Goal: Use online tool/utility: Utilize a website feature to perform a specific function

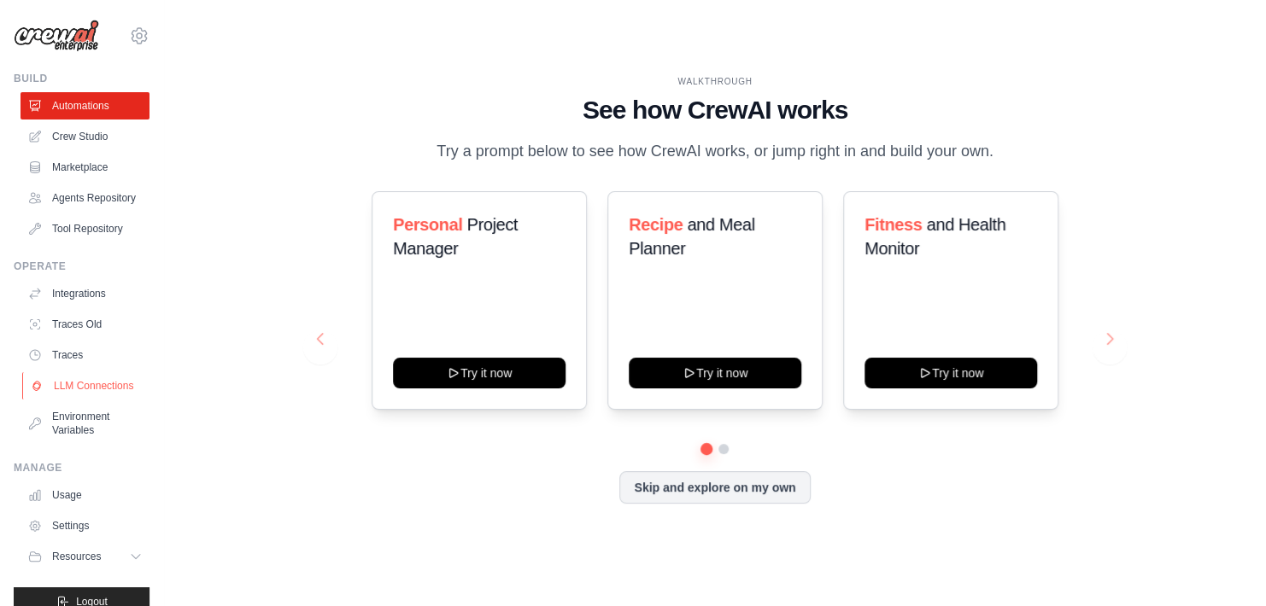
click at [73, 397] on link "LLM Connections" at bounding box center [86, 385] width 129 height 27
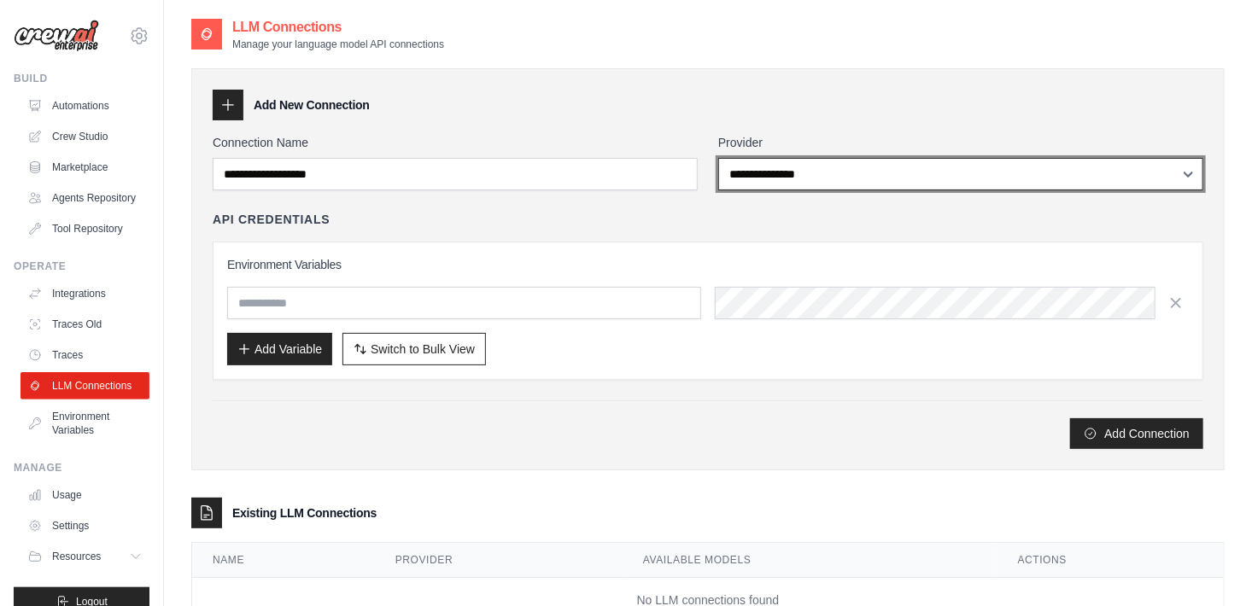
click at [833, 163] on select "**********" at bounding box center [960, 174] width 485 height 32
select select "*******"
click at [718, 158] on select "**********" at bounding box center [960, 174] width 485 height 32
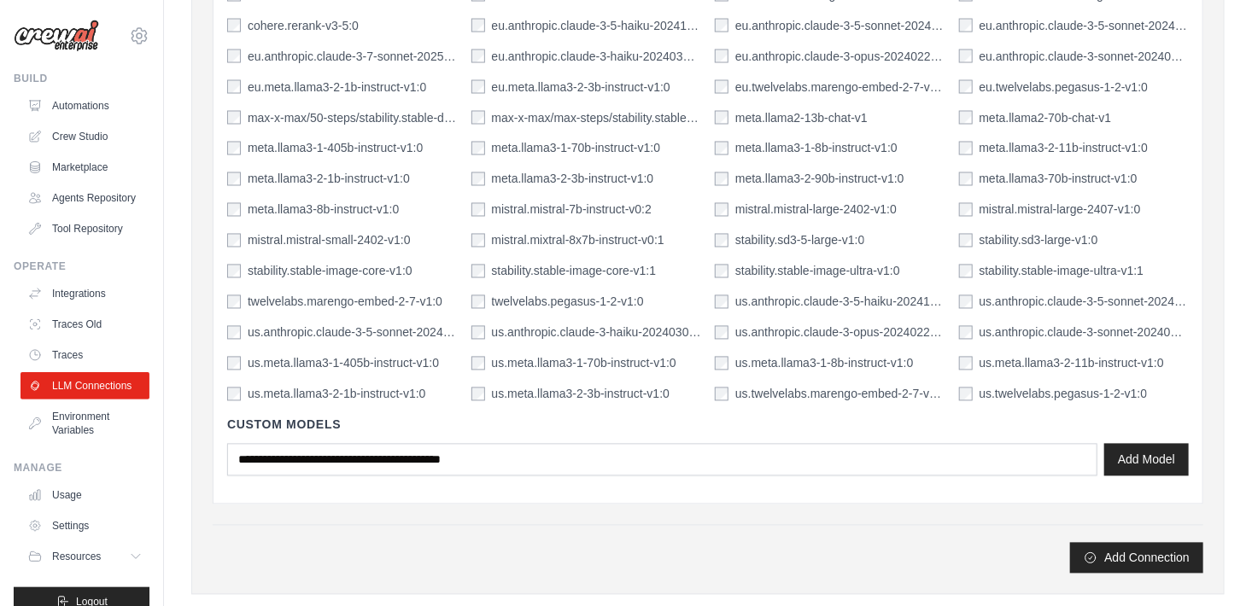
scroll to position [1408, 0]
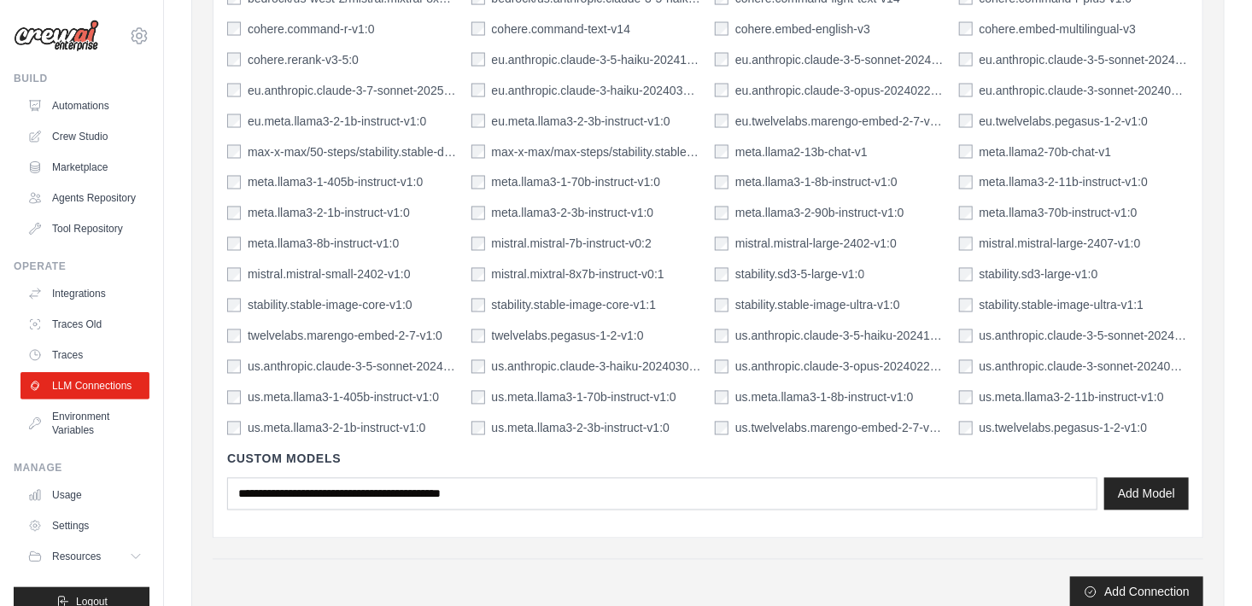
click at [230, 95] on div "eu.anthropic.claude-3-7-sonnet-20250219-v1:0" at bounding box center [342, 90] width 231 height 17
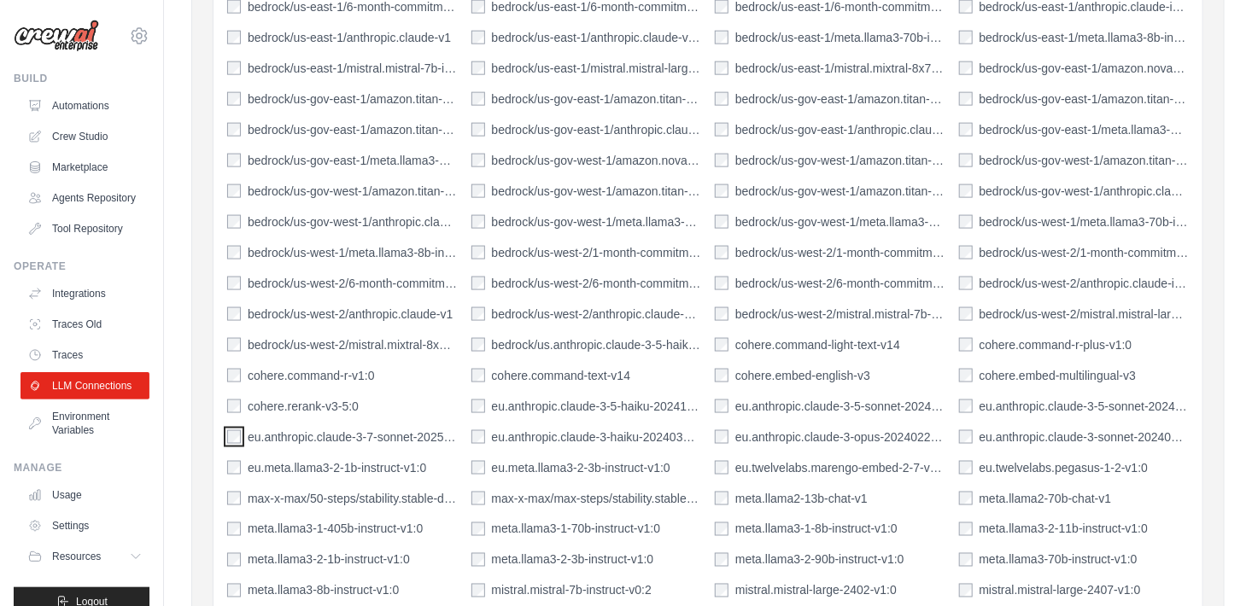
scroll to position [1592, 0]
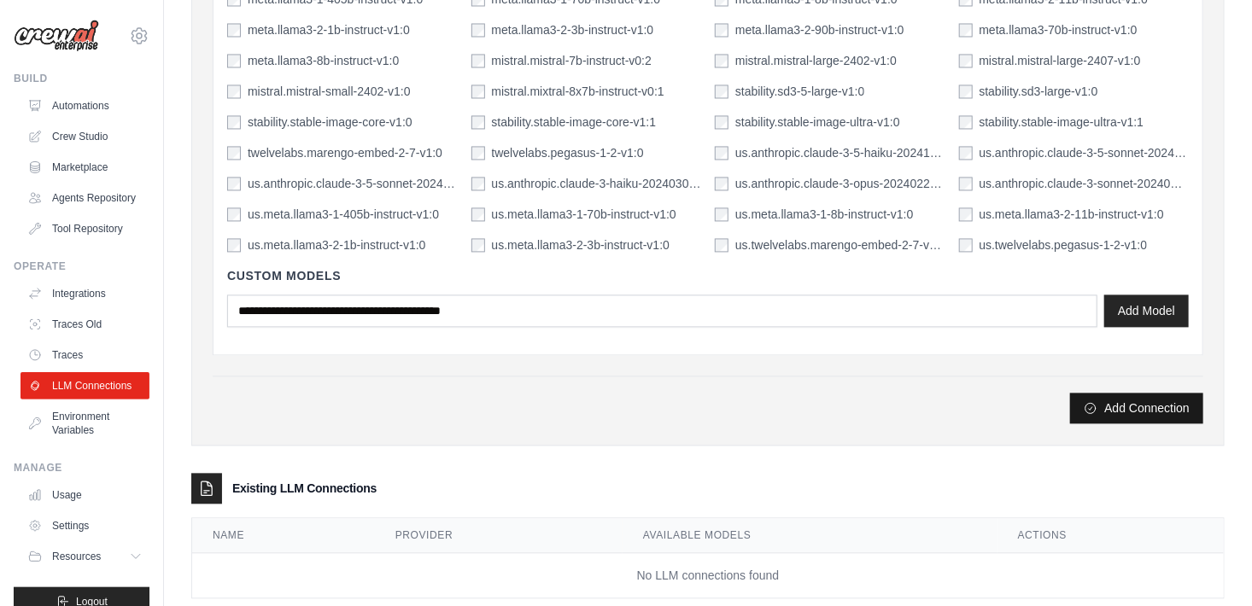
click at [1131, 403] on button "Add Connection" at bounding box center [1136, 408] width 133 height 31
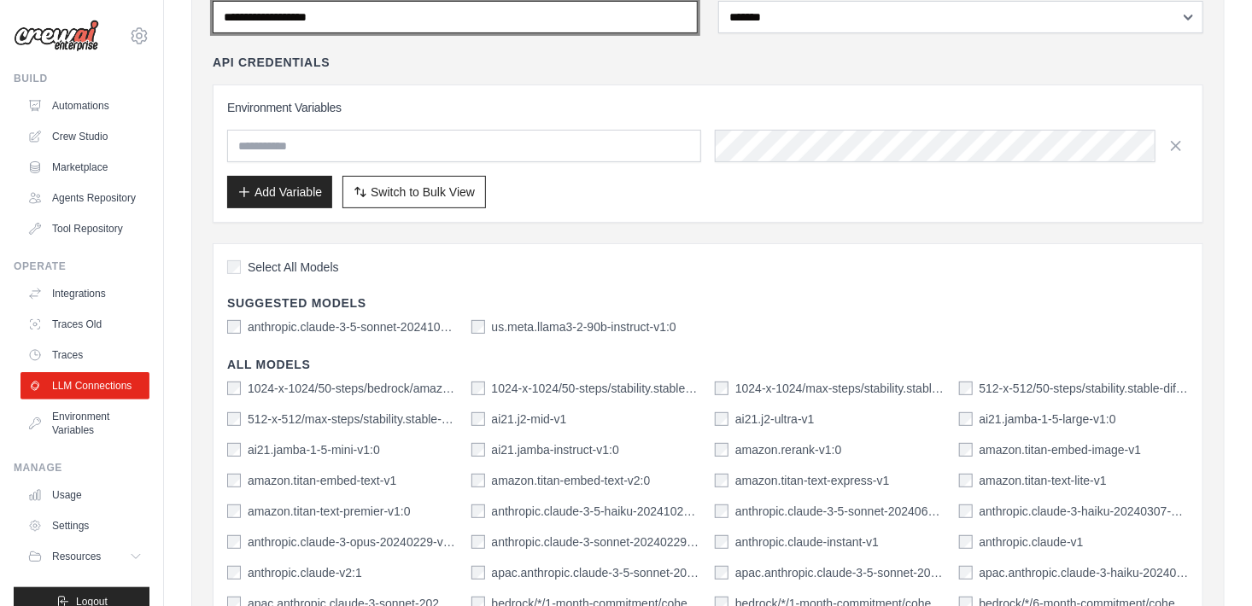
click at [578, 18] on input "Connection Name" at bounding box center [455, 17] width 485 height 32
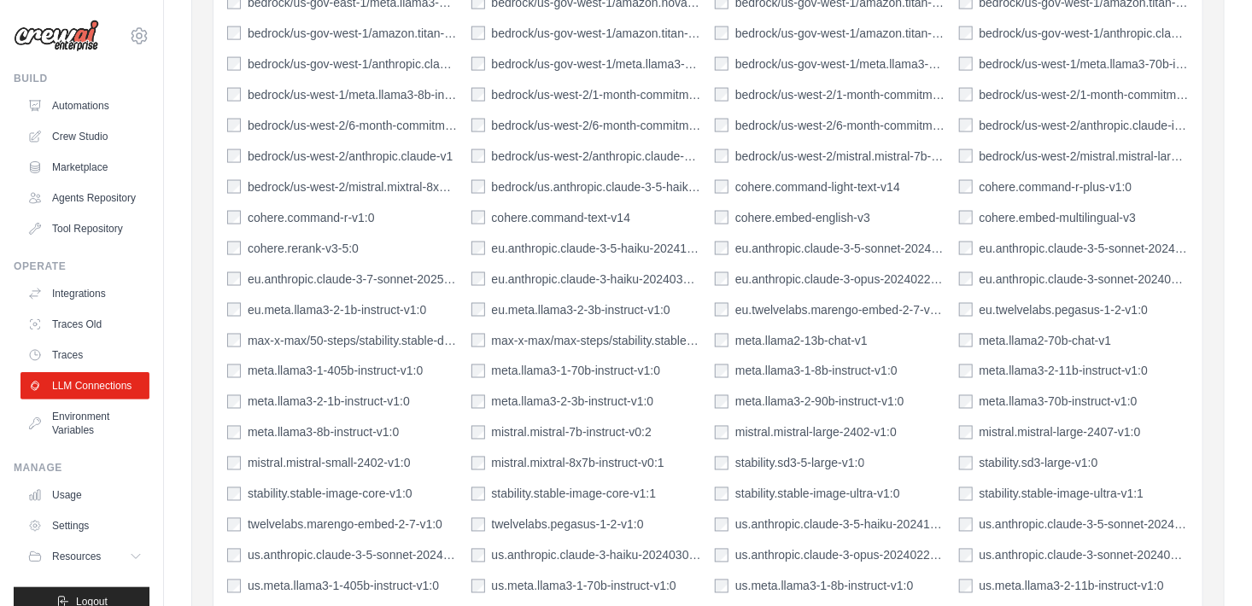
scroll to position [1625, 0]
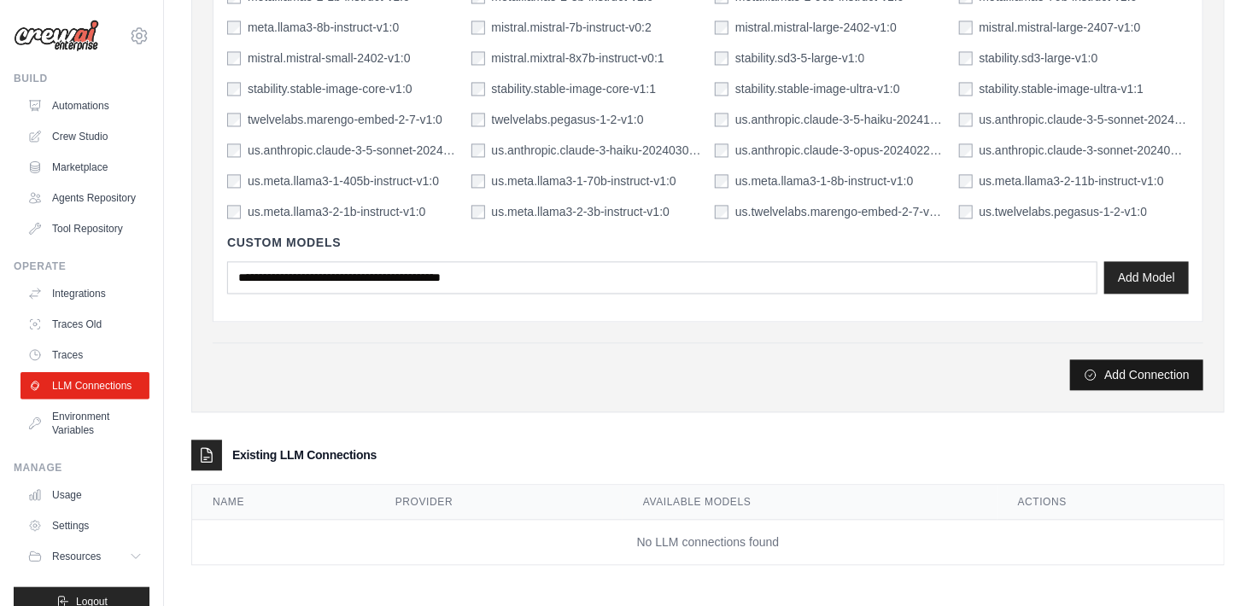
type input "**********"
click at [1137, 375] on button "Add Connection" at bounding box center [1136, 375] width 133 height 31
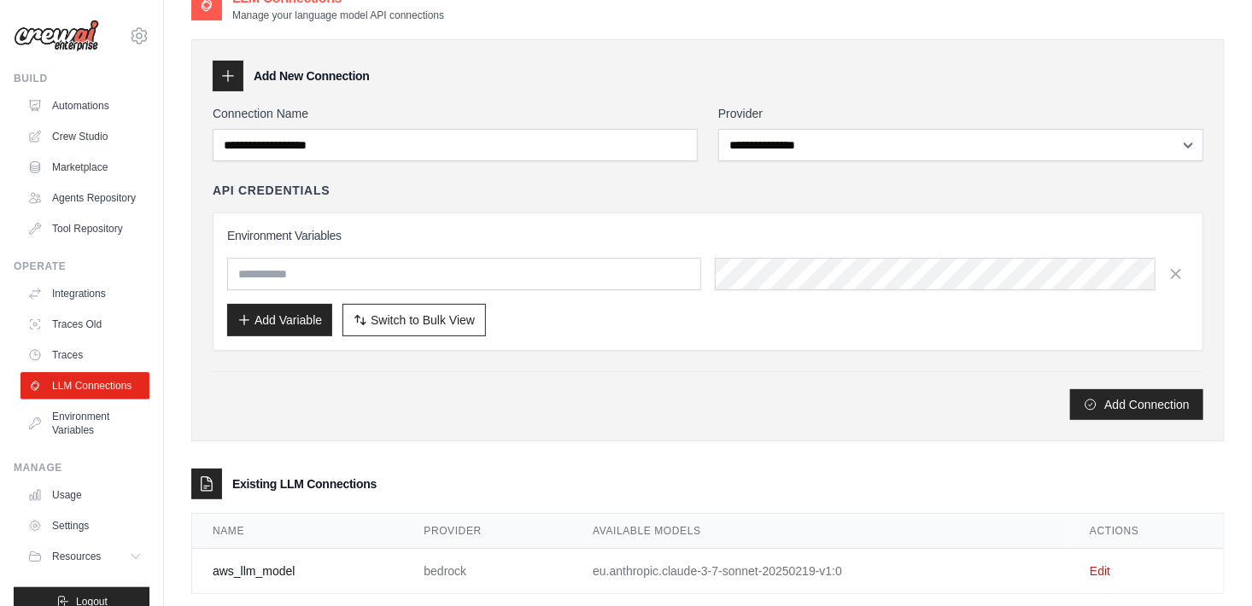
scroll to position [116, 0]
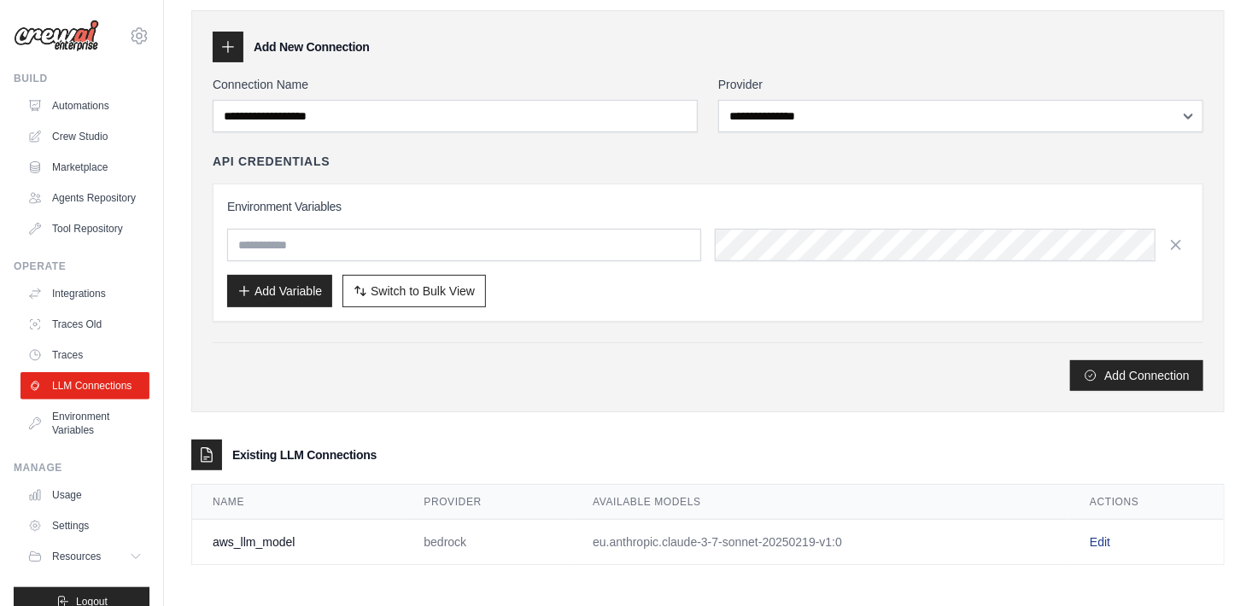
click at [1094, 535] on link "Edit" at bounding box center [1100, 542] width 20 height 14
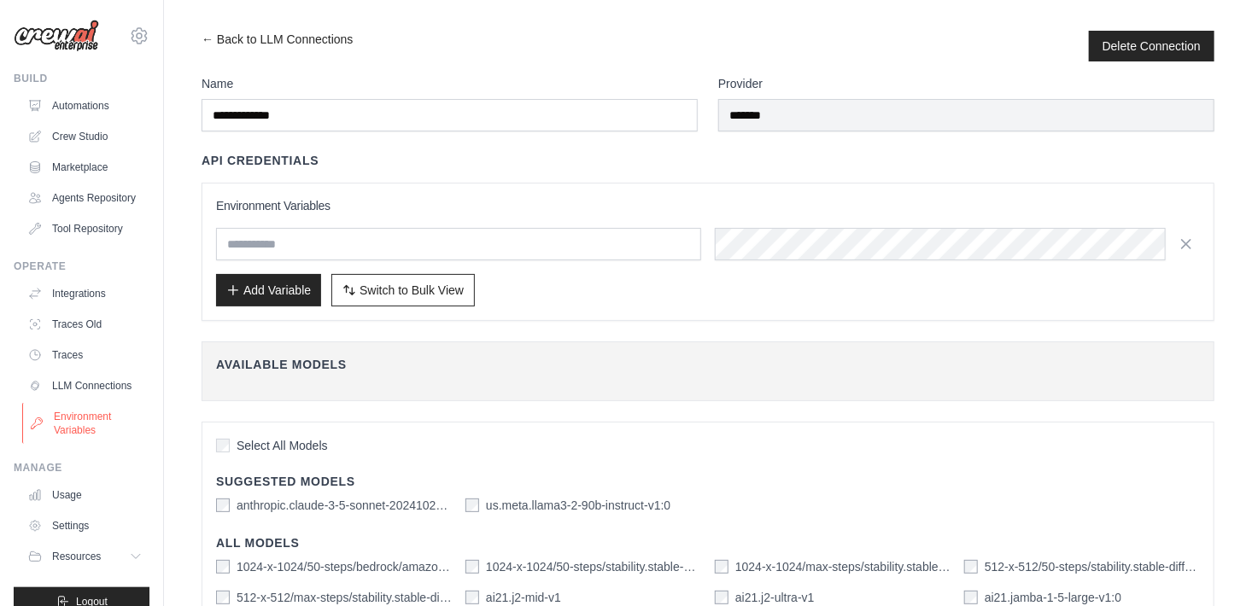
click at [66, 444] on link "Environment Variables" at bounding box center [86, 423] width 129 height 41
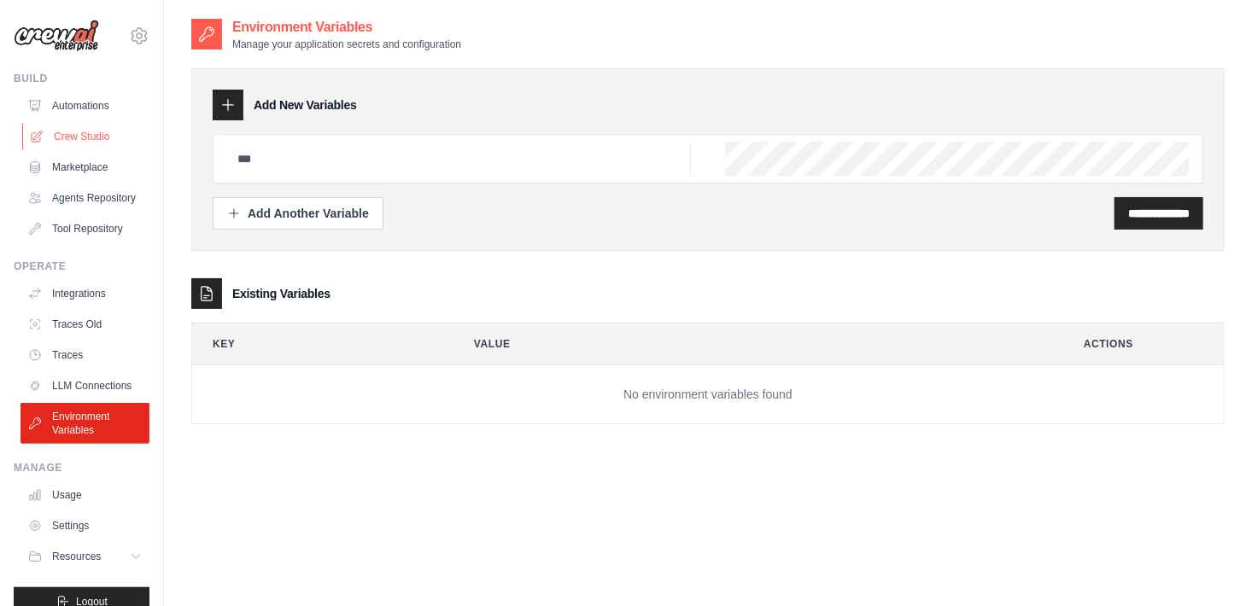
click at [85, 139] on link "Crew Studio" at bounding box center [86, 136] width 129 height 27
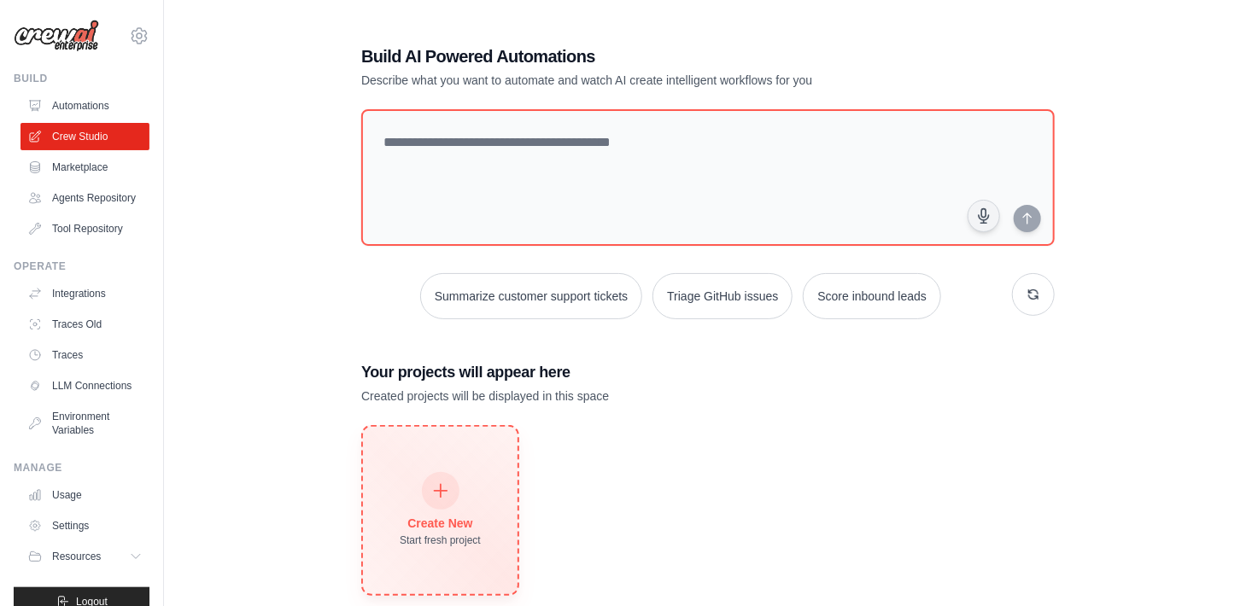
click at [439, 516] on div "Create New" at bounding box center [440, 523] width 81 height 17
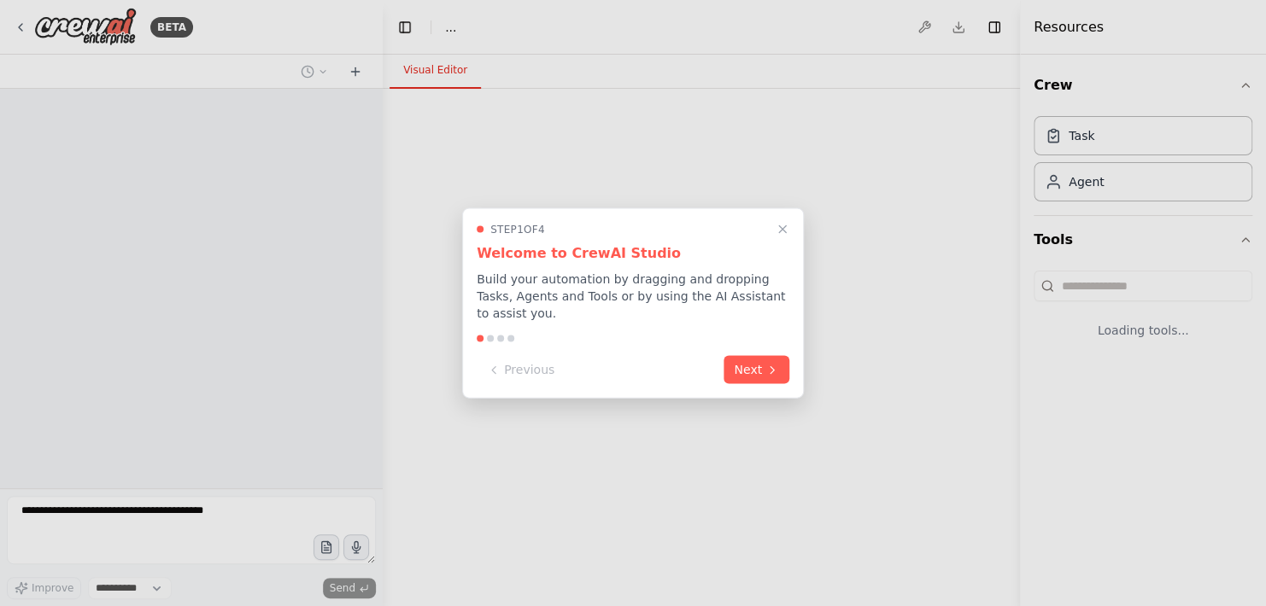
select select "****"
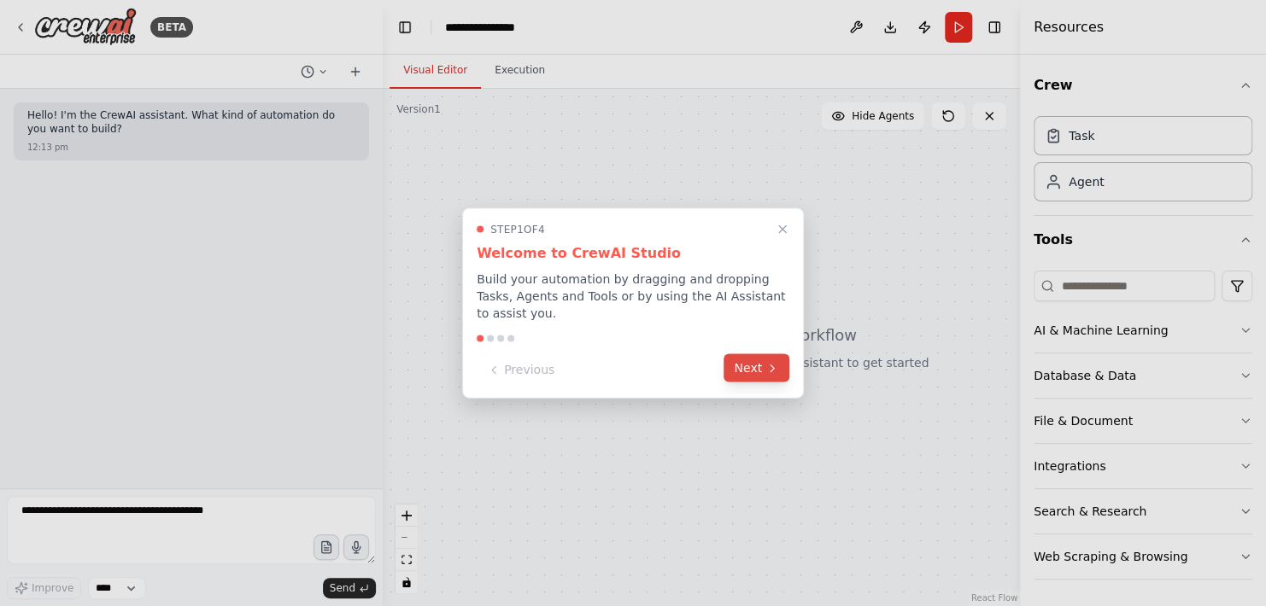
click at [749, 357] on button "Next" at bounding box center [756, 368] width 66 height 28
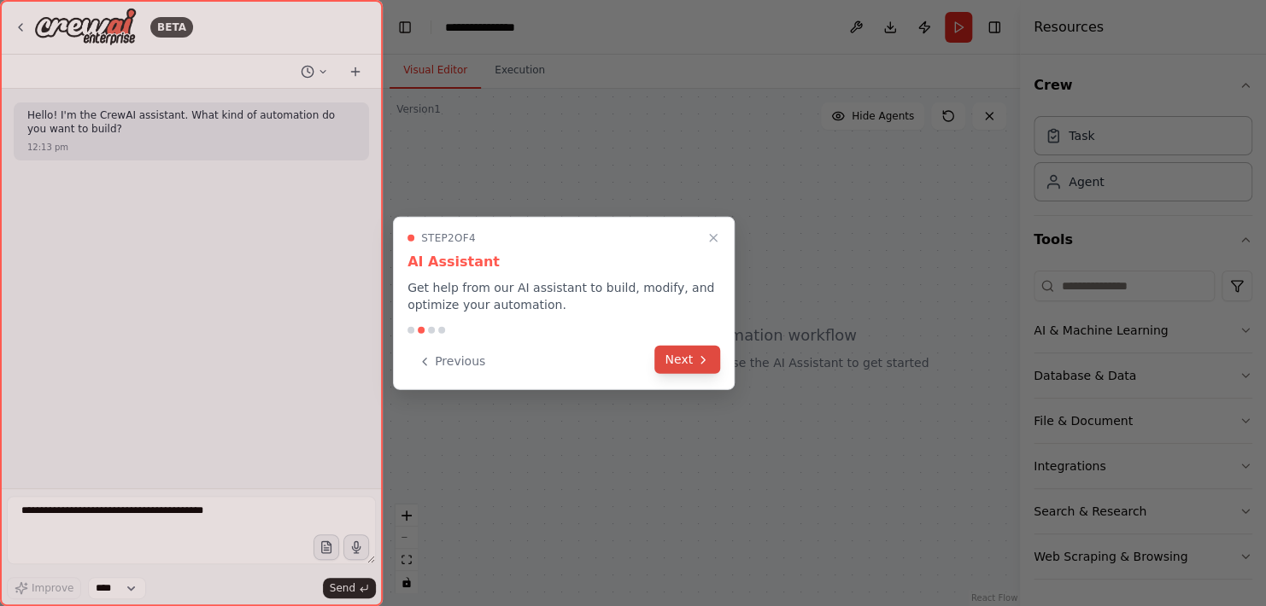
click at [689, 356] on button "Next" at bounding box center [687, 360] width 66 height 28
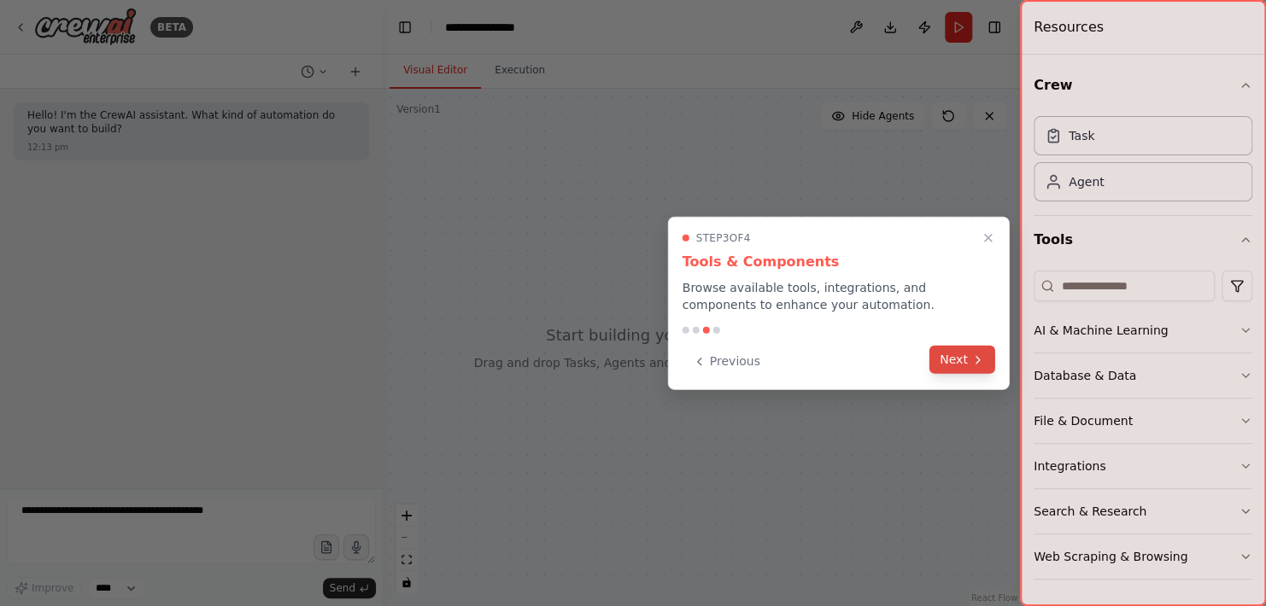
click at [948, 366] on button "Next" at bounding box center [962, 360] width 66 height 28
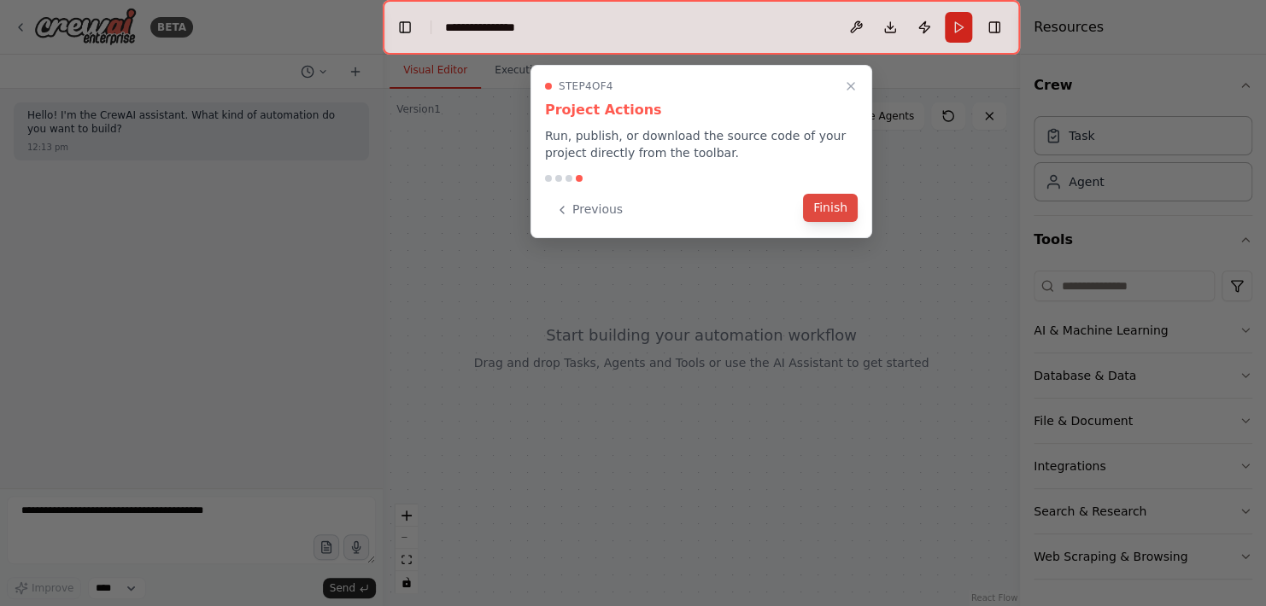
click at [816, 202] on button "Finish" at bounding box center [830, 208] width 55 height 28
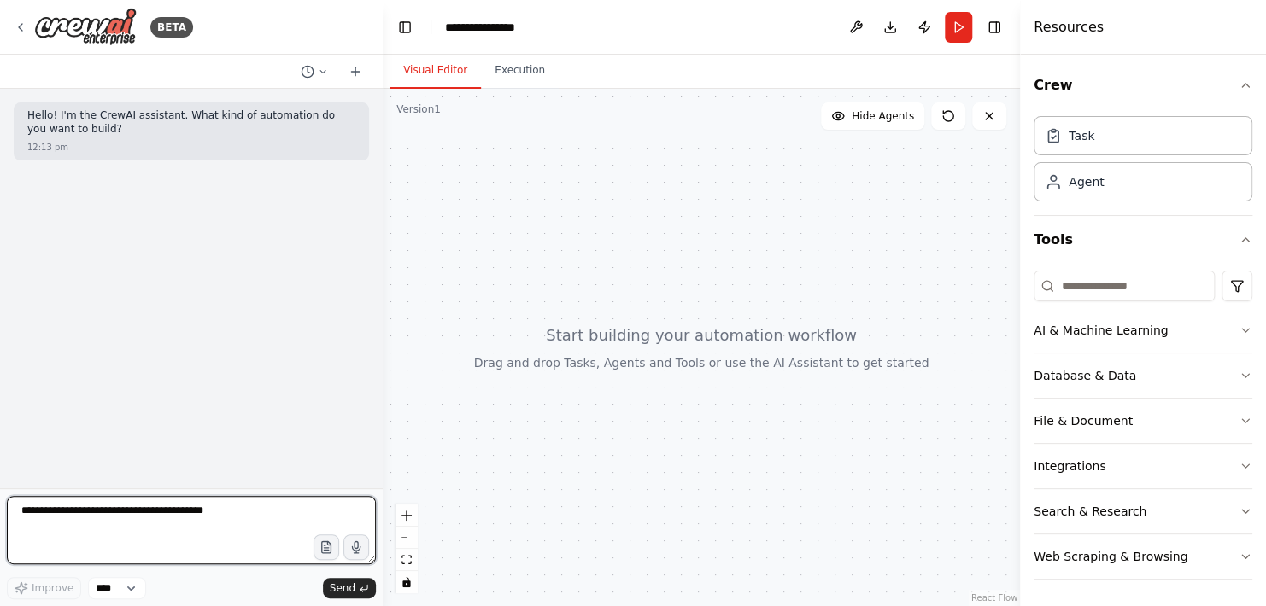
click at [195, 519] on textarea at bounding box center [191, 530] width 369 height 68
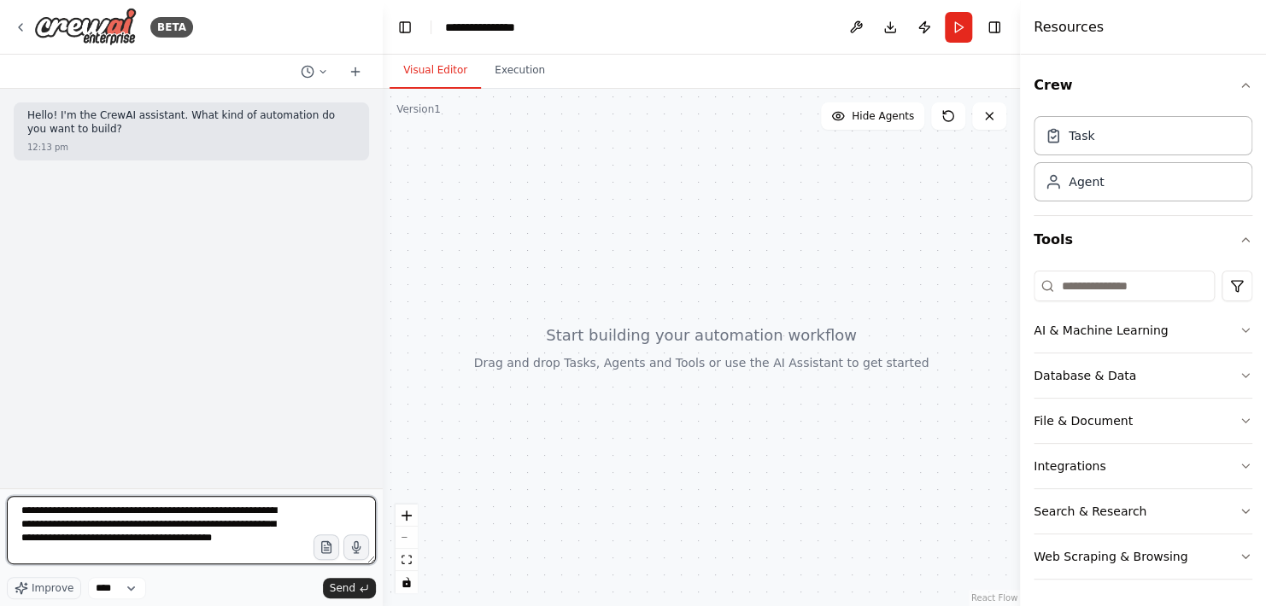
type textarea "**********"
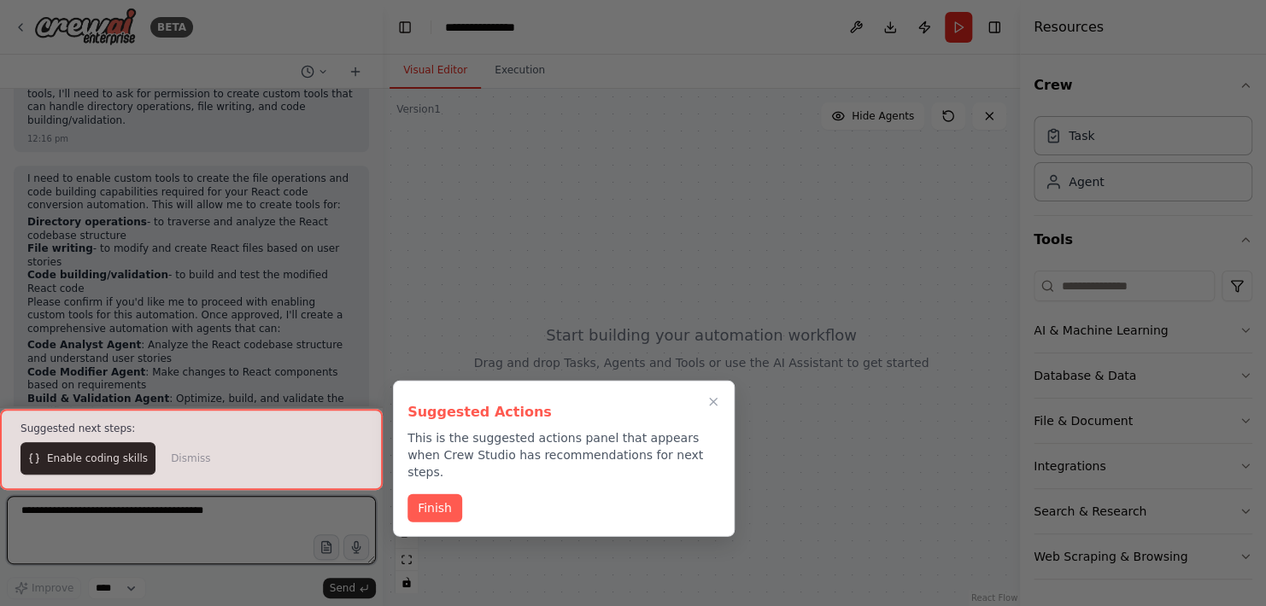
scroll to position [735, 0]
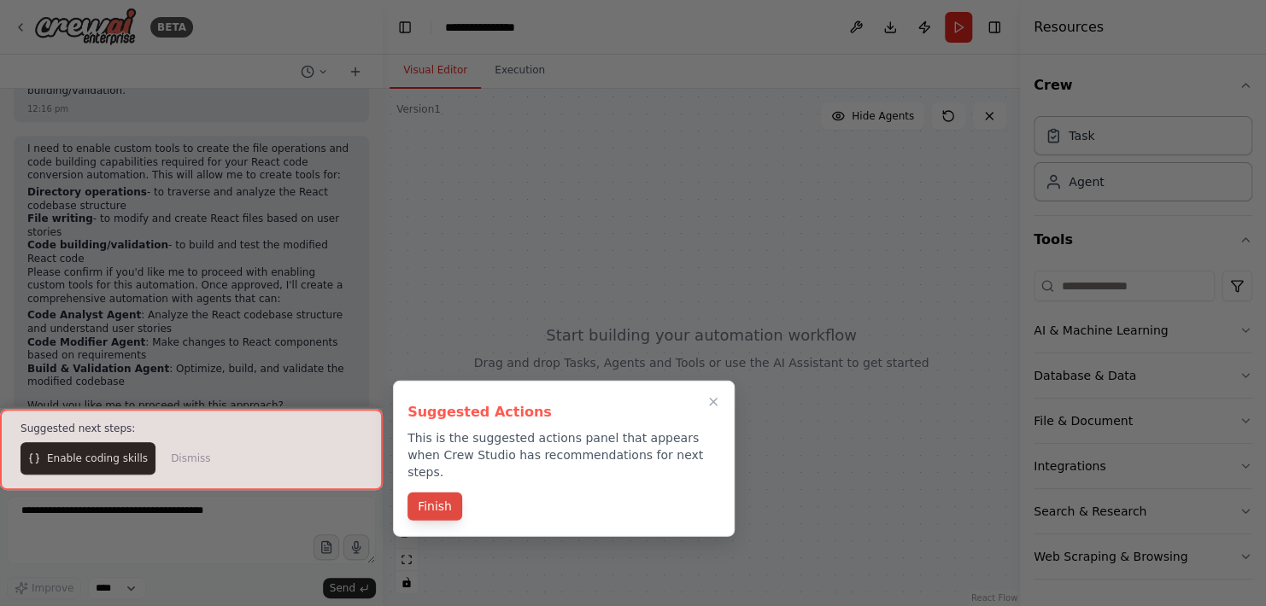
click at [425, 493] on button "Finish" at bounding box center [434, 507] width 55 height 28
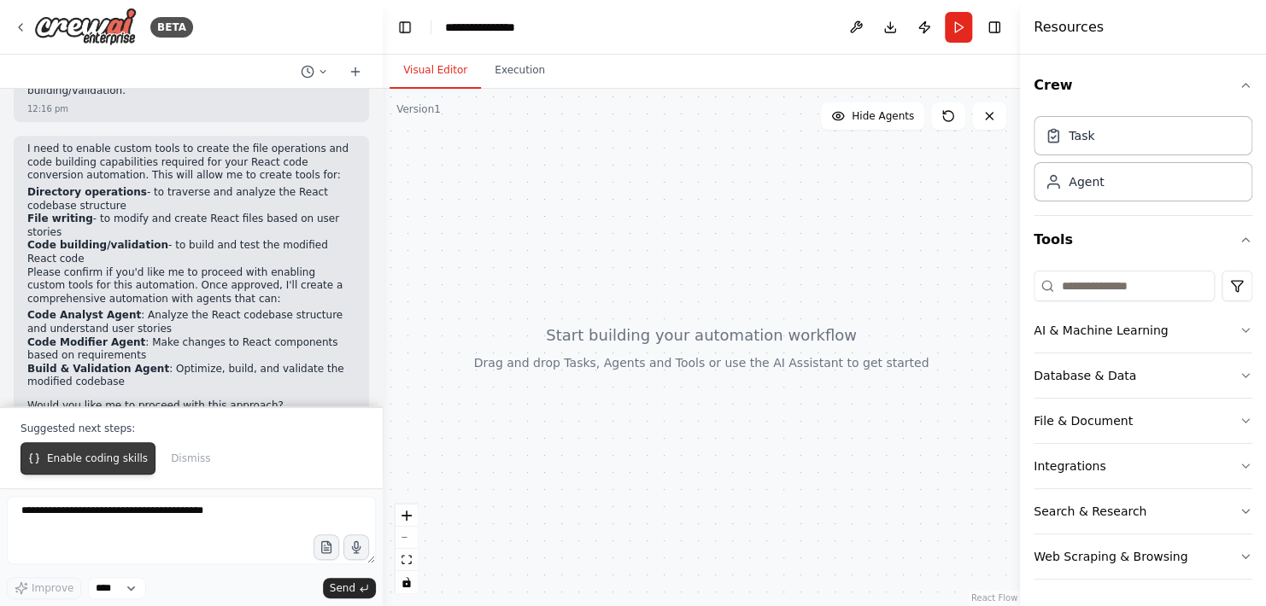
click at [100, 456] on span "Enable coding skills" at bounding box center [97, 459] width 101 height 14
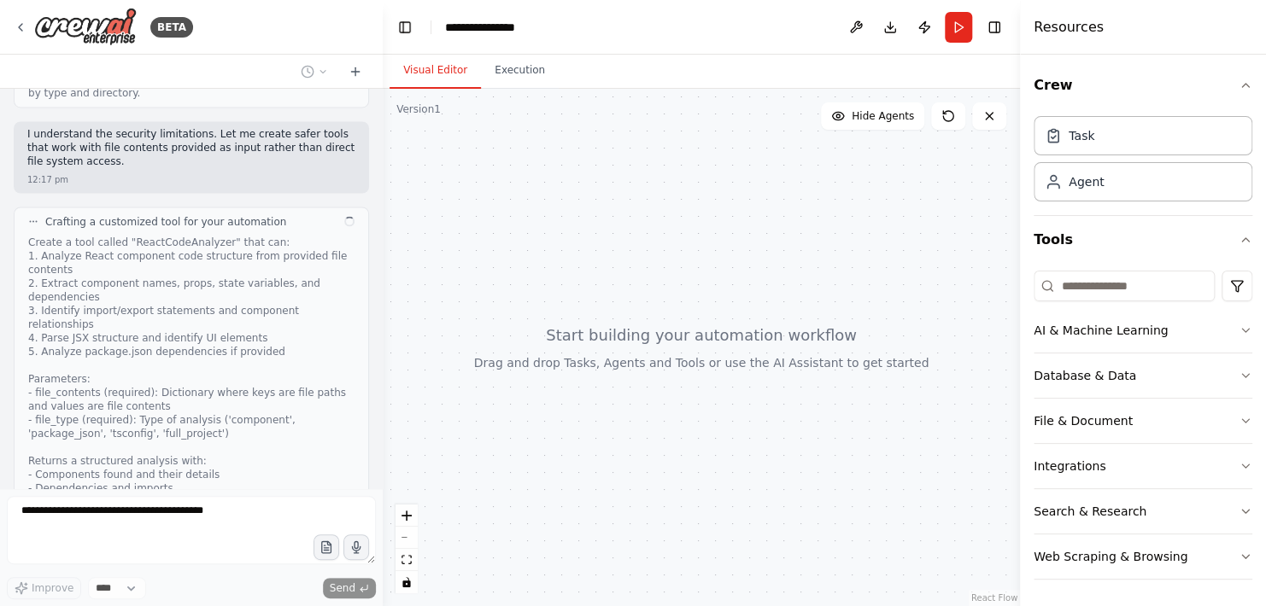
scroll to position [1463, 0]
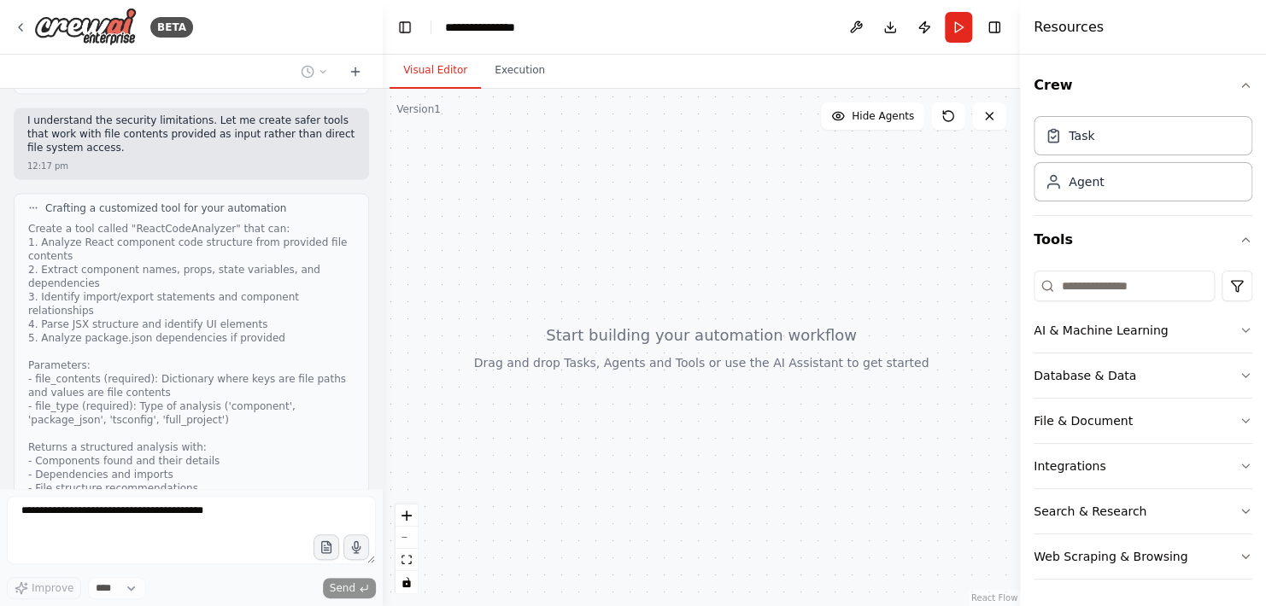
click at [380, 225] on div at bounding box center [379, 303] width 7 height 606
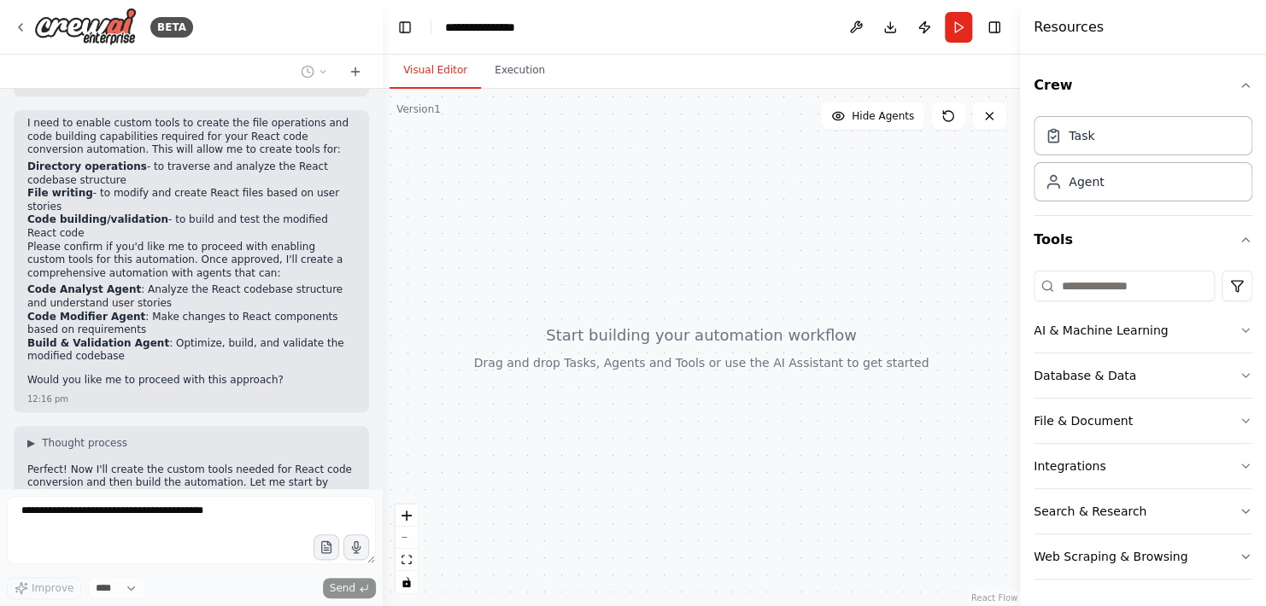
scroll to position [410, 0]
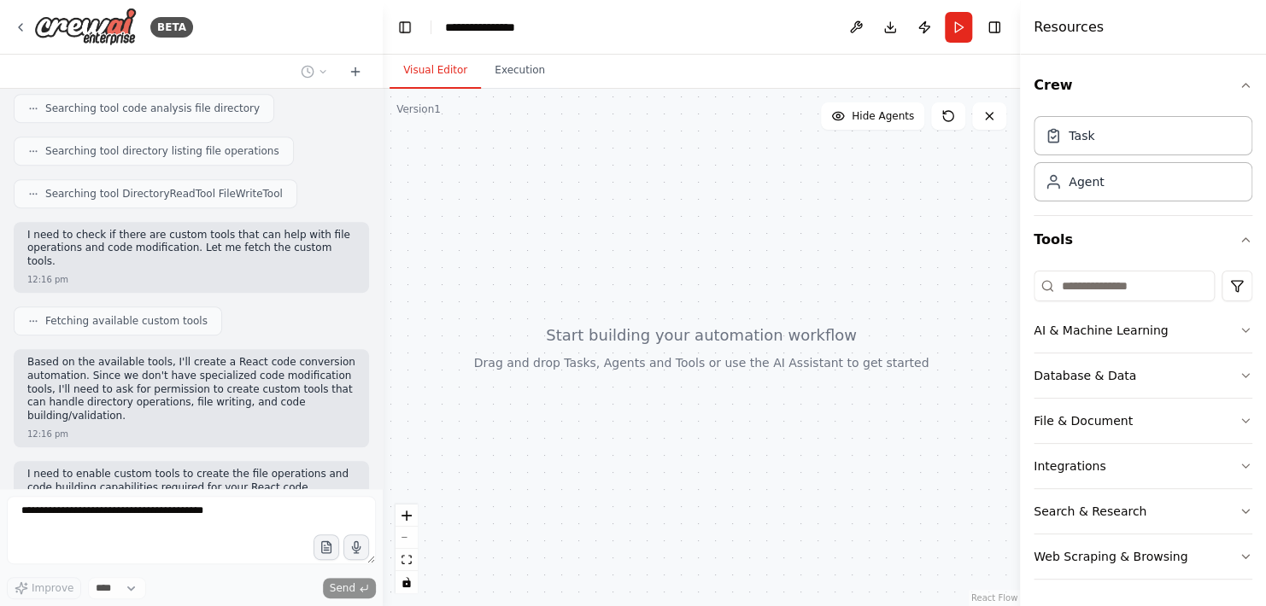
click at [376, 120] on div at bounding box center [379, 303] width 7 height 606
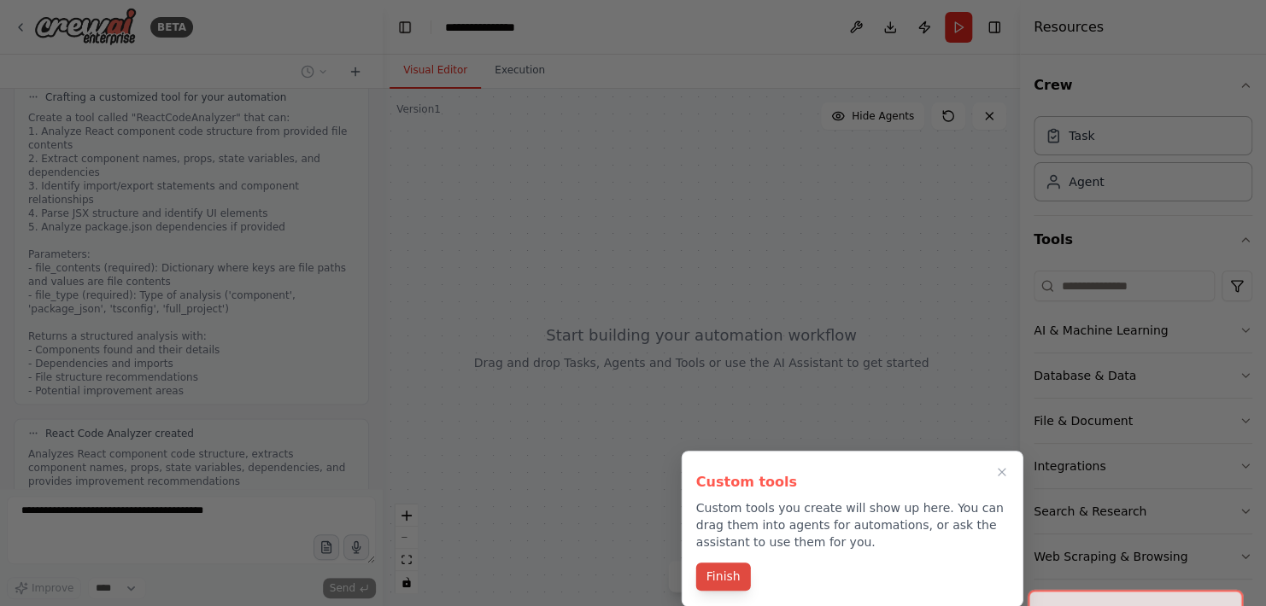
click at [724, 586] on button "Finish" at bounding box center [723, 577] width 55 height 28
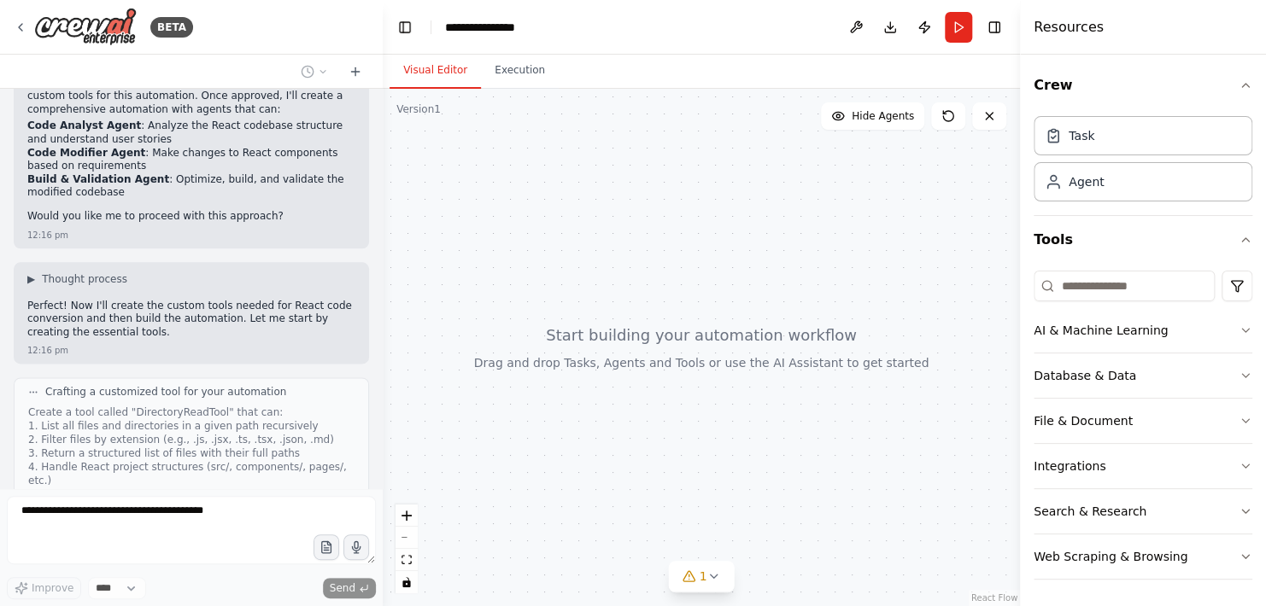
scroll to position [574, 0]
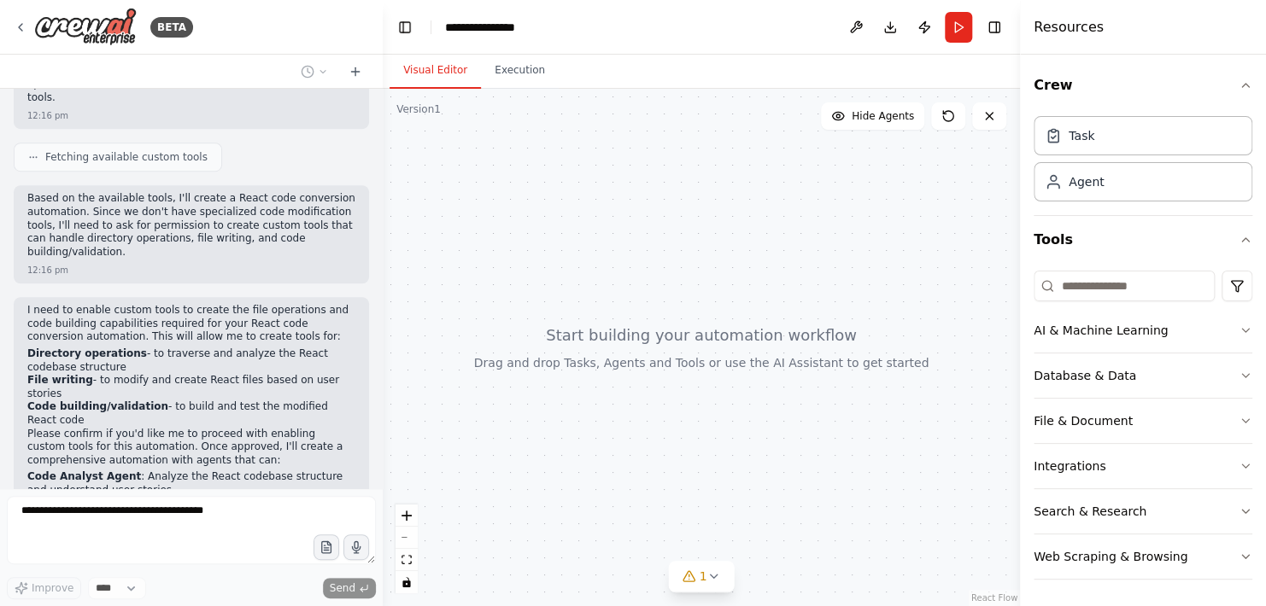
click at [378, 436] on div at bounding box center [379, 303] width 7 height 606
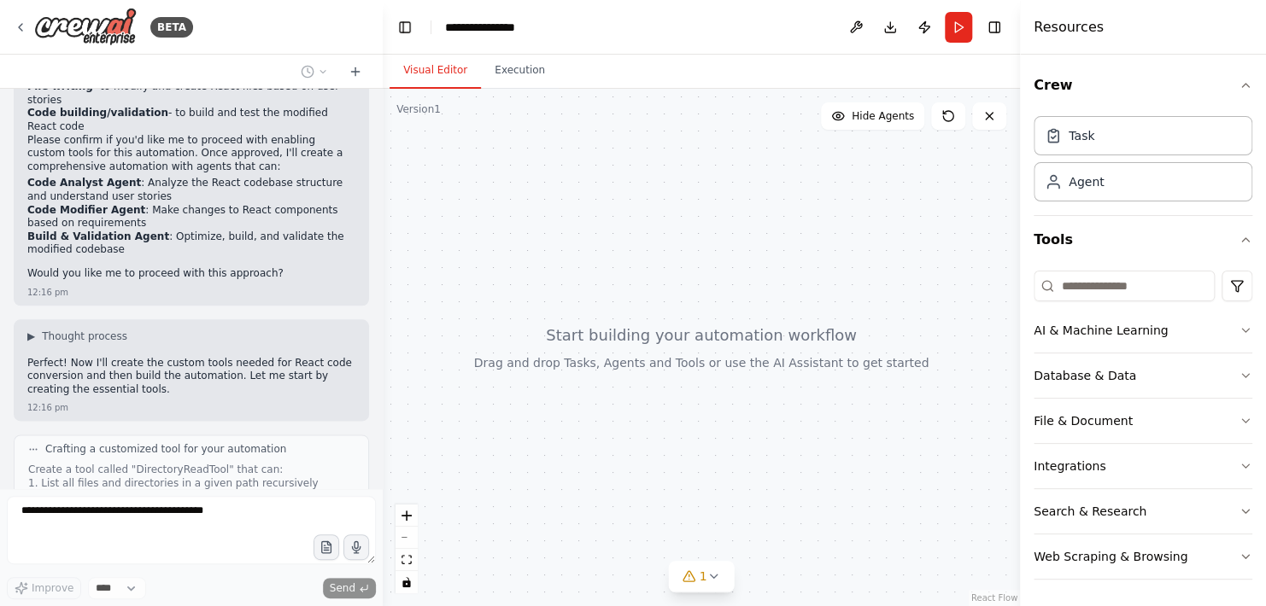
click at [376, 423] on div at bounding box center [379, 303] width 7 height 606
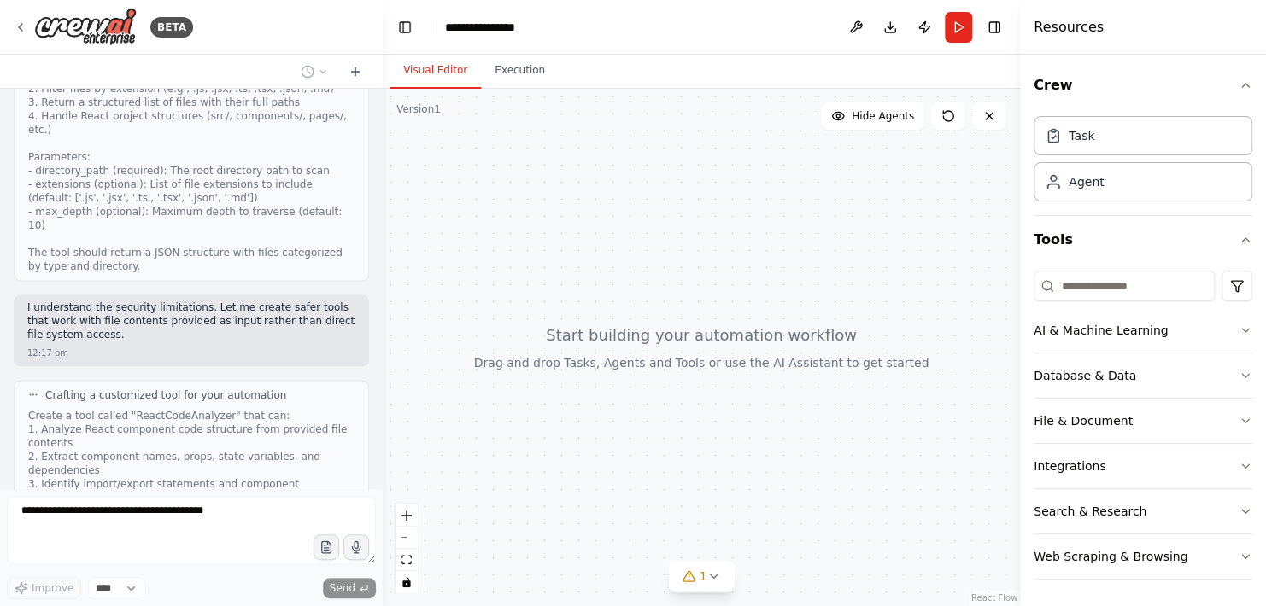
click at [376, 423] on div at bounding box center [379, 303] width 7 height 606
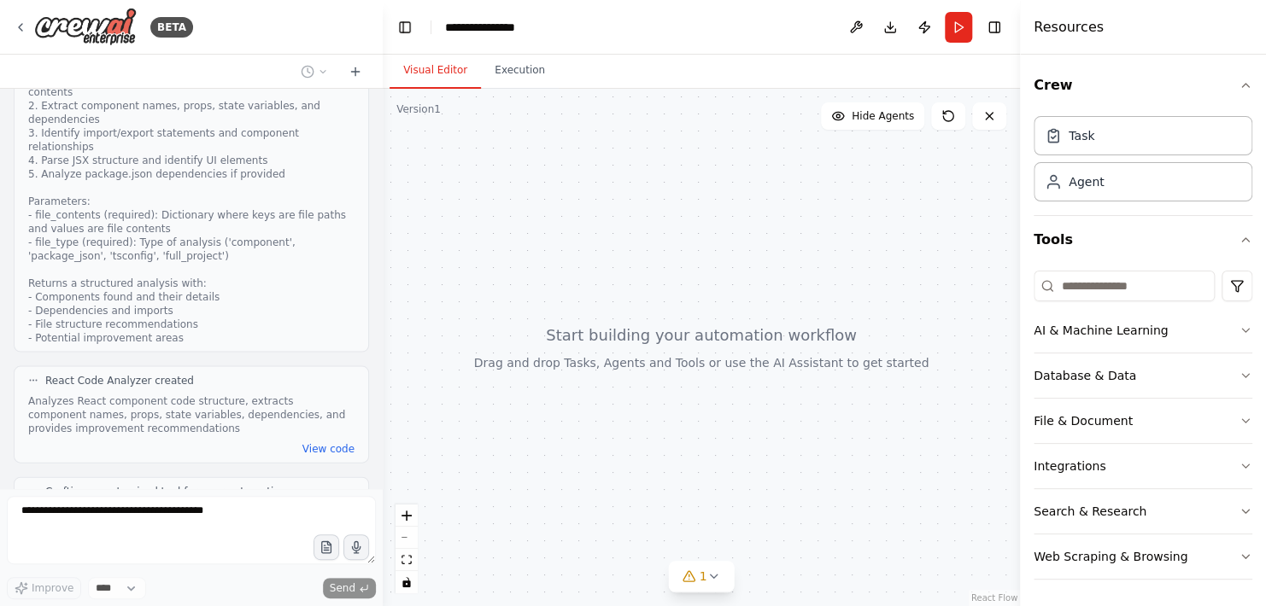
click at [376, 423] on div at bounding box center [379, 303] width 7 height 606
click at [380, 442] on div at bounding box center [379, 303] width 7 height 606
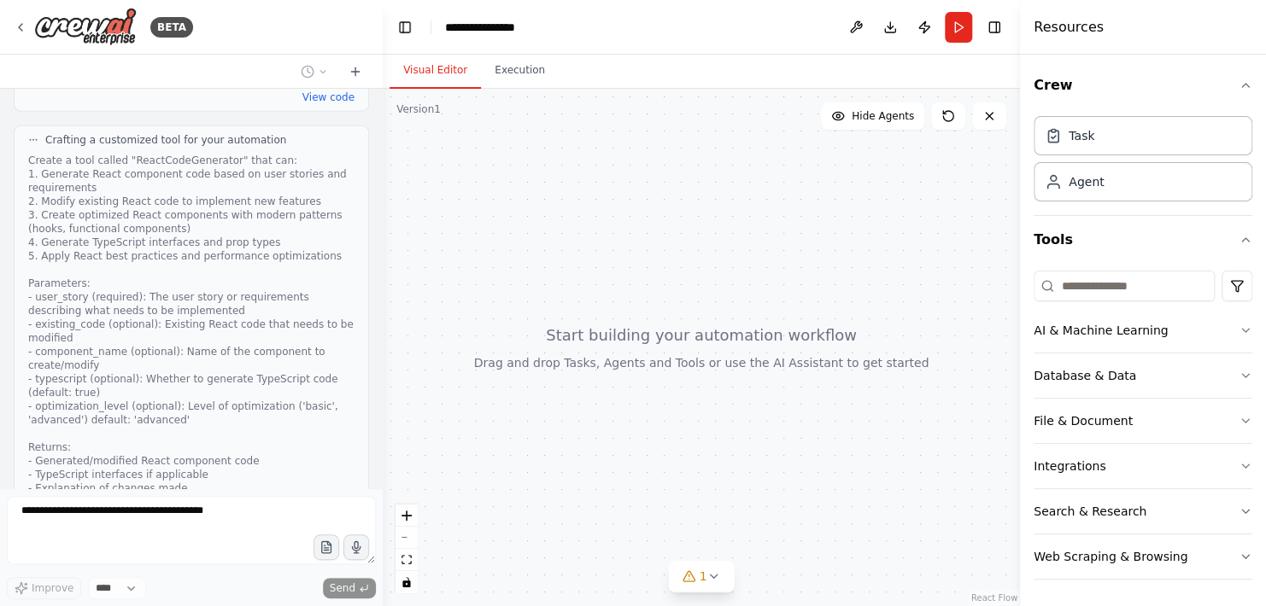
click at [376, 447] on div at bounding box center [379, 303] width 7 height 606
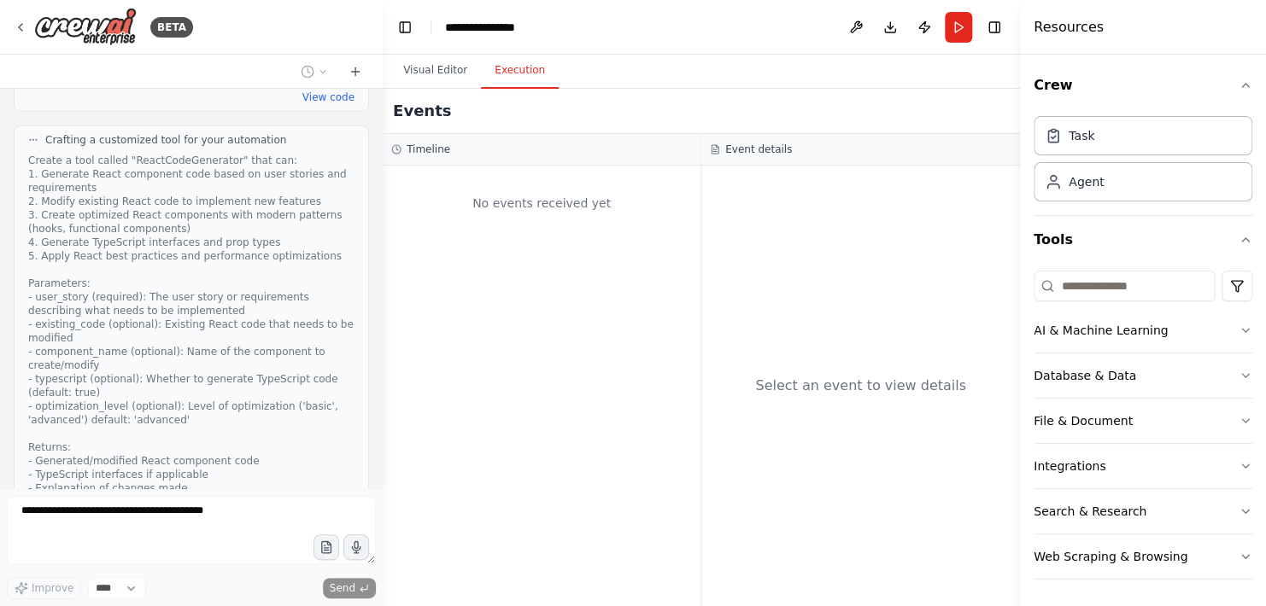
click at [508, 80] on button "Execution" at bounding box center [520, 71] width 78 height 36
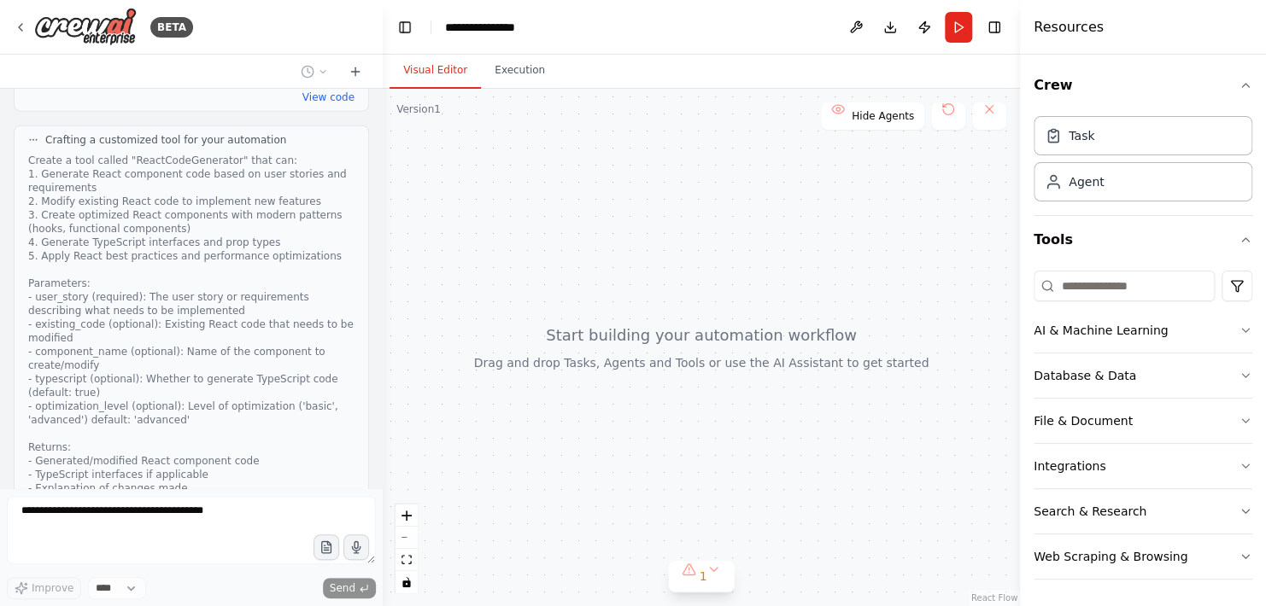
click at [448, 65] on button "Visual Editor" at bounding box center [434, 71] width 91 height 36
click at [369, 327] on div "Hello! I'm the CrewAI assistant. What kind of automation do you want to build? …" at bounding box center [191, 289] width 383 height 400
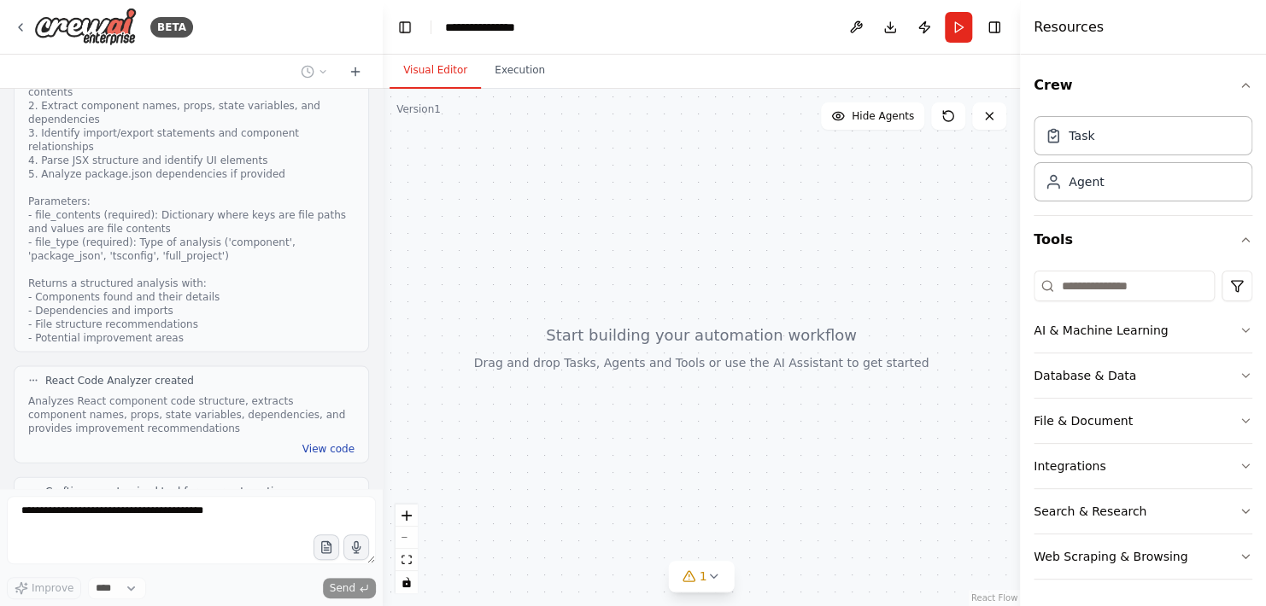
click at [311, 441] on button "View code" at bounding box center [328, 448] width 52 height 14
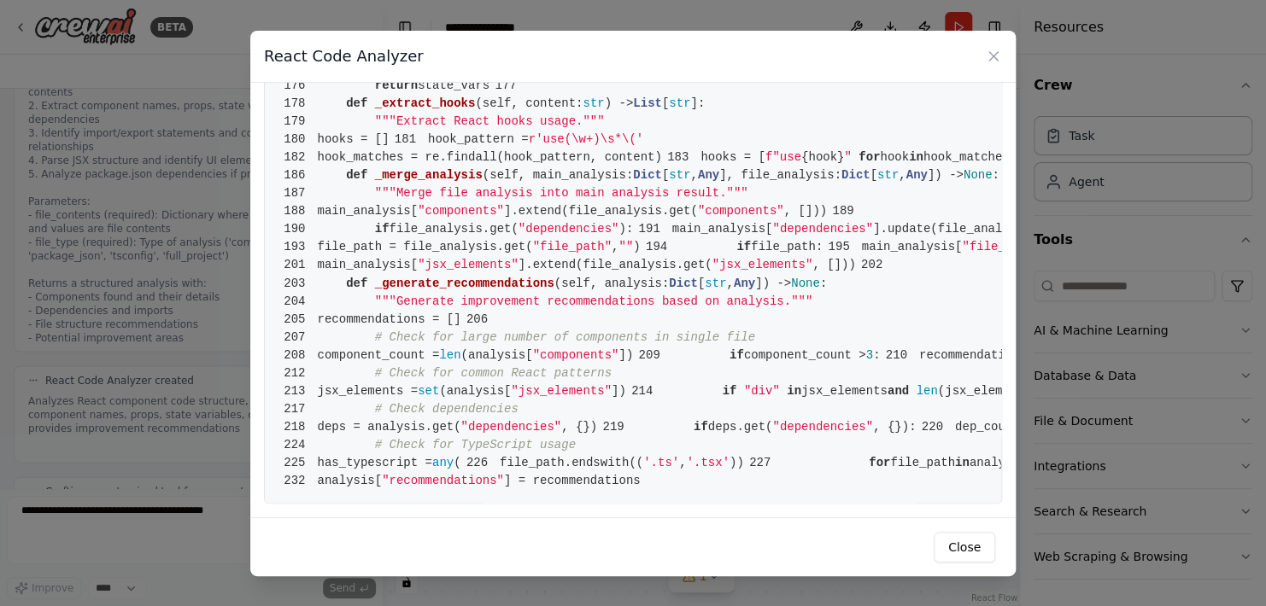
scroll to position [3793, 0]
click at [971, 544] on button "Close" at bounding box center [963, 547] width 61 height 31
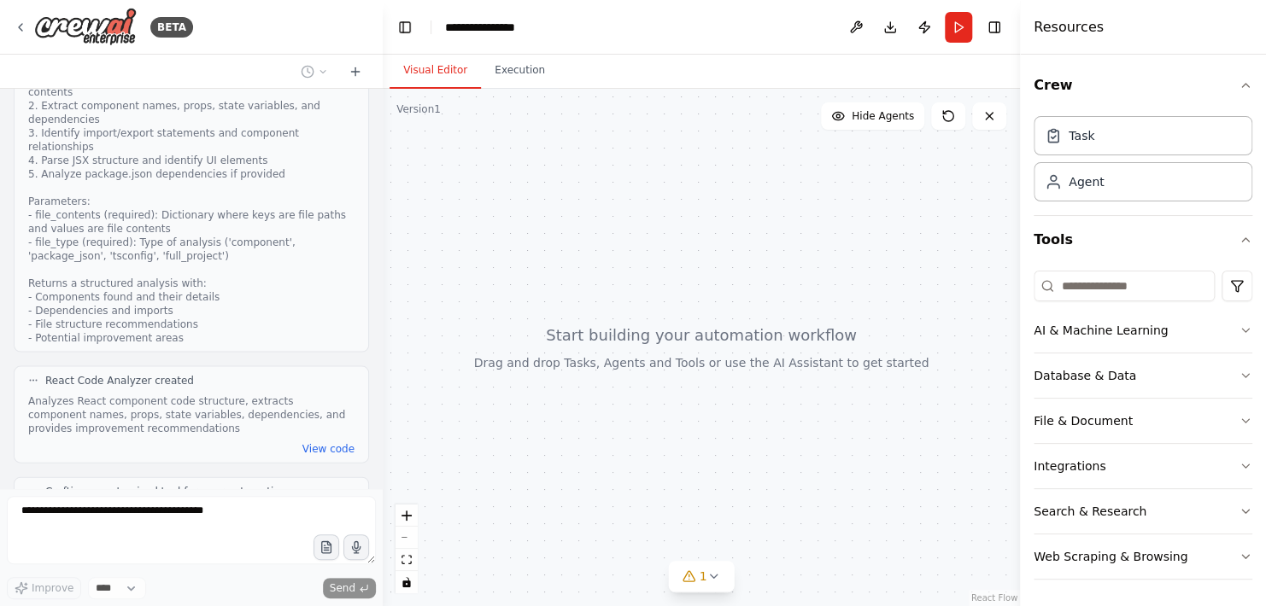
scroll to position [1978, 0]
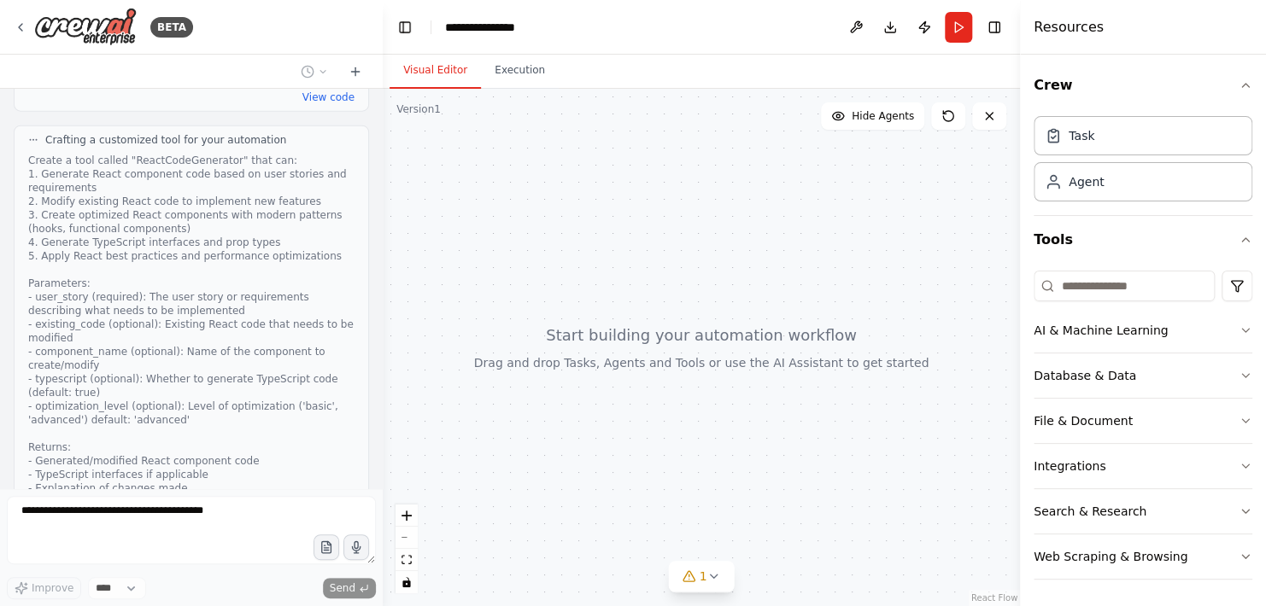
click at [379, 279] on div at bounding box center [379, 303] width 7 height 606
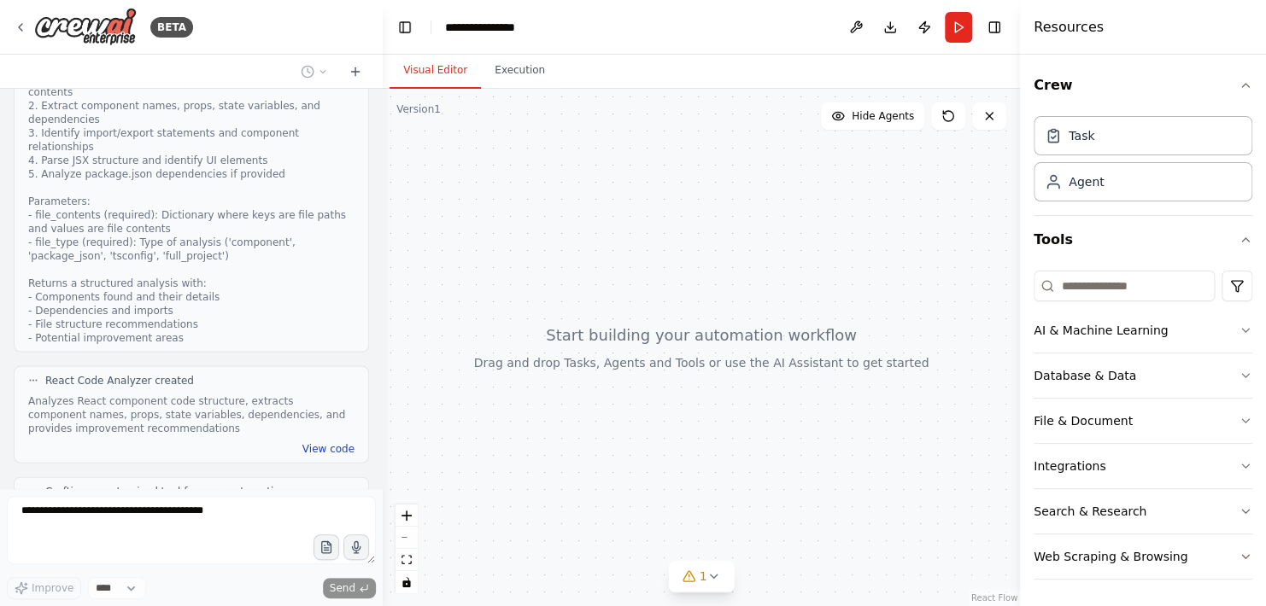
click at [322, 441] on button "View code" at bounding box center [328, 448] width 52 height 14
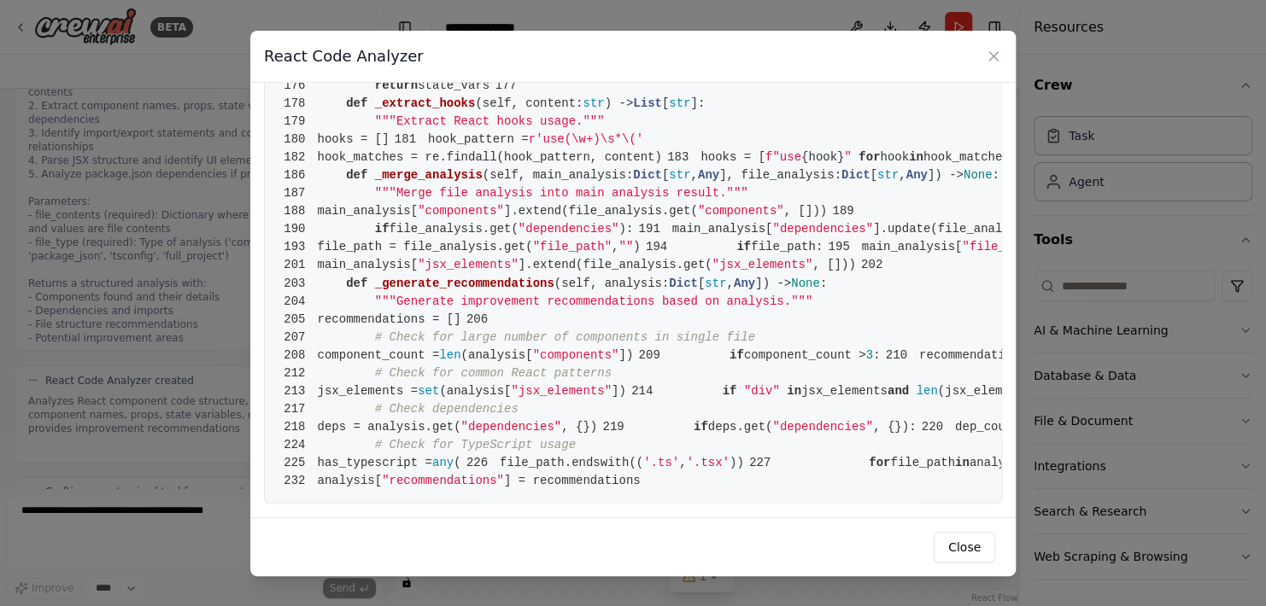
scroll to position [3793, 0]
click at [967, 545] on button "Close" at bounding box center [963, 547] width 61 height 31
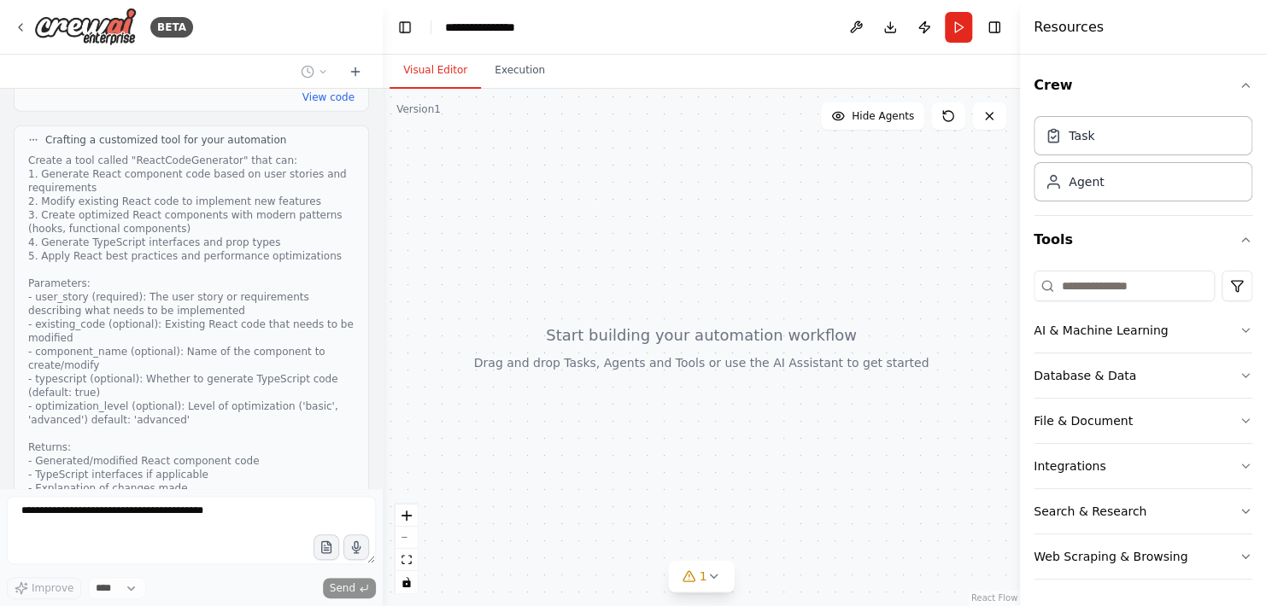
scroll to position [2102, 0]
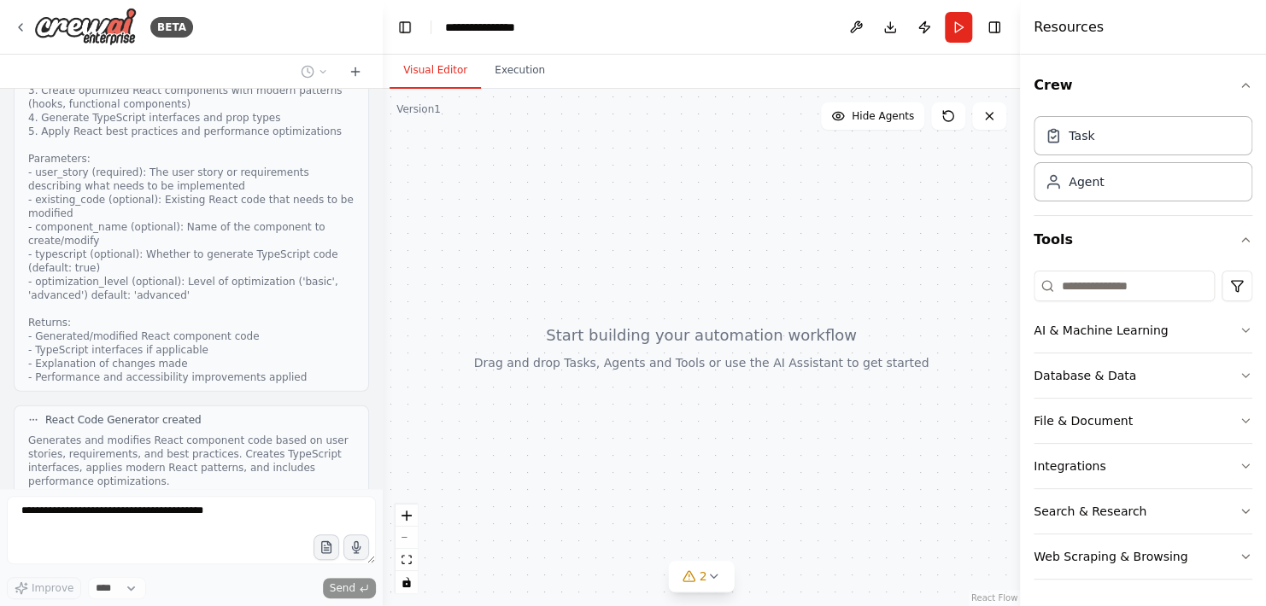
click at [335, 495] on button "View code" at bounding box center [328, 502] width 52 height 14
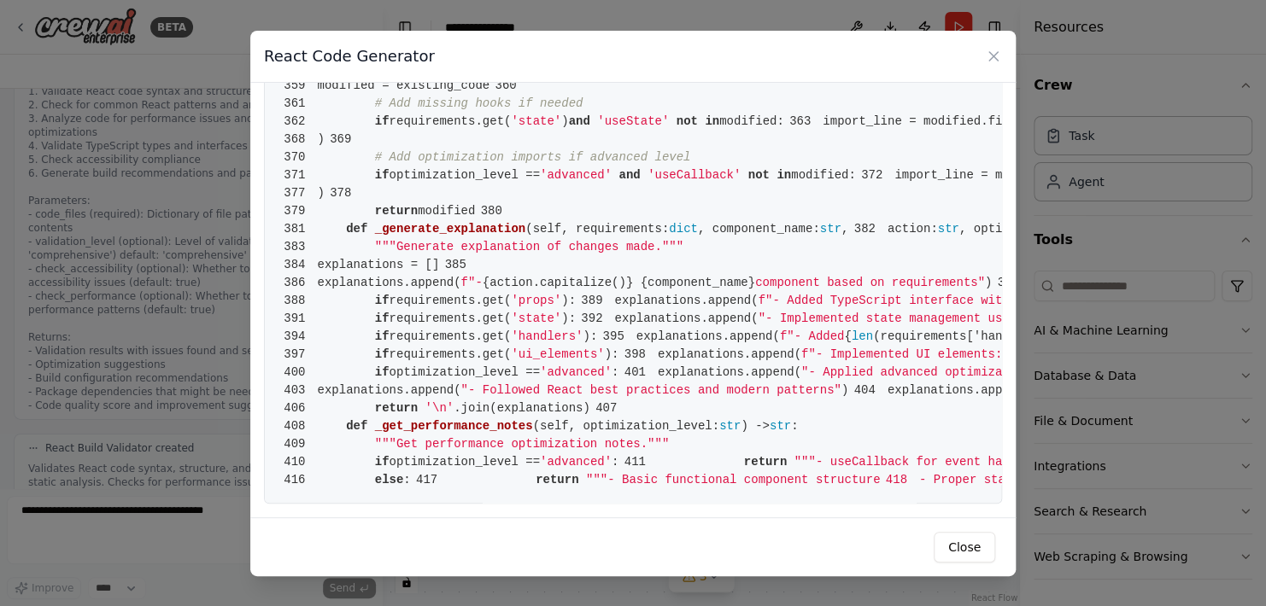
scroll to position [7164, 0]
click at [971, 547] on button "Close" at bounding box center [963, 547] width 61 height 31
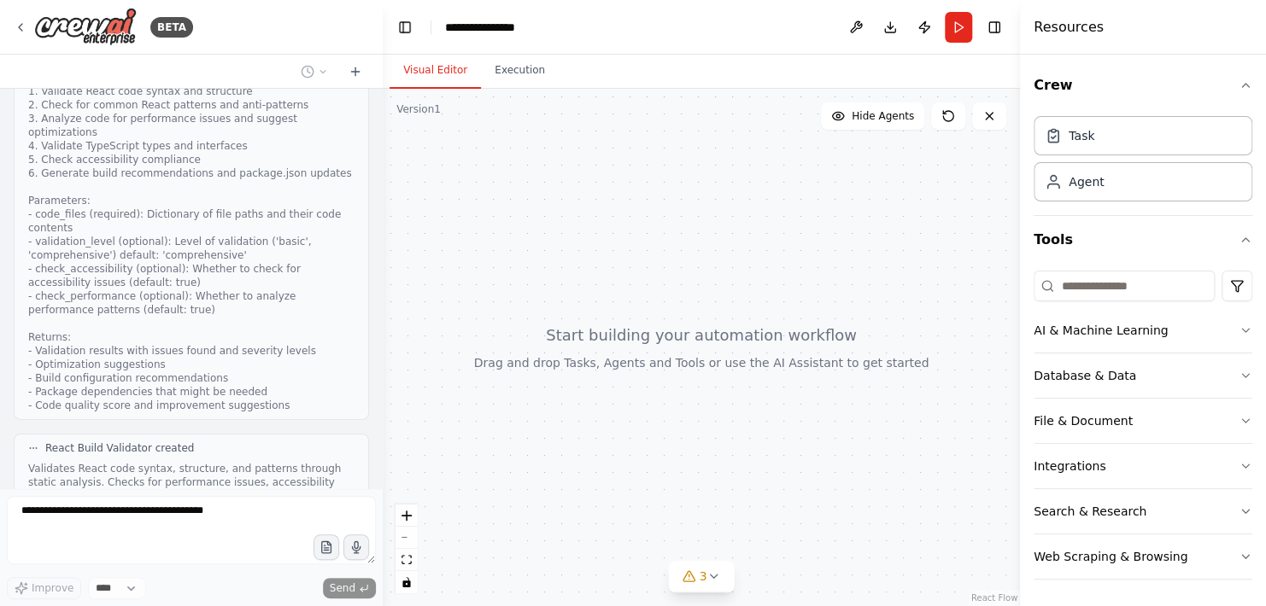
scroll to position [2239, 0]
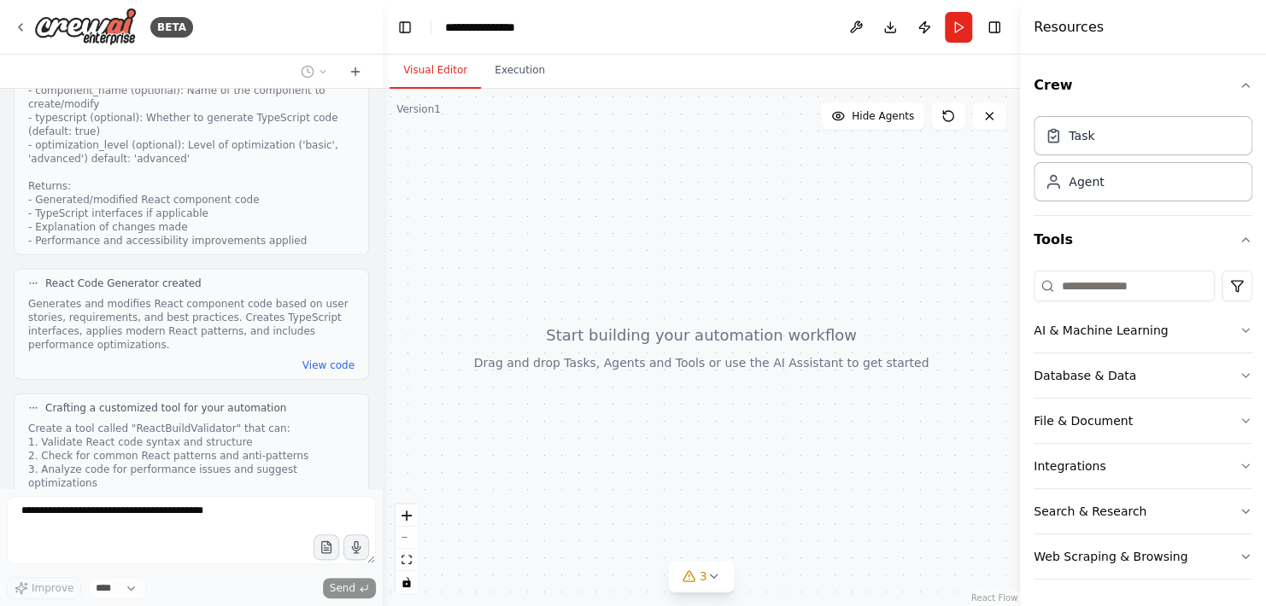
click at [377, 453] on div at bounding box center [379, 303] width 7 height 606
click at [377, 442] on div at bounding box center [379, 303] width 7 height 606
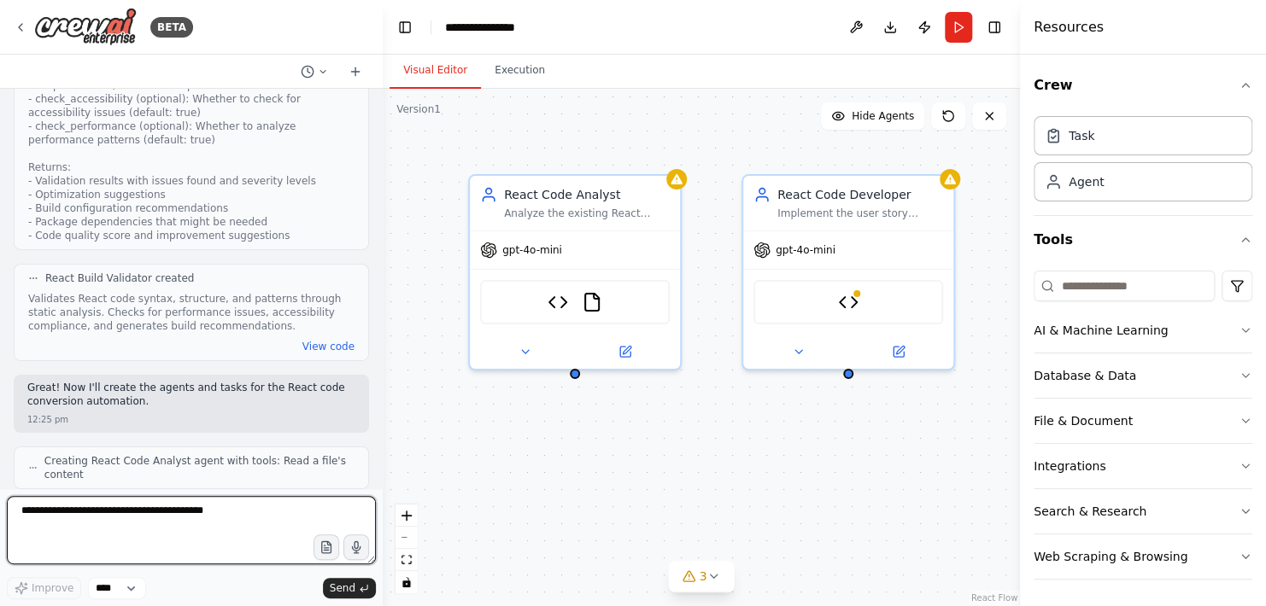
scroll to position [2774, 0]
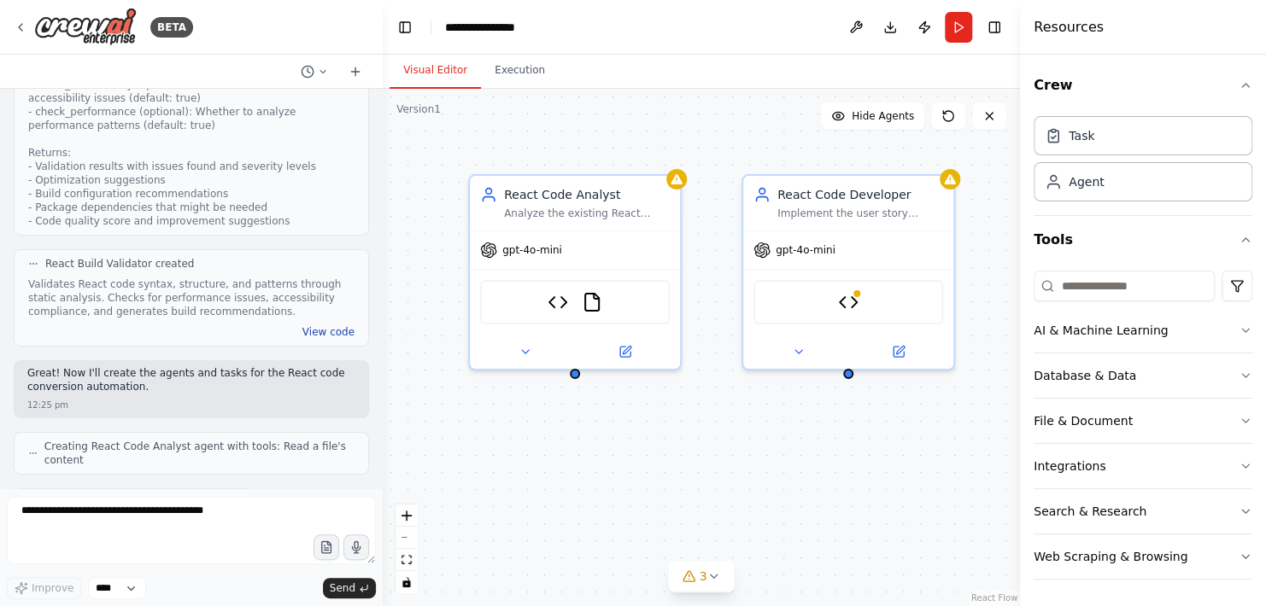
click at [316, 325] on button "View code" at bounding box center [328, 332] width 52 height 14
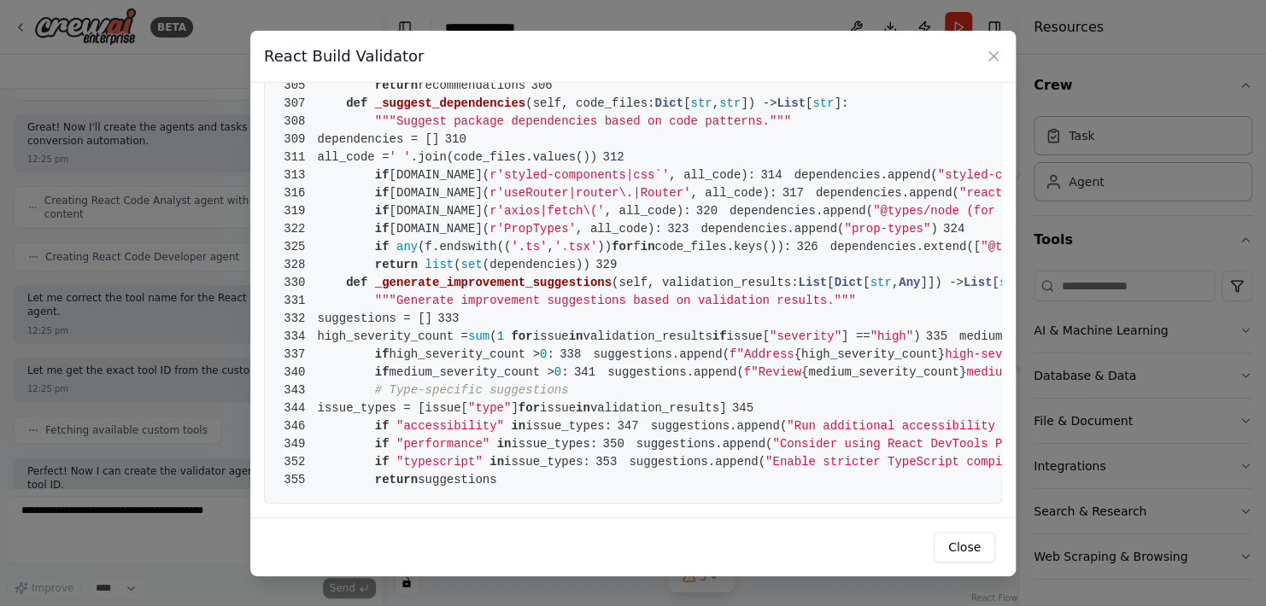
scroll to position [5999, 0]
click at [975, 547] on button "Close" at bounding box center [963, 547] width 61 height 31
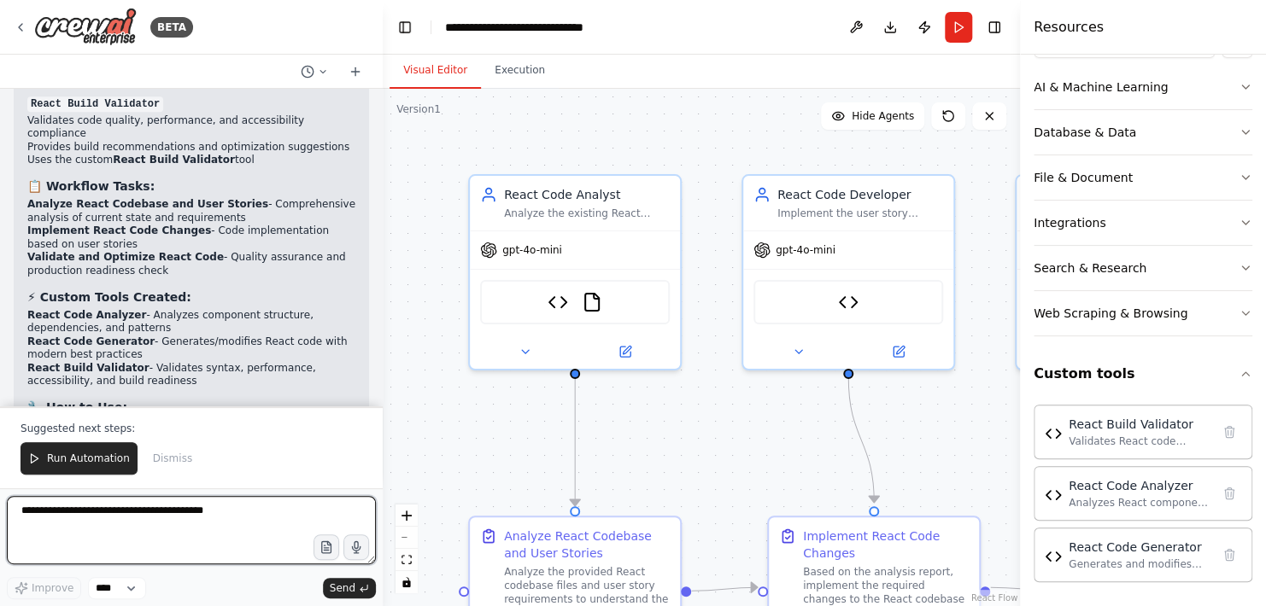
scroll to position [4222, 0]
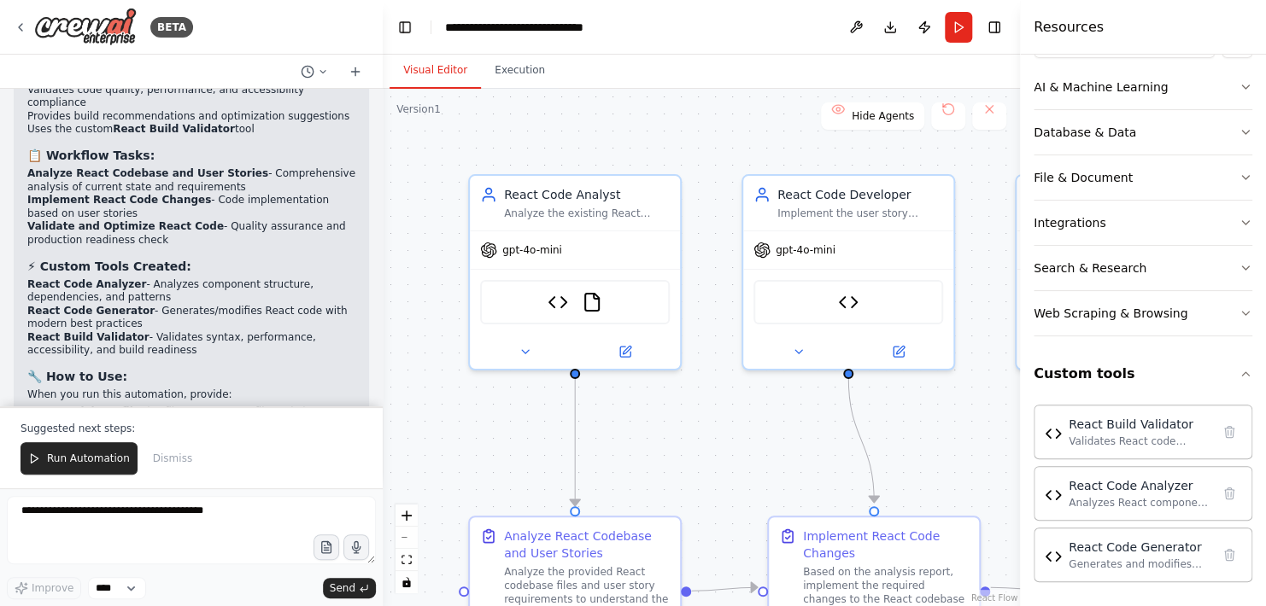
click at [441, 184] on div ".deletable-edge-delete-btn { width: 20px; height: 20px; border: 0px solid #ffff…" at bounding box center [701, 347] width 637 height 517
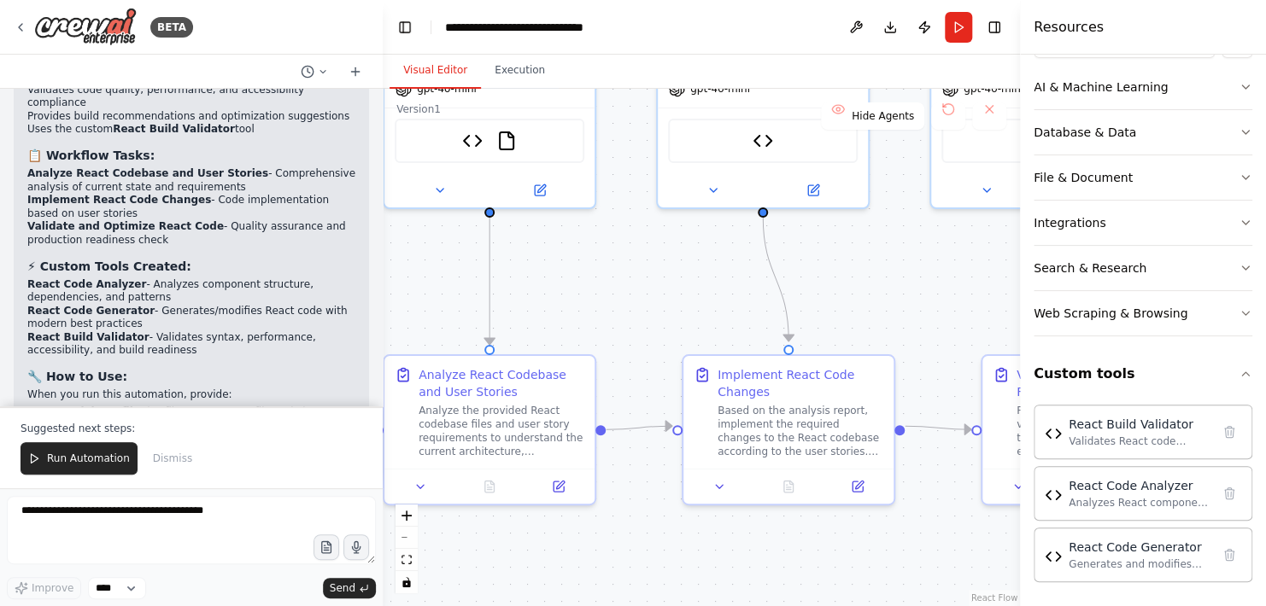
drag, startPoint x: 985, startPoint y: 310, endPoint x: 887, endPoint y: 199, distance: 147.6
click at [889, 179] on div ".deletable-edge-delete-btn { width: 20px; height: 20px; border: 0px solid #ffff…" at bounding box center [701, 347] width 637 height 517
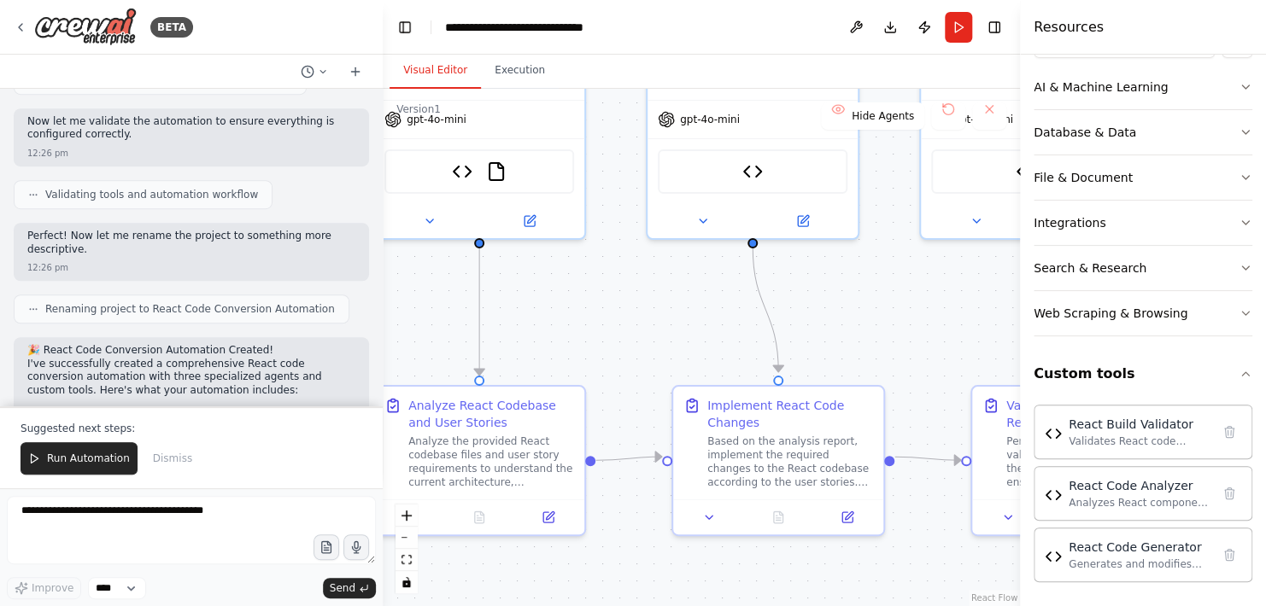
scroll to position [3662, 0]
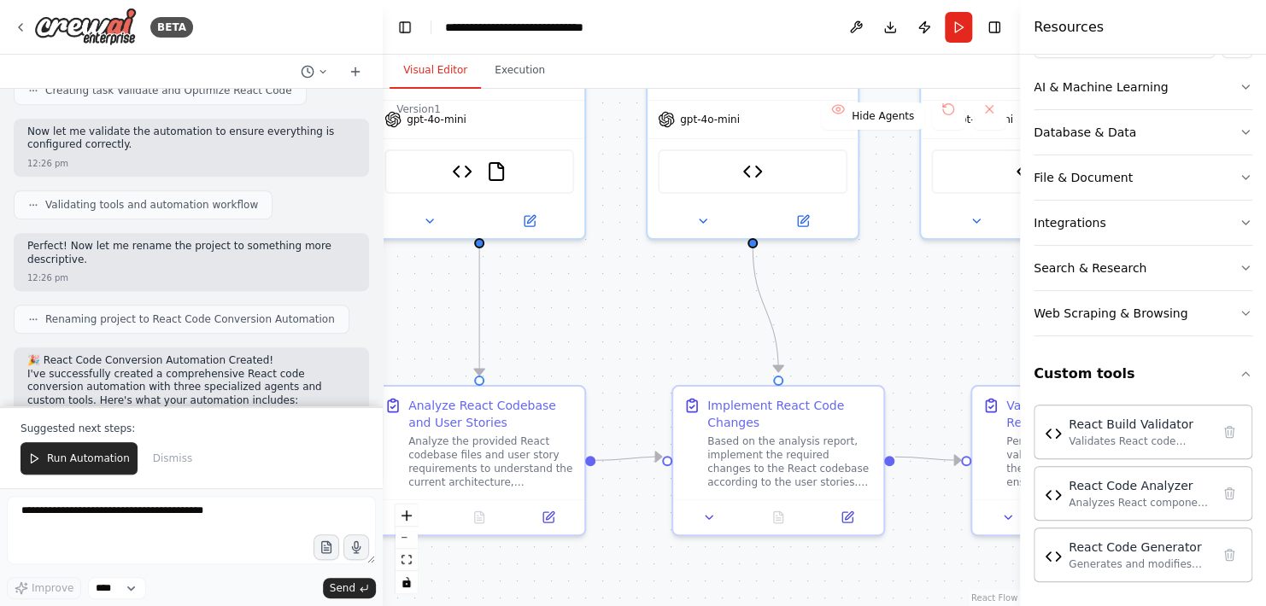
click at [376, 399] on div at bounding box center [379, 303] width 7 height 606
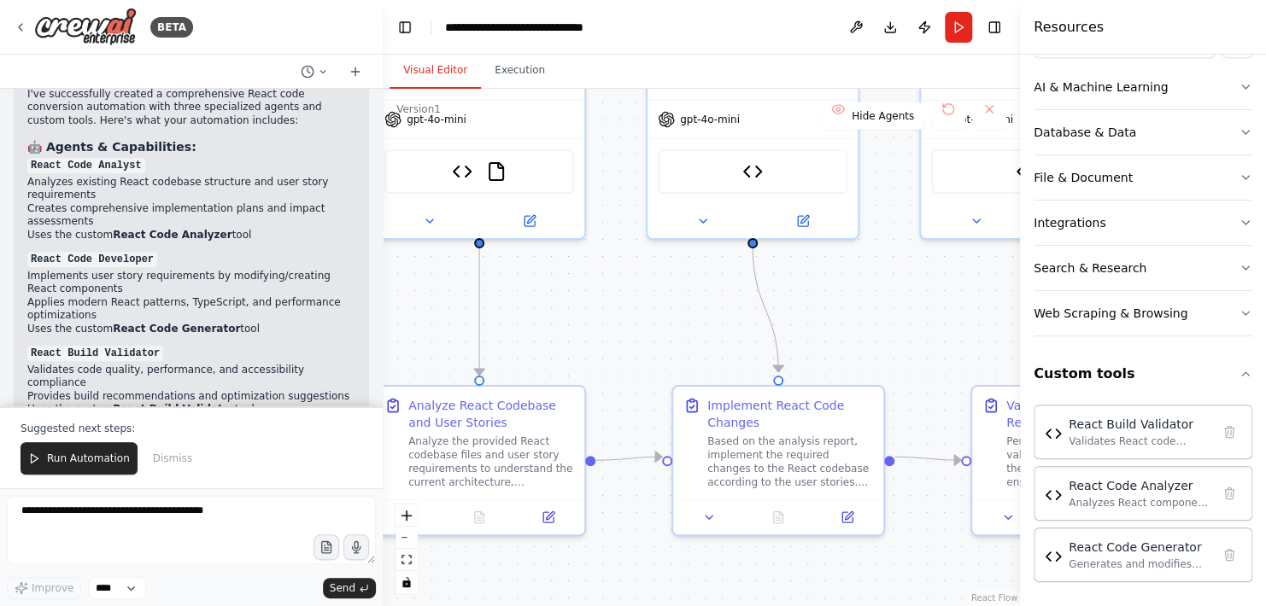
scroll to position [4222, 0]
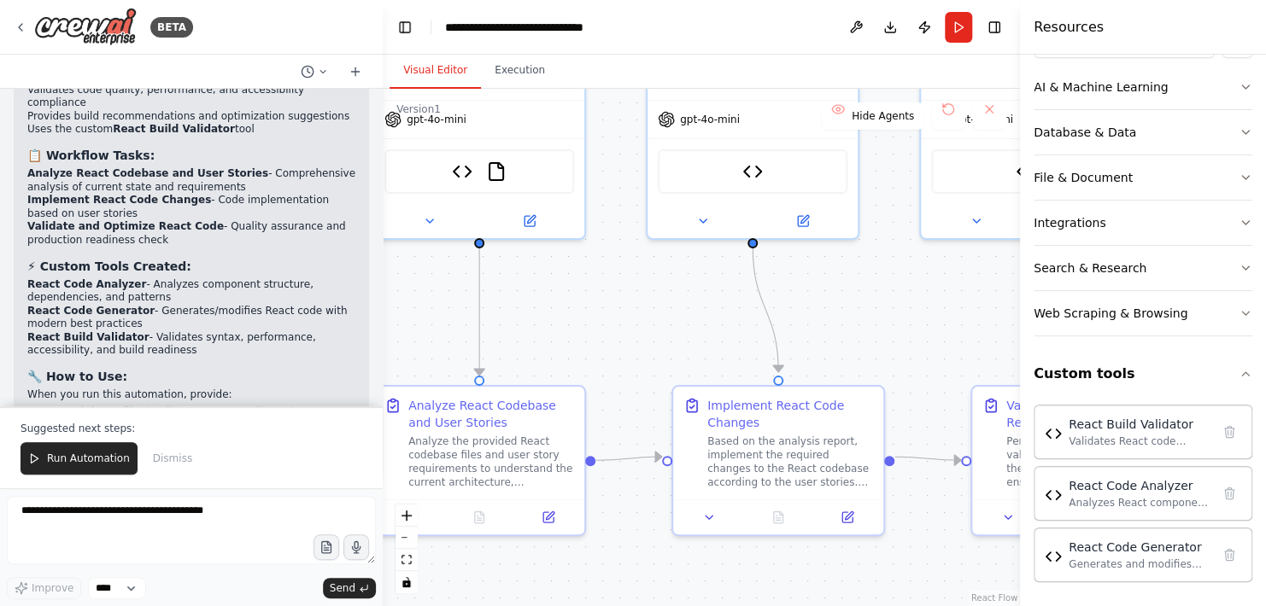
click at [376, 388] on div at bounding box center [379, 303] width 7 height 606
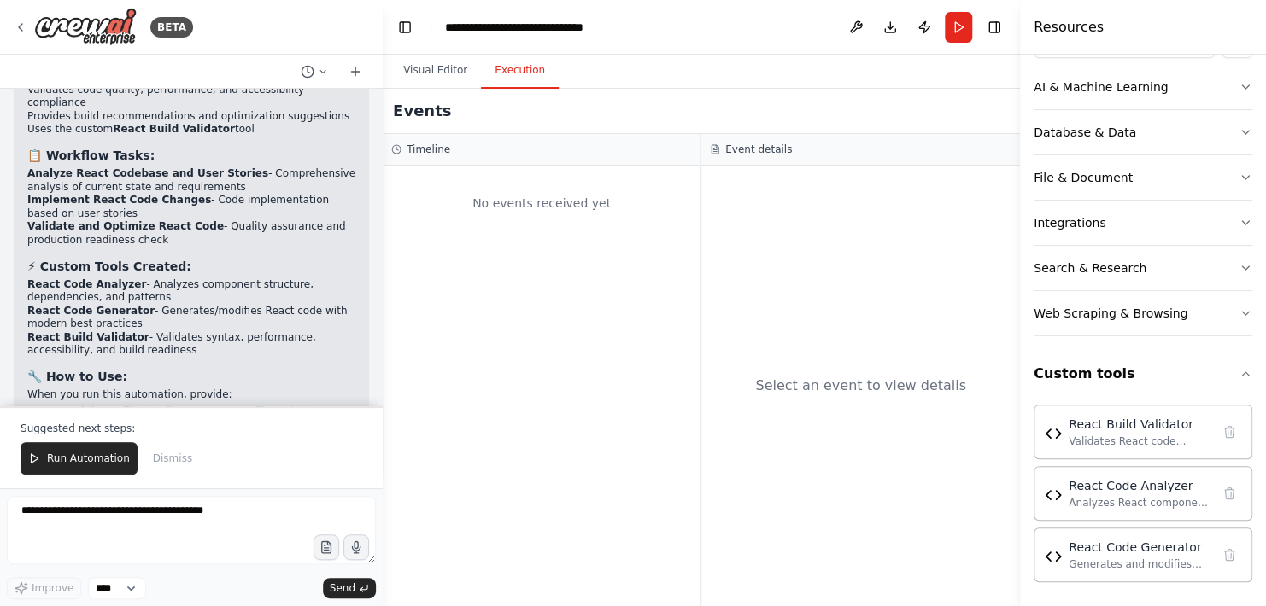
click at [513, 72] on button "Execution" at bounding box center [520, 71] width 78 height 36
click at [436, 66] on button "Visual Editor" at bounding box center [434, 71] width 91 height 36
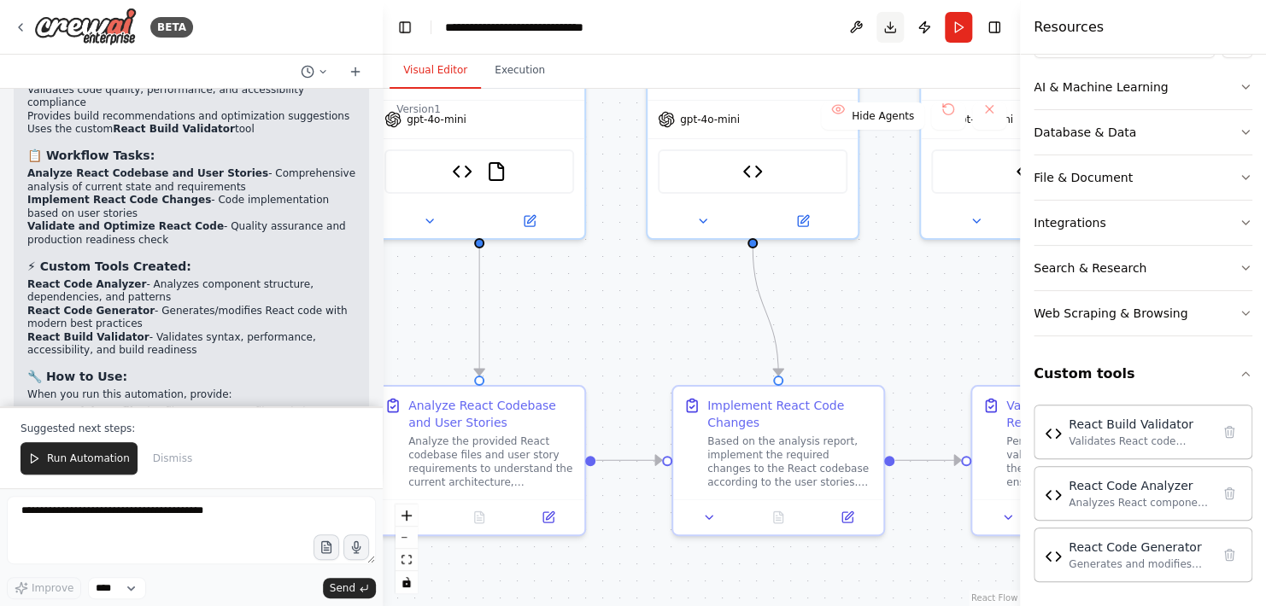
click at [888, 25] on button "Download" at bounding box center [889, 27] width 27 height 31
click at [1158, 32] on div "Resources" at bounding box center [1143, 27] width 246 height 55
click at [83, 456] on span "Run Automation" at bounding box center [88, 459] width 83 height 14
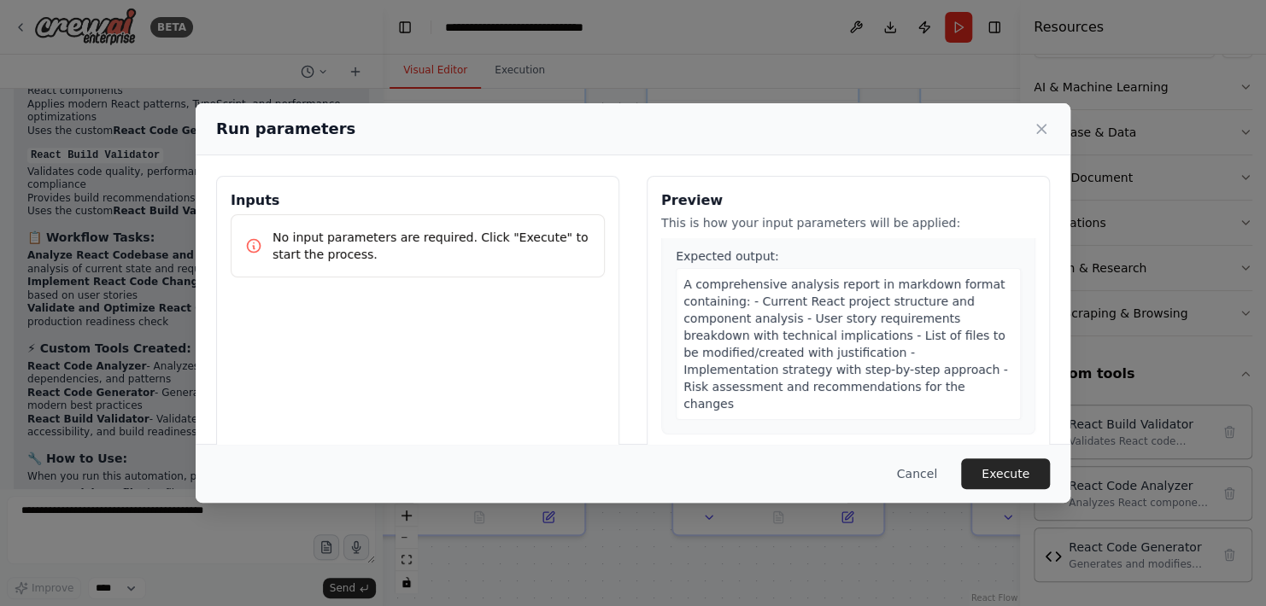
scroll to position [574, 0]
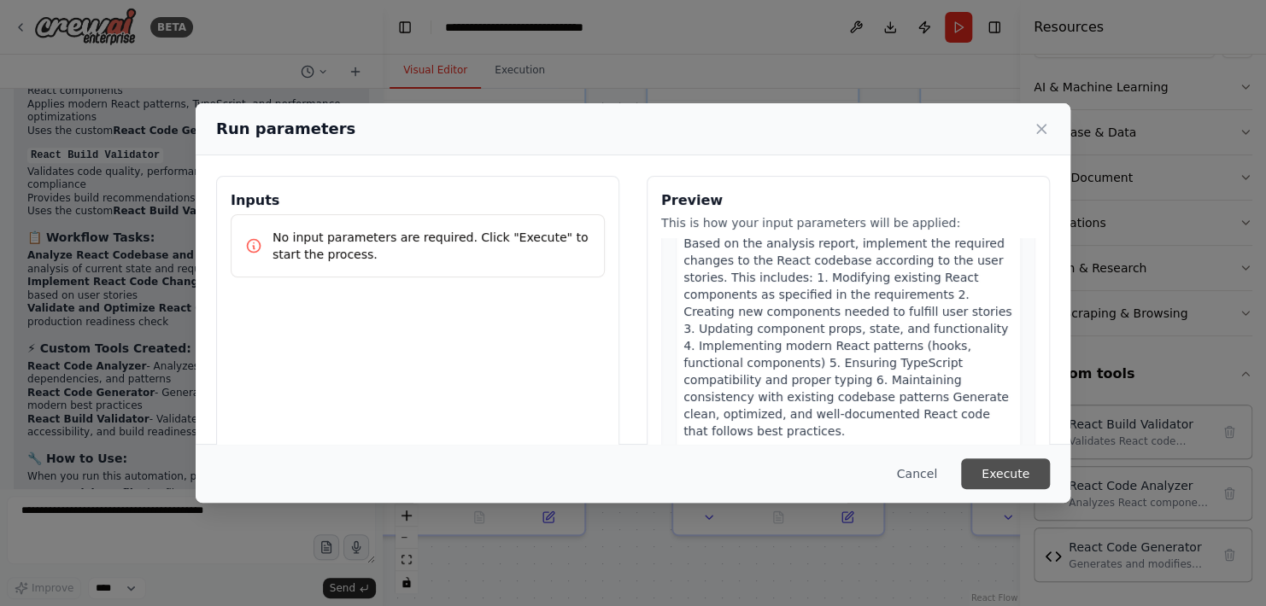
click at [1000, 480] on button "Execute" at bounding box center [1005, 474] width 89 height 31
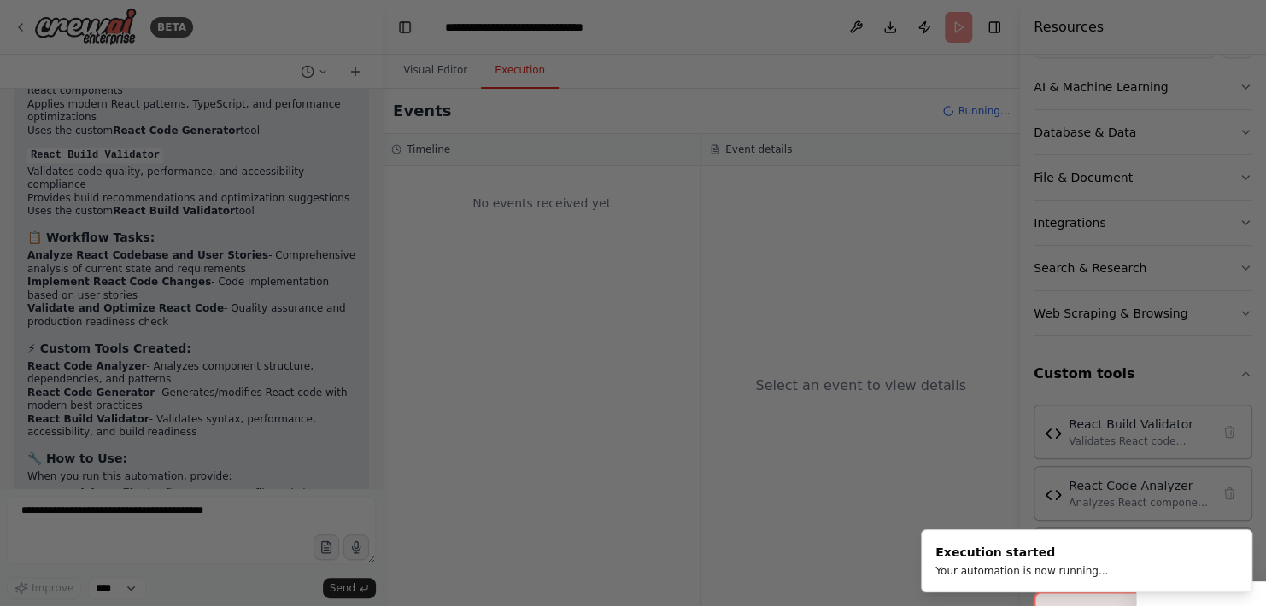
scroll to position [4140, 0]
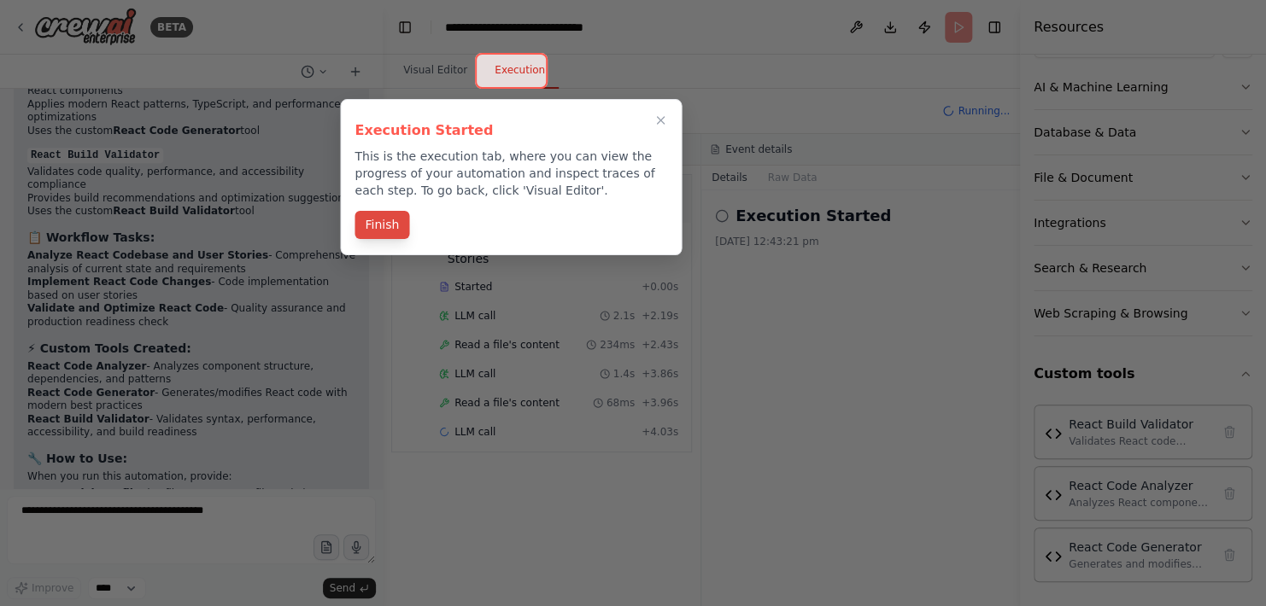
click at [397, 230] on button "Finish" at bounding box center [381, 225] width 55 height 28
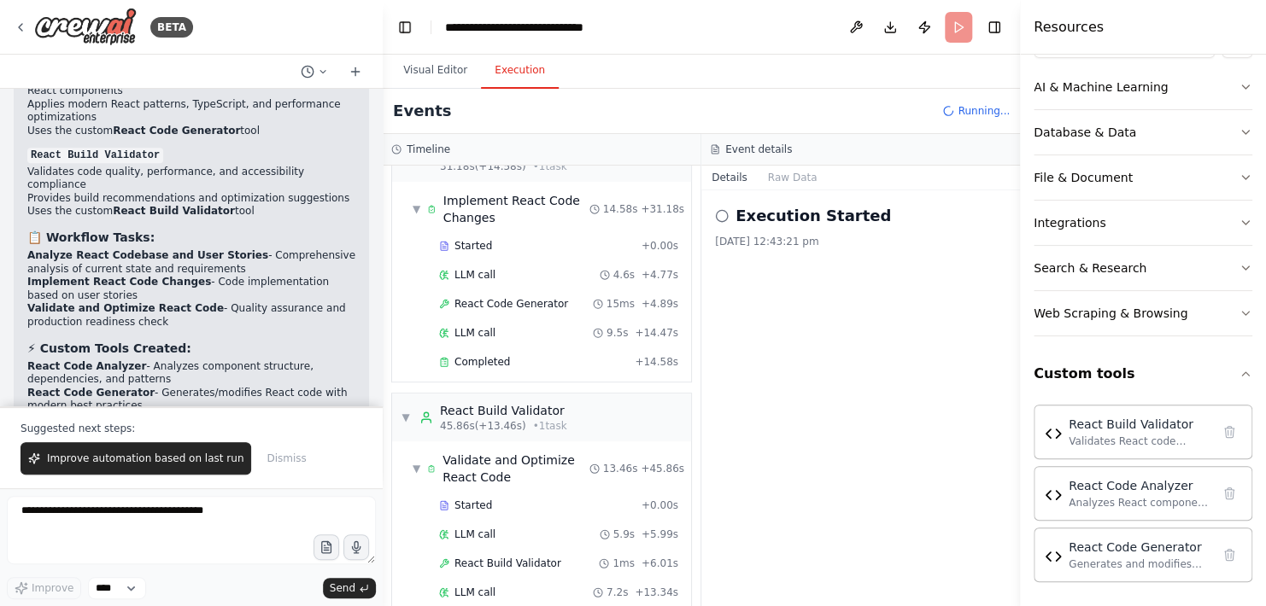
scroll to position [520, 0]
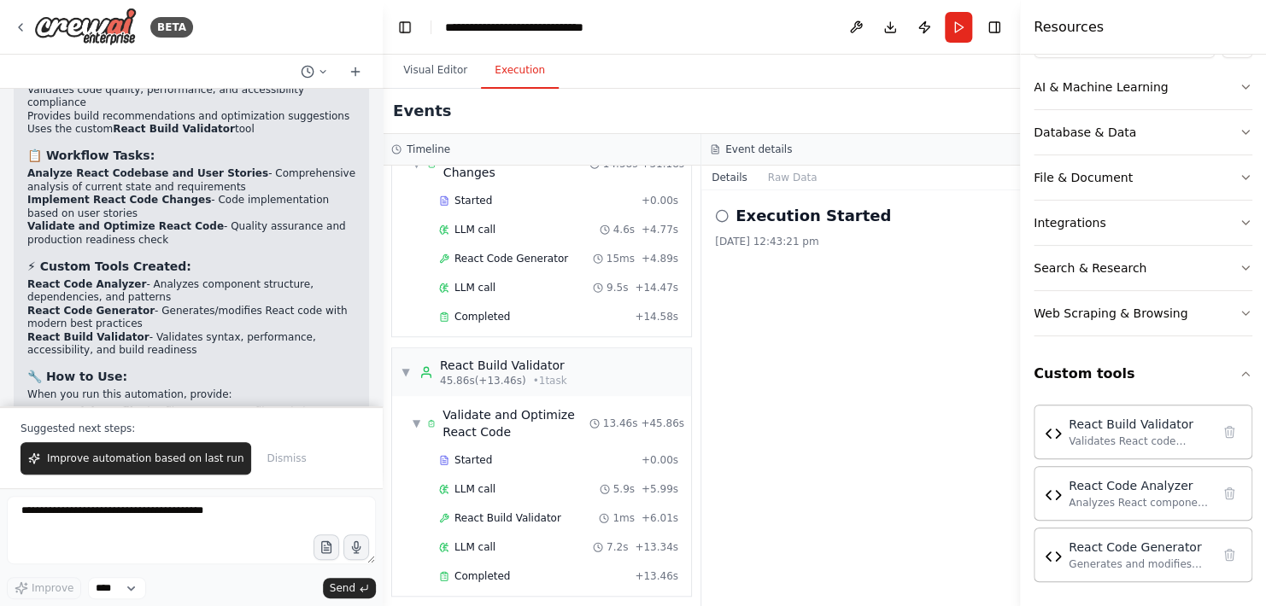
click at [722, 218] on icon at bounding box center [722, 216] width 14 height 14
click at [775, 177] on button "Raw Data" at bounding box center [792, 178] width 70 height 24
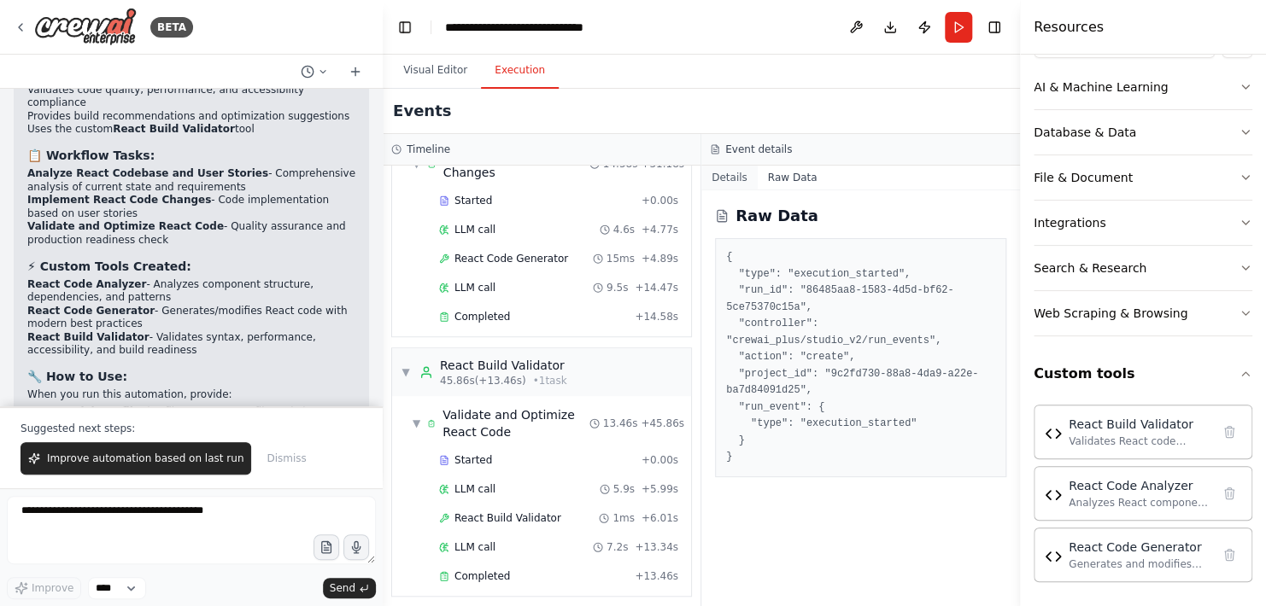
click at [733, 179] on button "Details" at bounding box center [729, 178] width 56 height 24
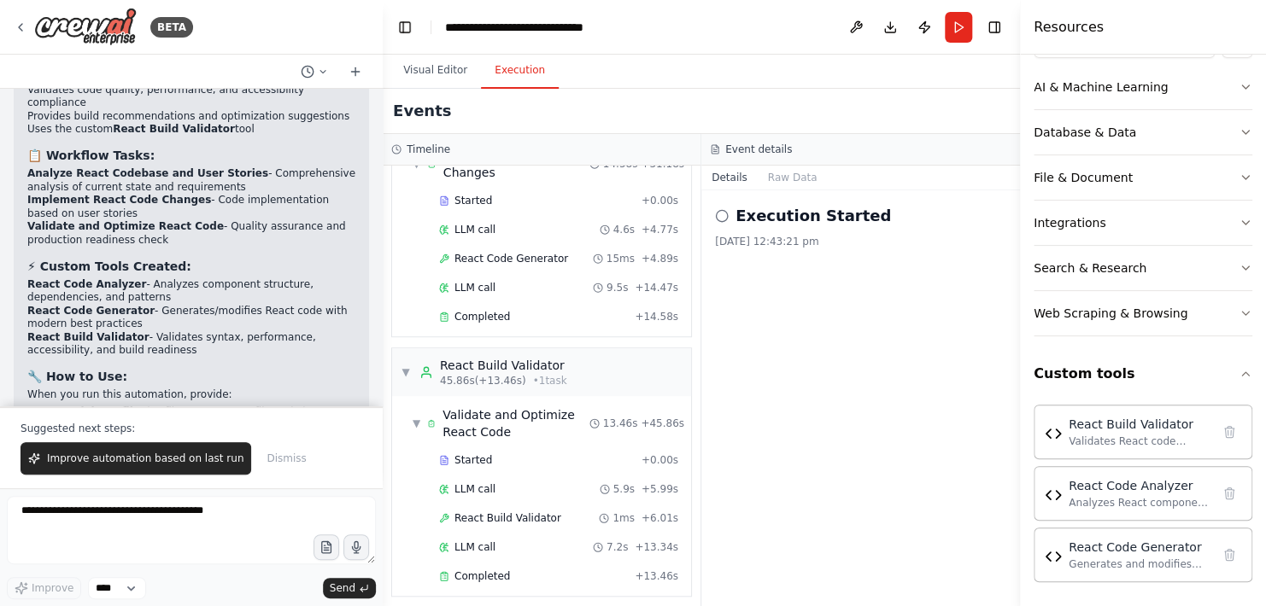
scroll to position [134, 0]
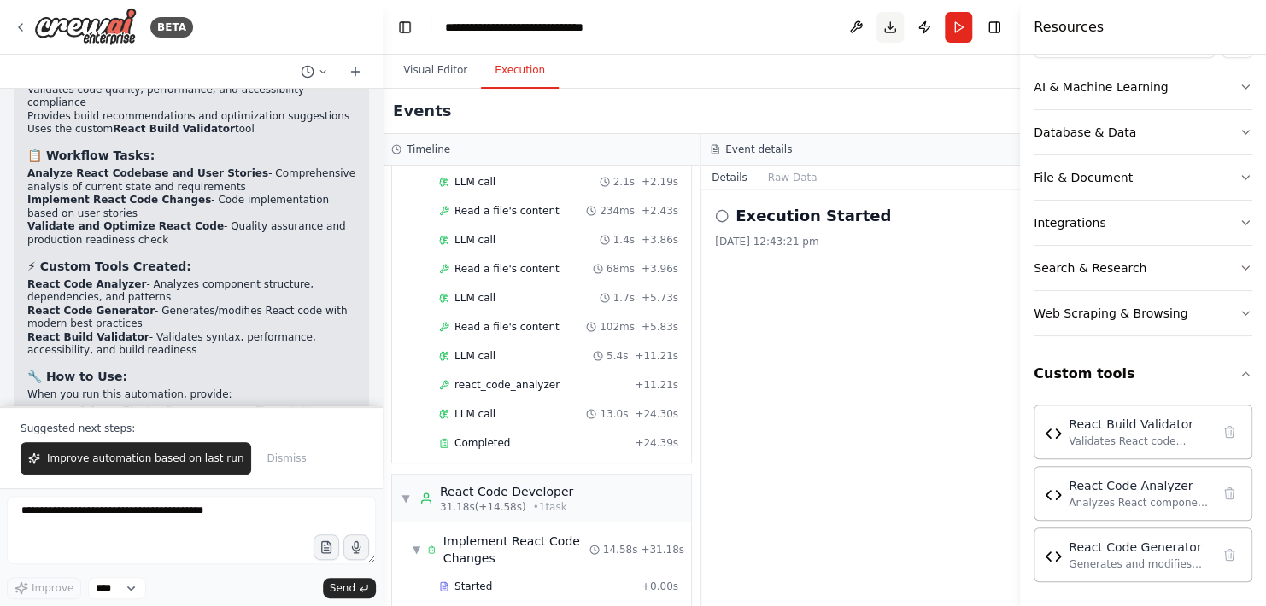
click at [892, 26] on button "Download" at bounding box center [889, 27] width 27 height 31
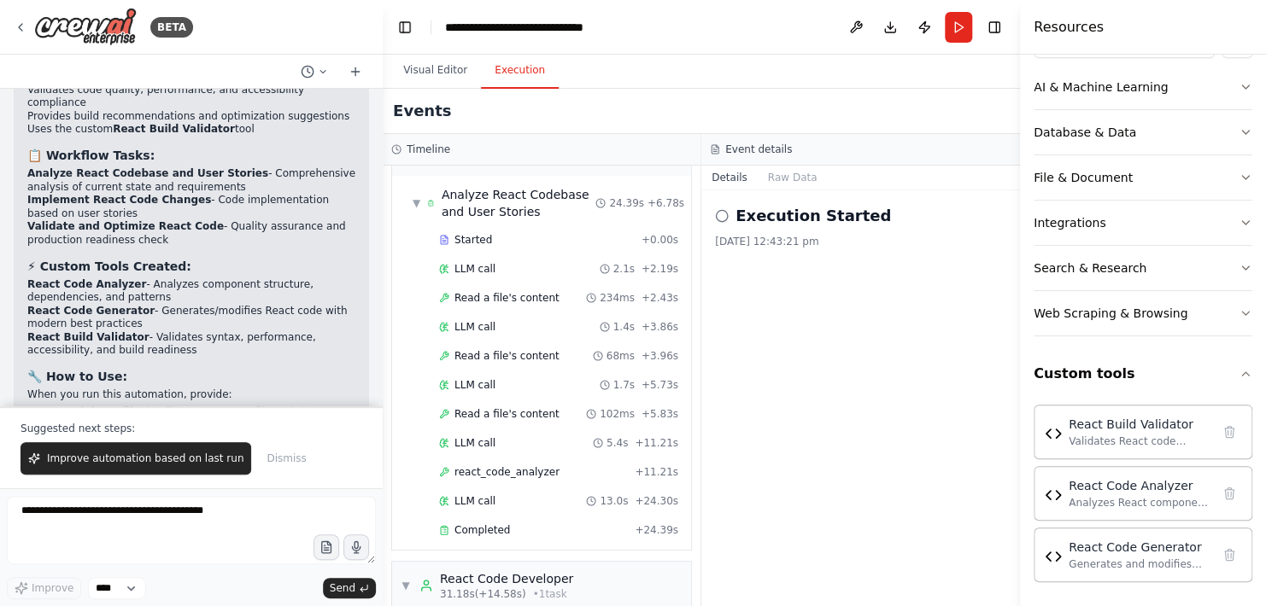
scroll to position [0, 0]
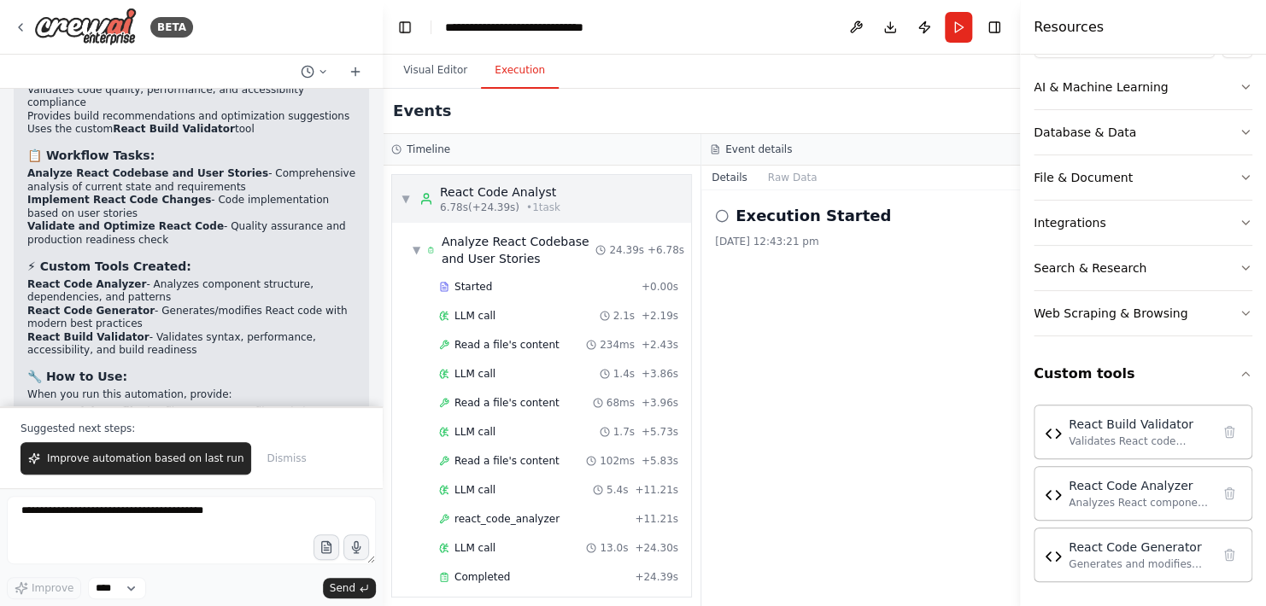
click at [408, 196] on span "▼" at bounding box center [405, 199] width 10 height 14
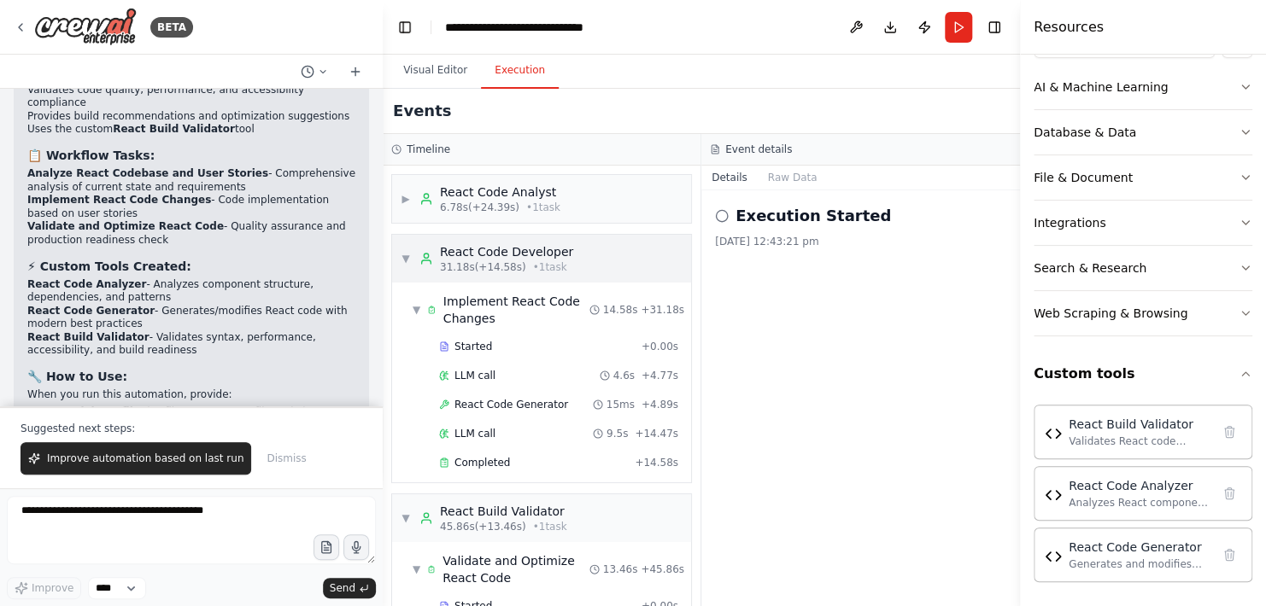
click at [400, 258] on span "▼" at bounding box center [405, 259] width 10 height 14
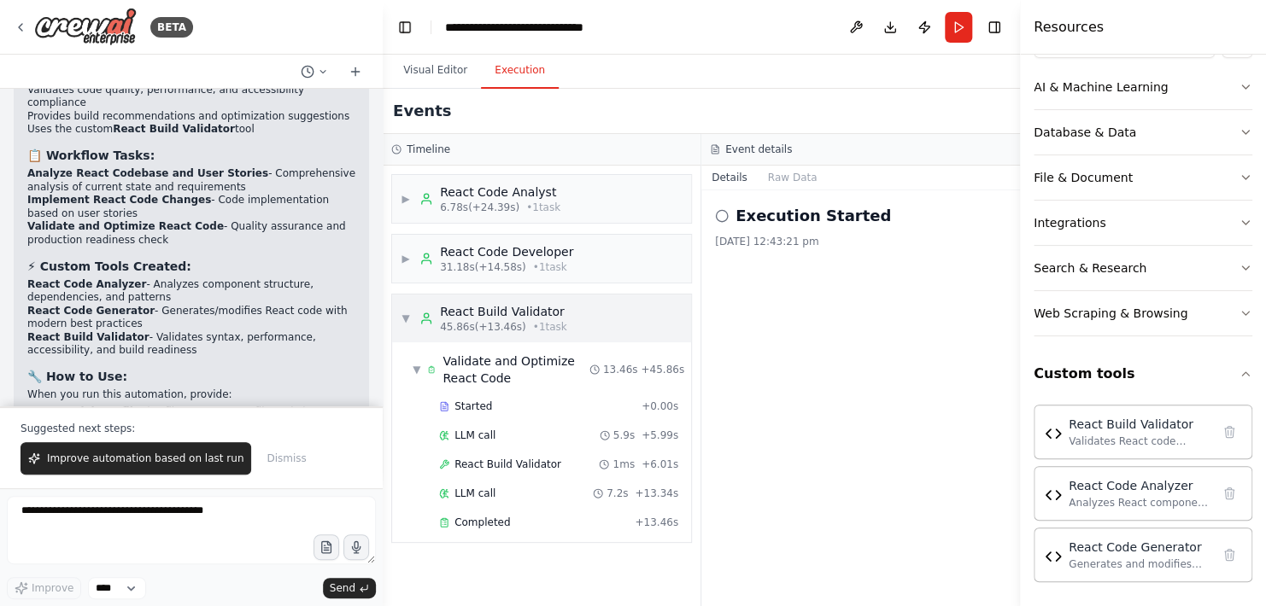
click at [408, 314] on span "▼" at bounding box center [405, 319] width 10 height 14
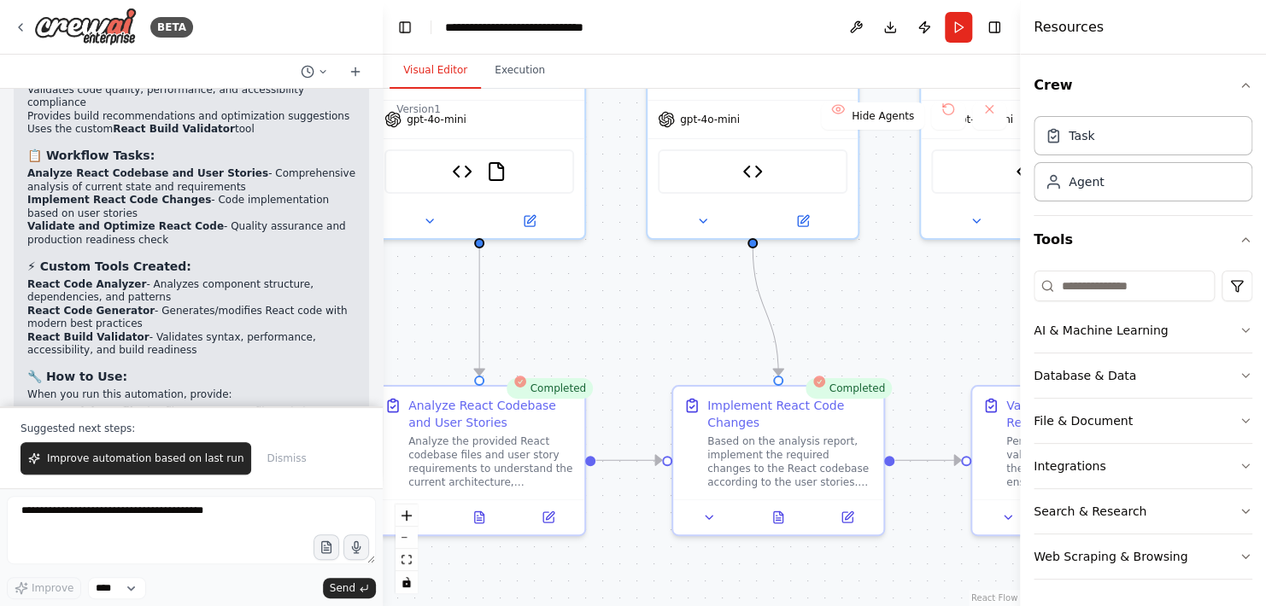
click at [457, 70] on button "Visual Editor" at bounding box center [434, 71] width 91 height 36
click at [477, 521] on button at bounding box center [479, 514] width 73 height 20
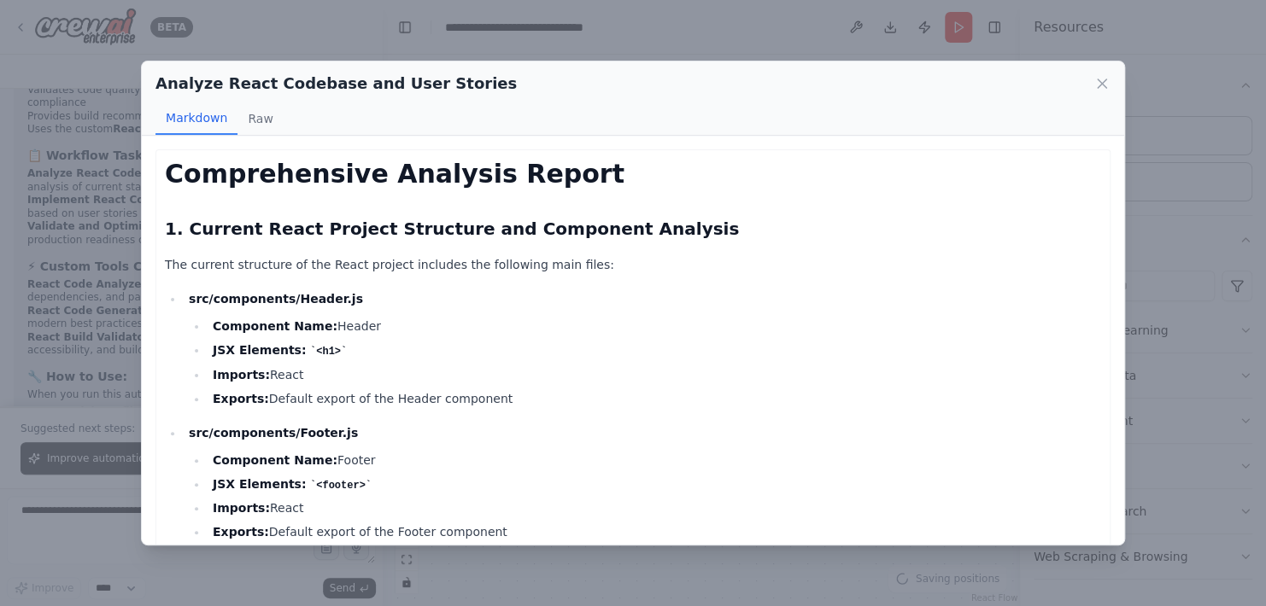
click at [616, 415] on ul "src/components/Header.js Component Name: Header JSX Elements: <h1> Imports: Rea…" at bounding box center [633, 539] width 936 height 501
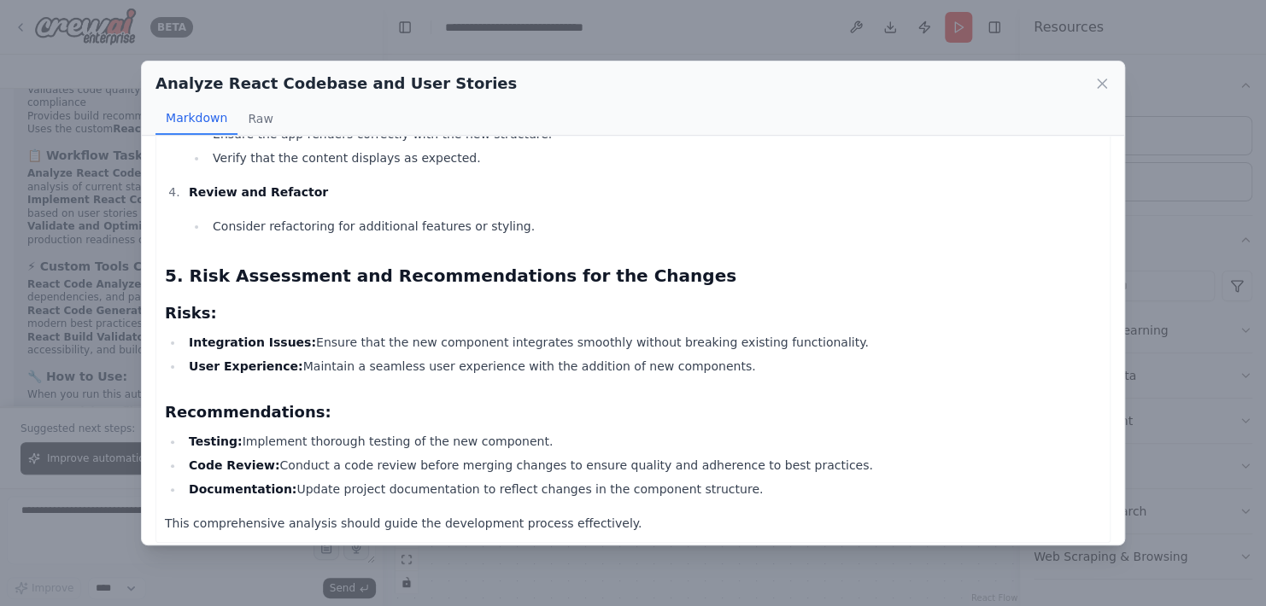
scroll to position [1552, 0]
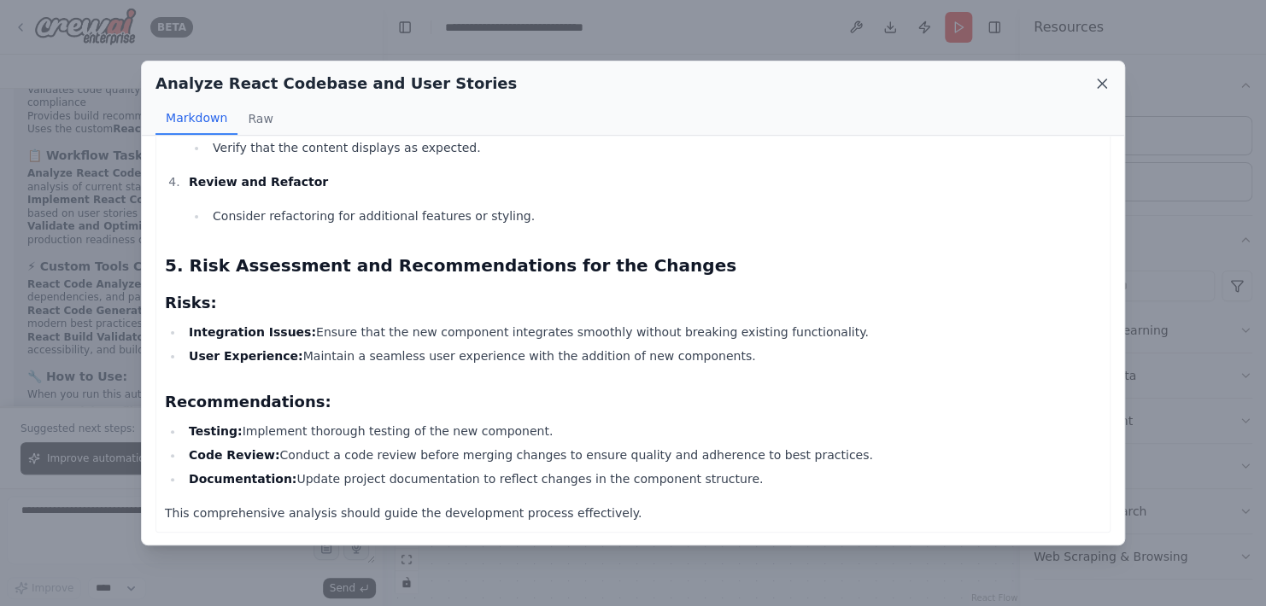
click at [1098, 87] on icon at bounding box center [1101, 83] width 9 height 9
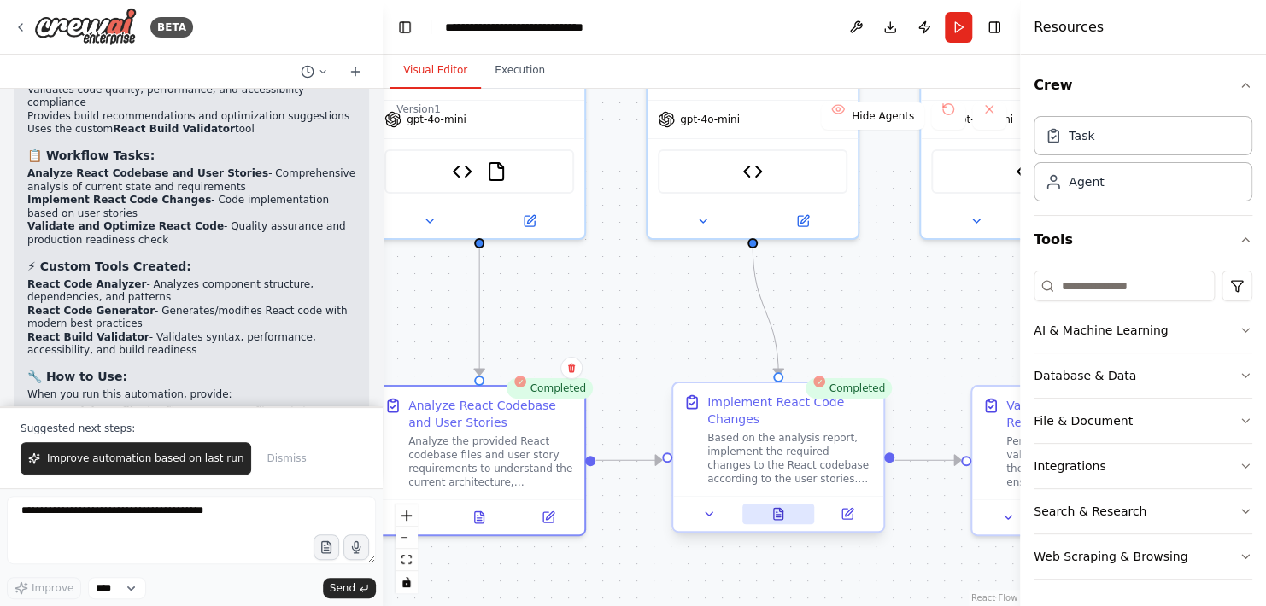
click at [776, 517] on icon at bounding box center [777, 517] width 4 height 0
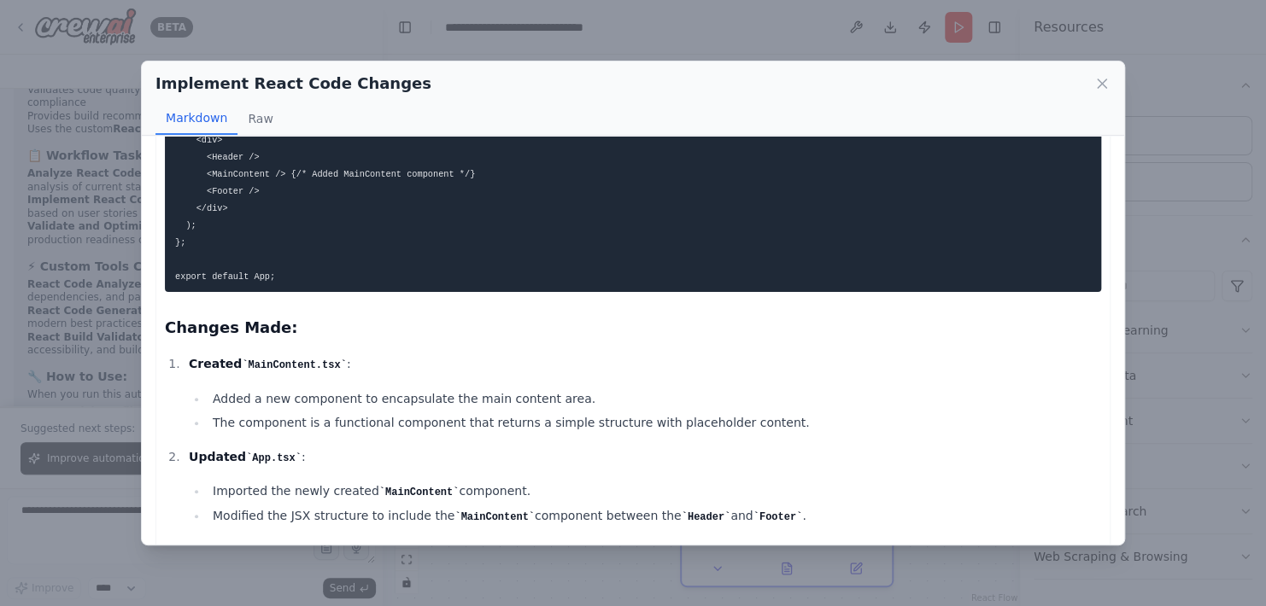
scroll to position [1076, 0]
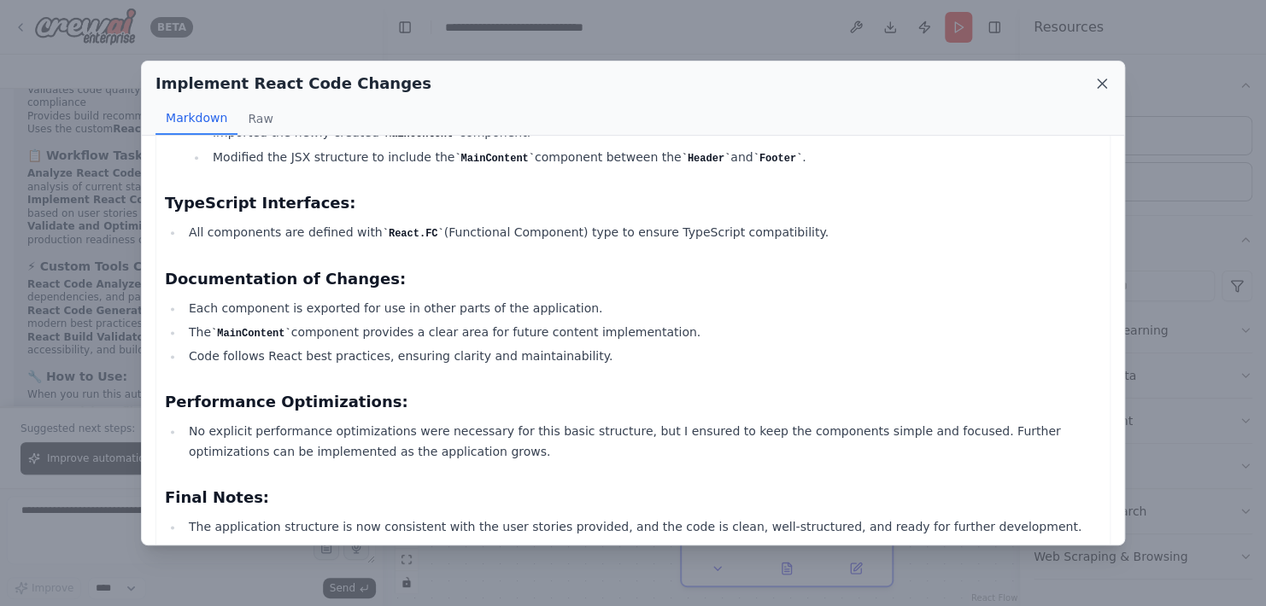
click at [1099, 86] on icon at bounding box center [1101, 83] width 9 height 9
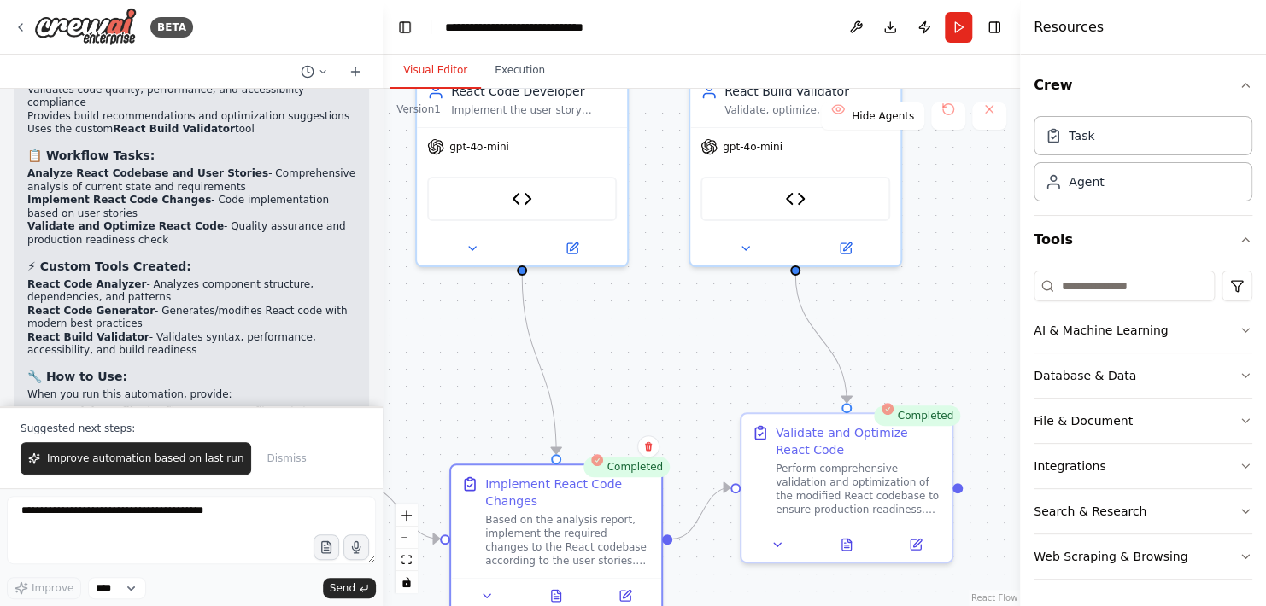
drag, startPoint x: 944, startPoint y: 506, endPoint x: 712, endPoint y: 534, distance: 233.0
click at [712, 534] on div ".deletable-edge-delete-btn { width: 20px; height: 20px; border: 0px solid #ffff…" at bounding box center [701, 347] width 637 height 517
click at [848, 552] on div at bounding box center [845, 540] width 210 height 35
click at [845, 545] on icon at bounding box center [845, 540] width 9 height 11
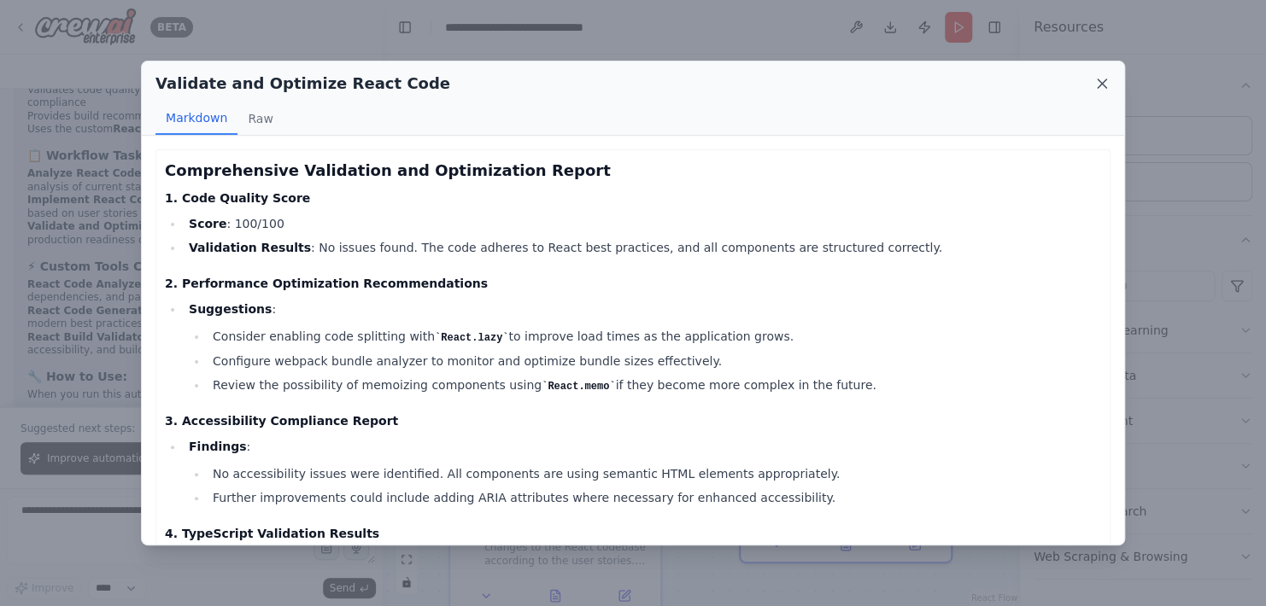
click at [1101, 85] on icon at bounding box center [1101, 83] width 9 height 9
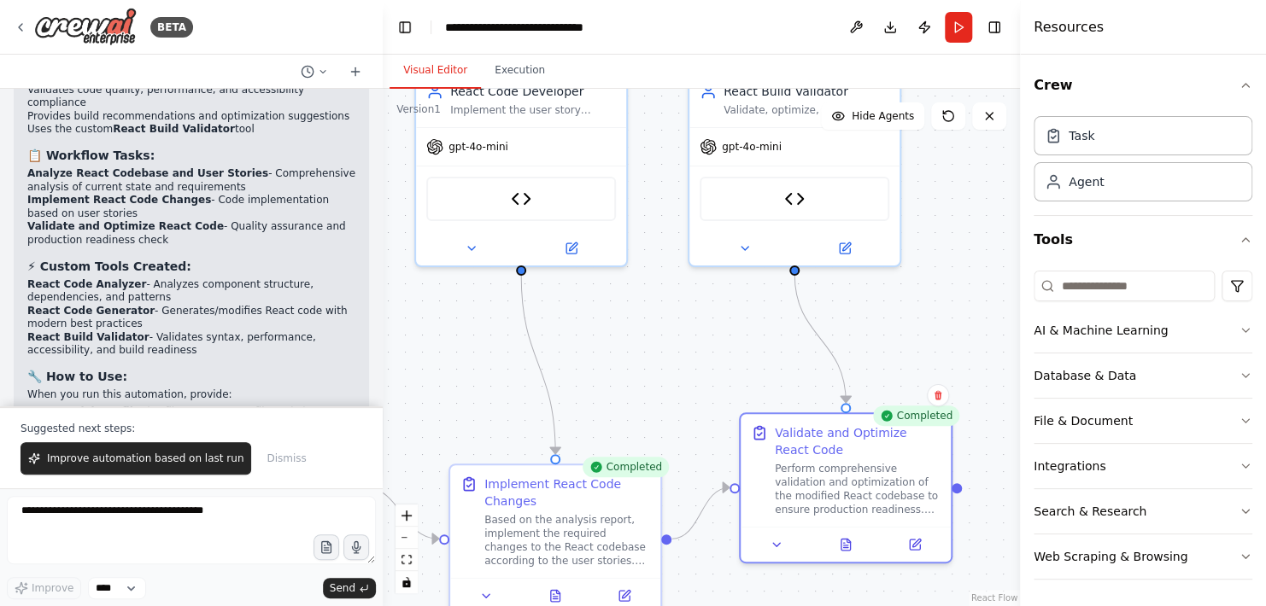
click at [377, 120] on div at bounding box center [379, 303] width 7 height 606
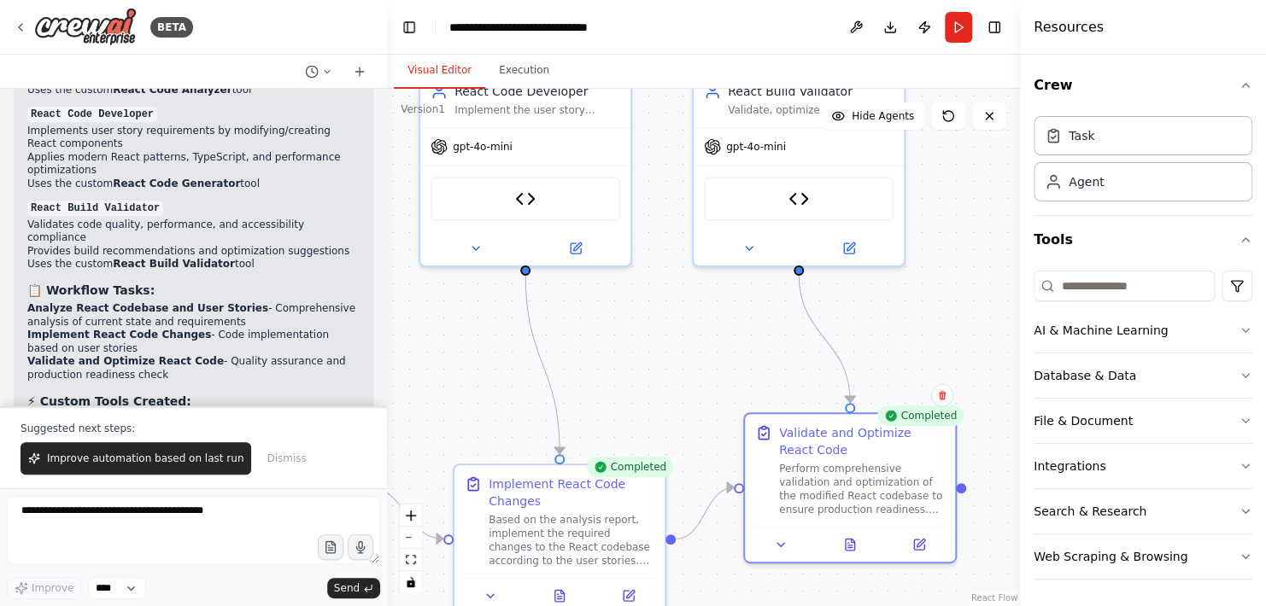
scroll to position [4154, 0]
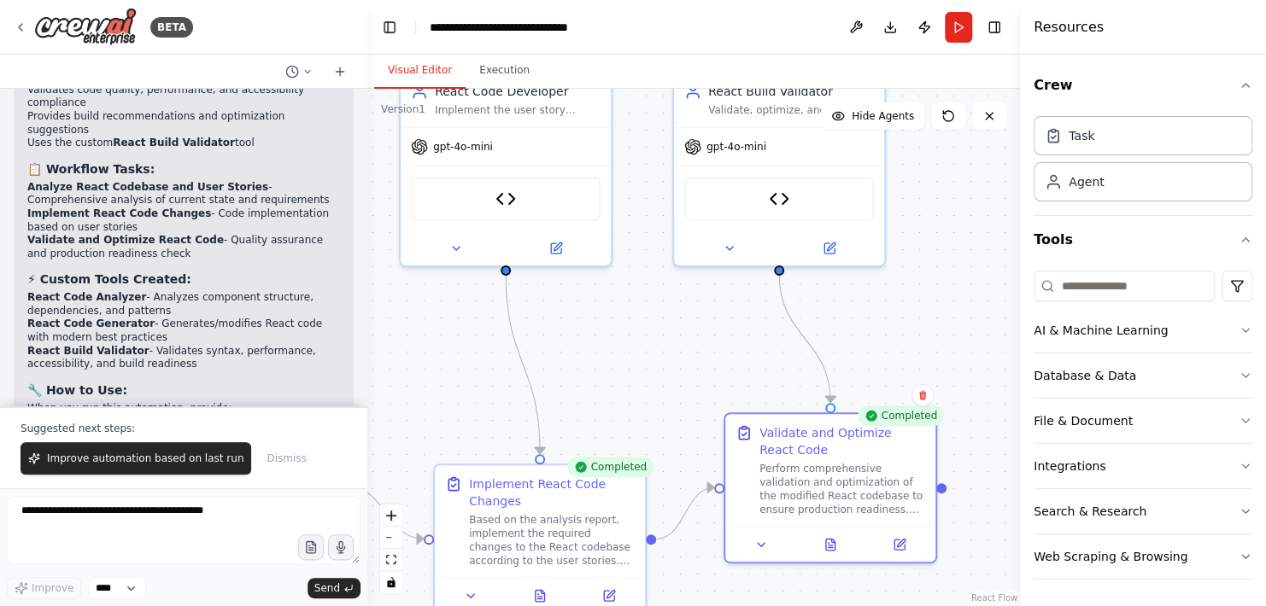
drag, startPoint x: 377, startPoint y: 120, endPoint x: 368, endPoint y: 375, distance: 254.6
click at [368, 375] on div "BETA Hello! I'm the CrewAI assistant. What kind of automation do you want to bu…" at bounding box center [633, 303] width 1266 height 606
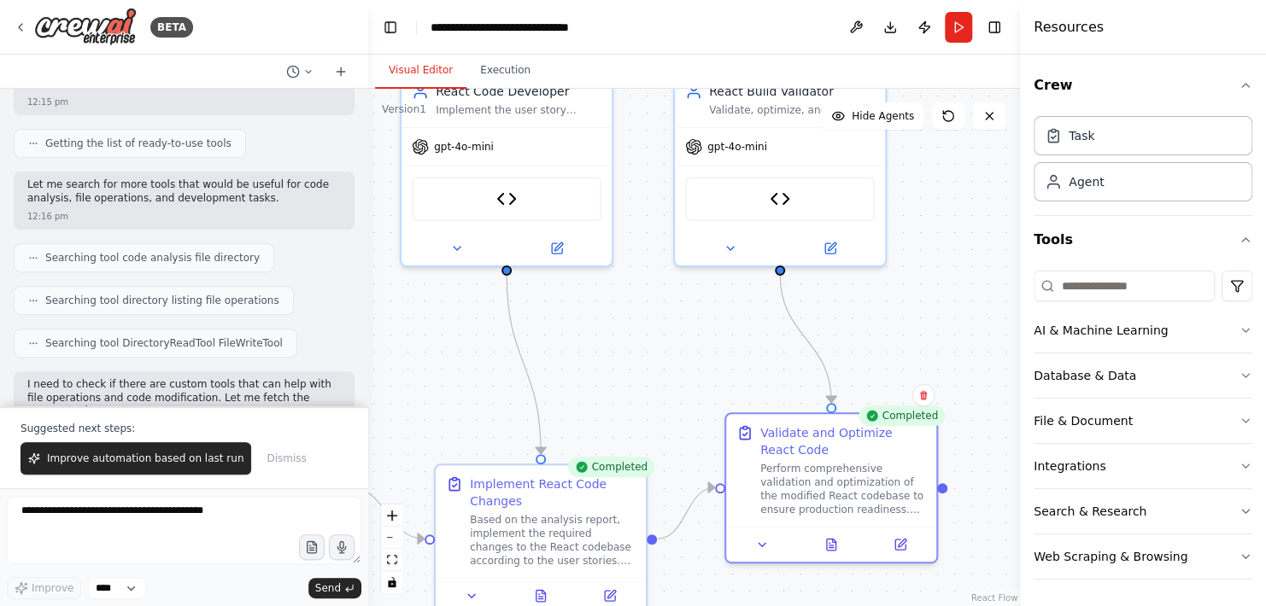
scroll to position [0, 0]
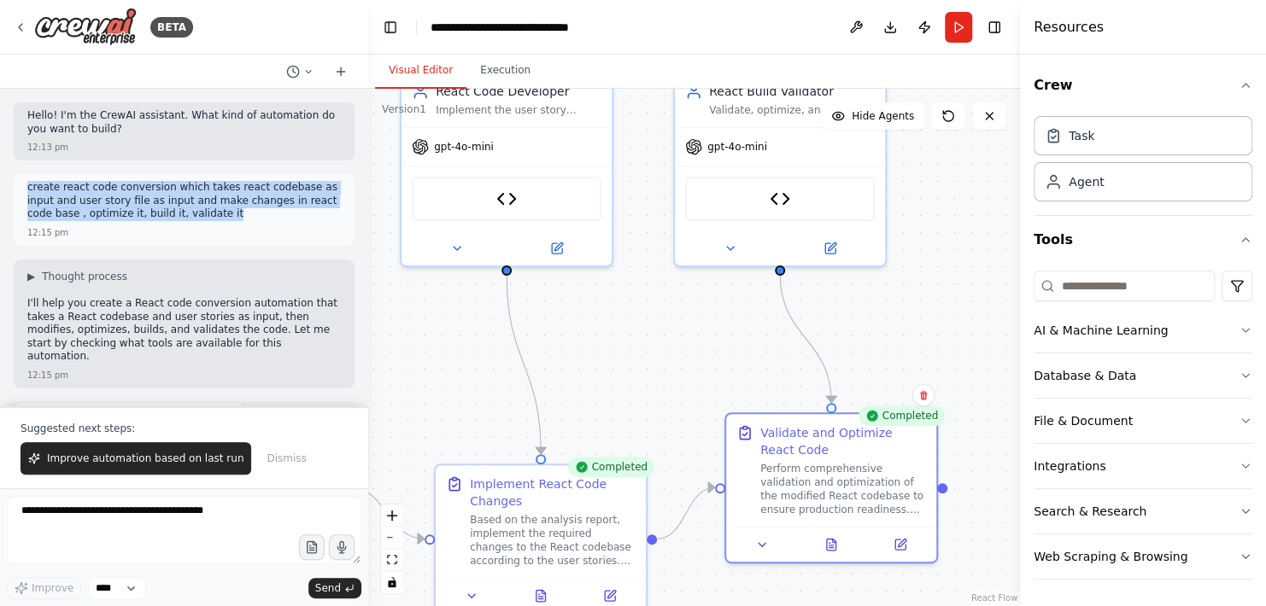
drag, startPoint x: 26, startPoint y: 185, endPoint x: 186, endPoint y: 217, distance: 162.8
click at [186, 217] on p "create react code conversion which takes react codebase as input and user story…" at bounding box center [183, 201] width 313 height 40
copy p "create react code conversion which takes react codebase as input and user story…"
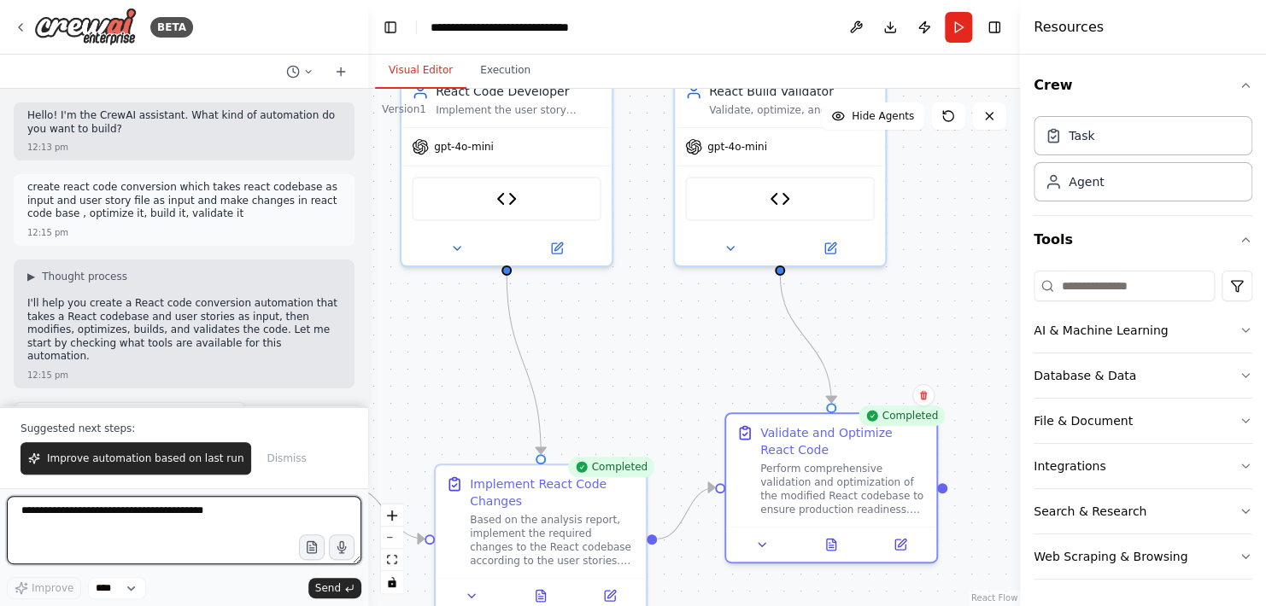
click at [49, 518] on textarea at bounding box center [184, 530] width 354 height 68
paste textarea "**********"
click at [102, 529] on textarea "**********" at bounding box center [184, 530] width 354 height 68
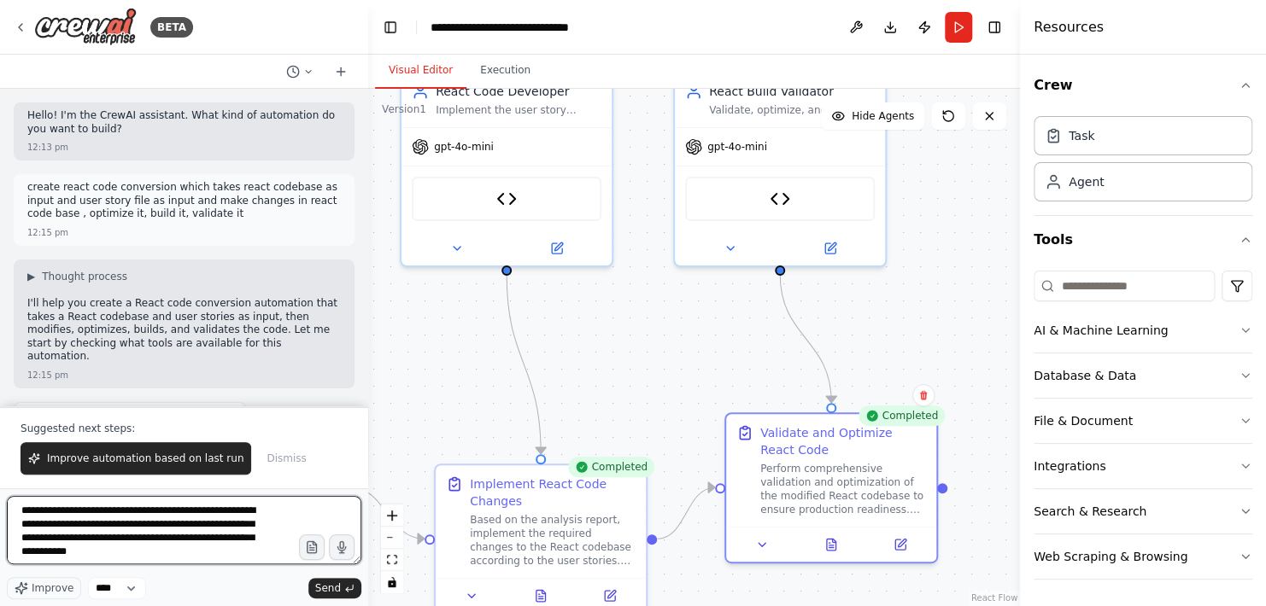
click at [45, 541] on textarea "**********" at bounding box center [184, 530] width 354 height 68
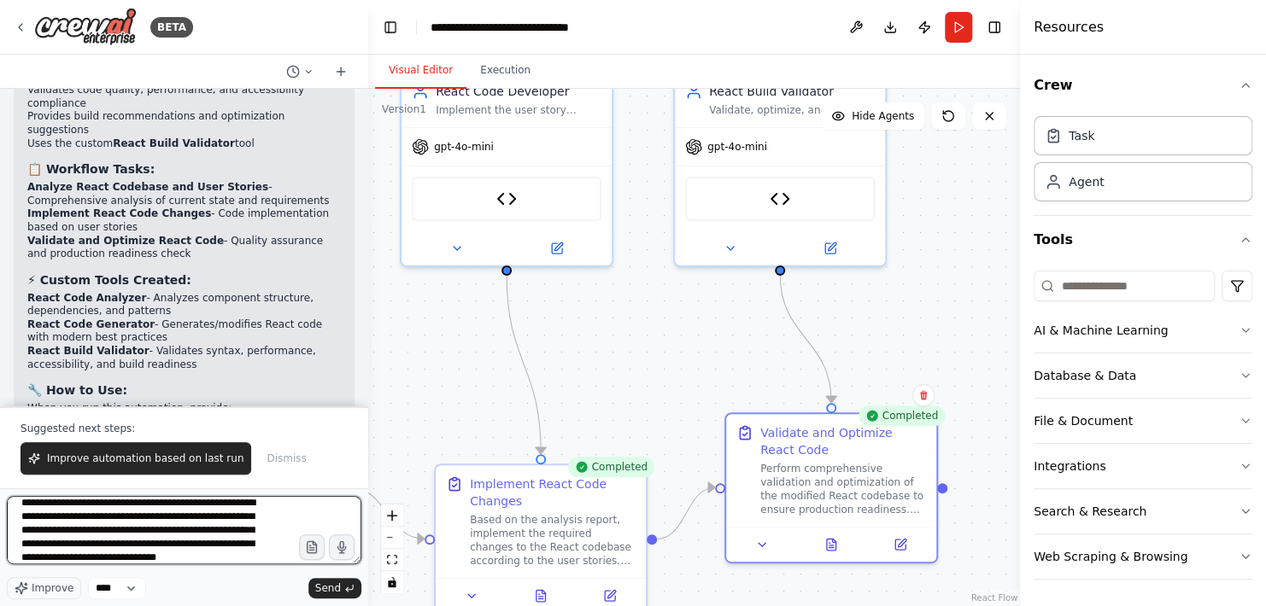
scroll to position [21, 0]
type textarea "**********"
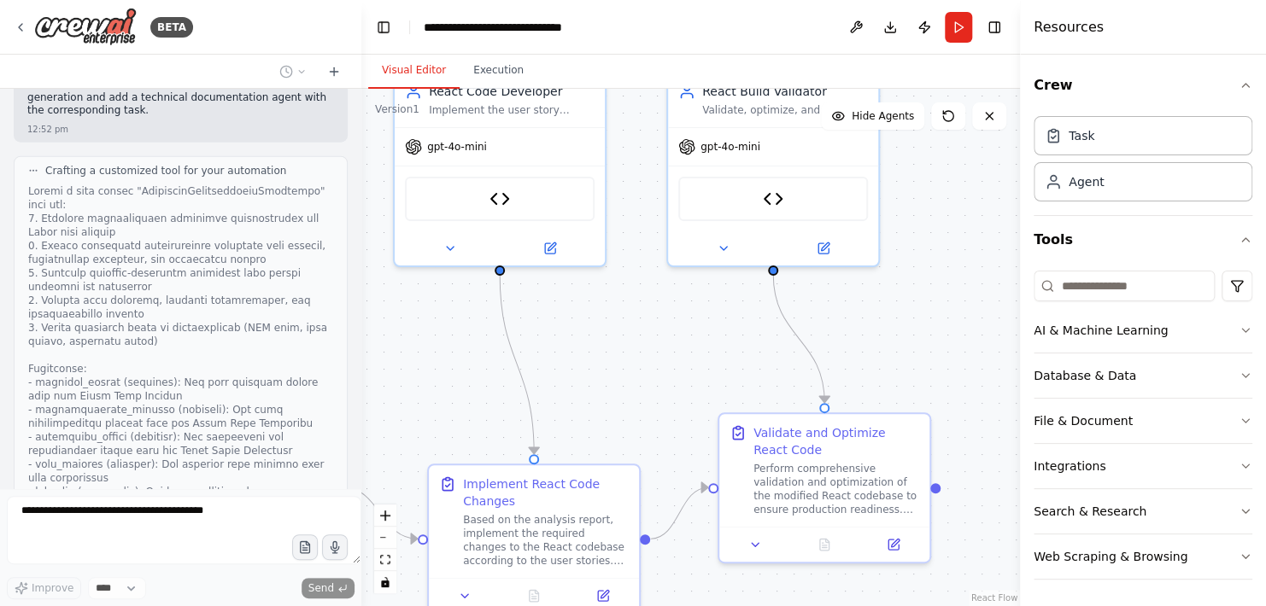
scroll to position [5135, 0]
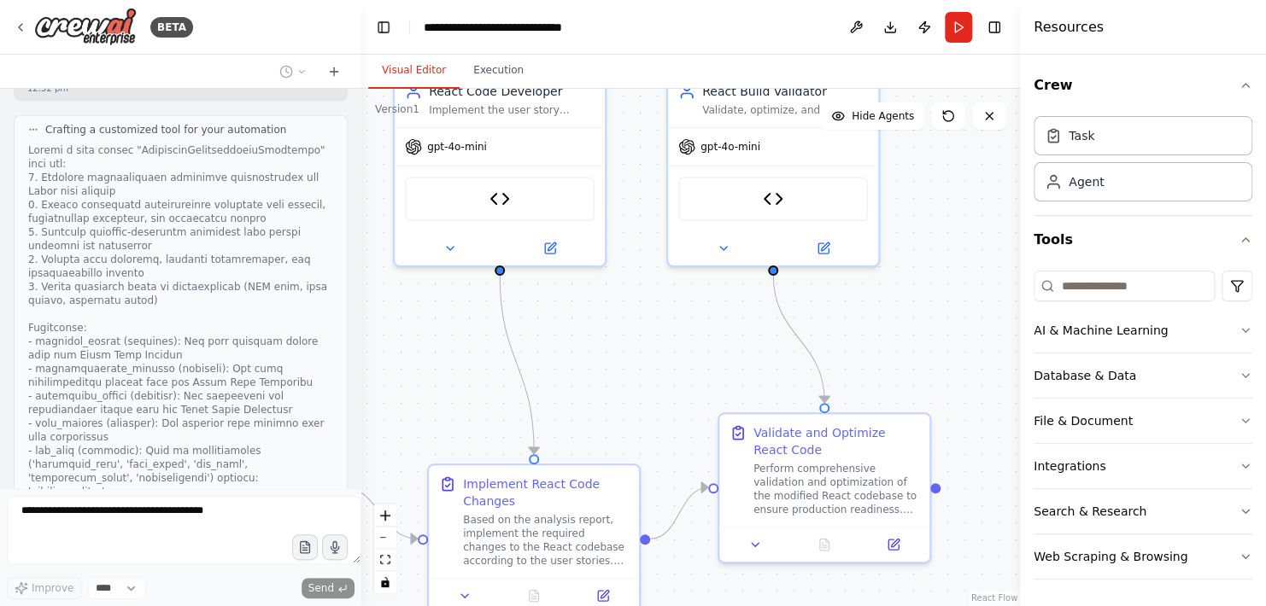
drag, startPoint x: 363, startPoint y: 101, endPoint x: 361, endPoint y: 130, distance: 29.1
click at [361, 130] on div "BETA Hello! I'm the CrewAI assistant. What kind of automation do you want to bu…" at bounding box center [633, 303] width 1266 height 606
click at [356, 132] on div at bounding box center [357, 303] width 7 height 606
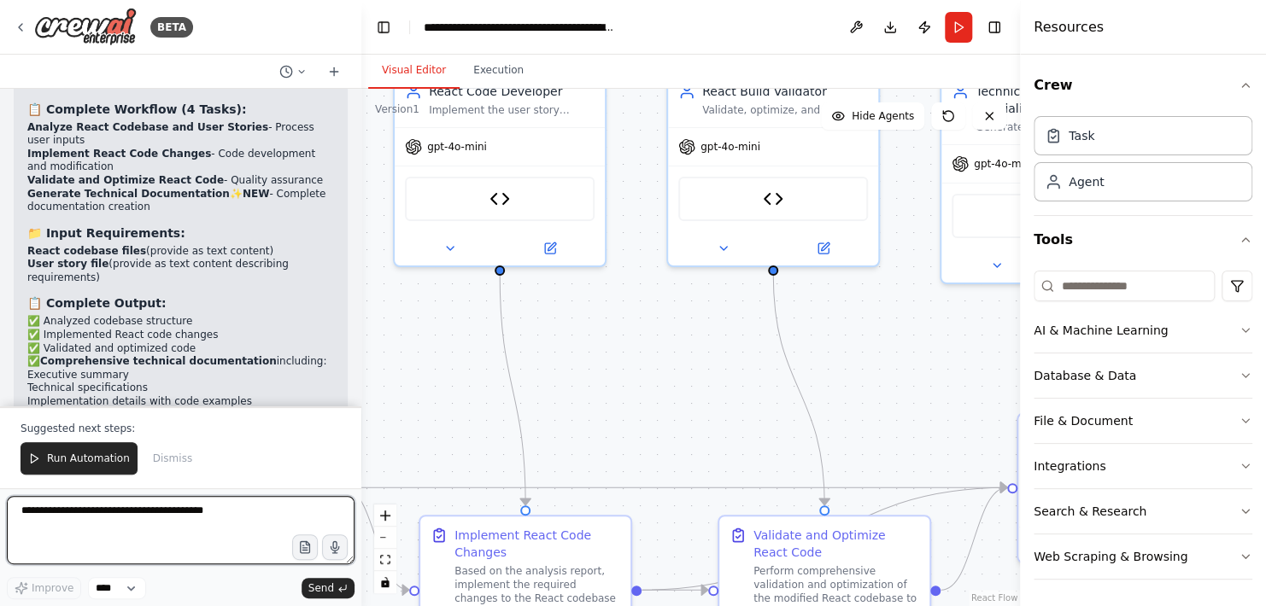
scroll to position [6878, 0]
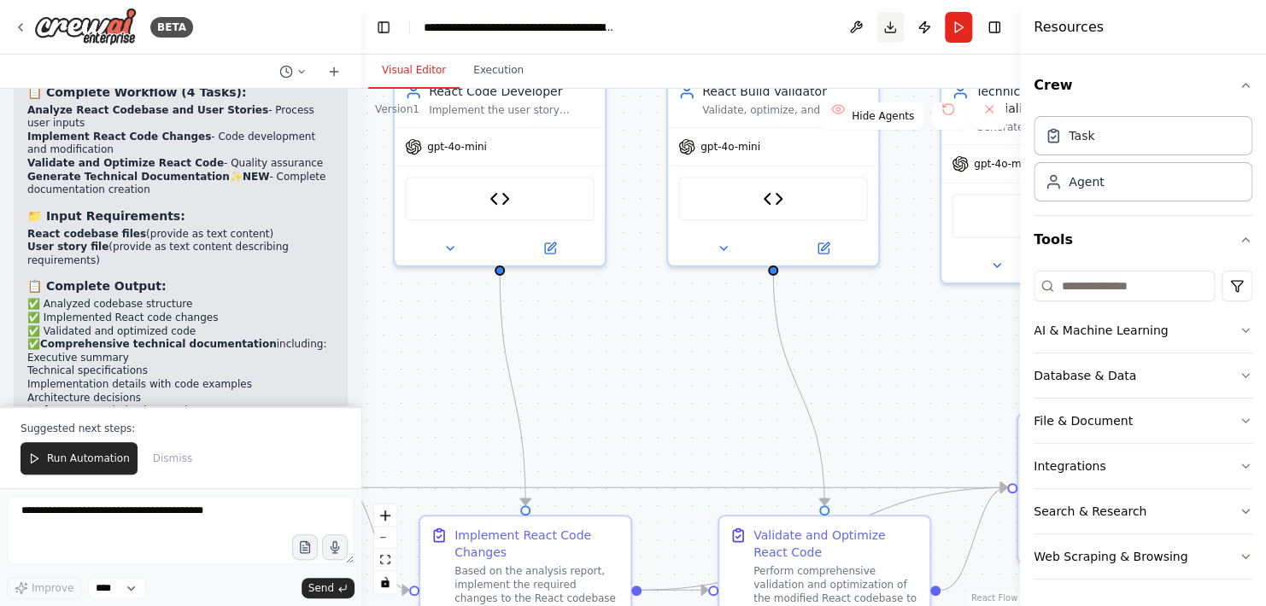
click at [886, 29] on button "Download" at bounding box center [889, 27] width 27 height 31
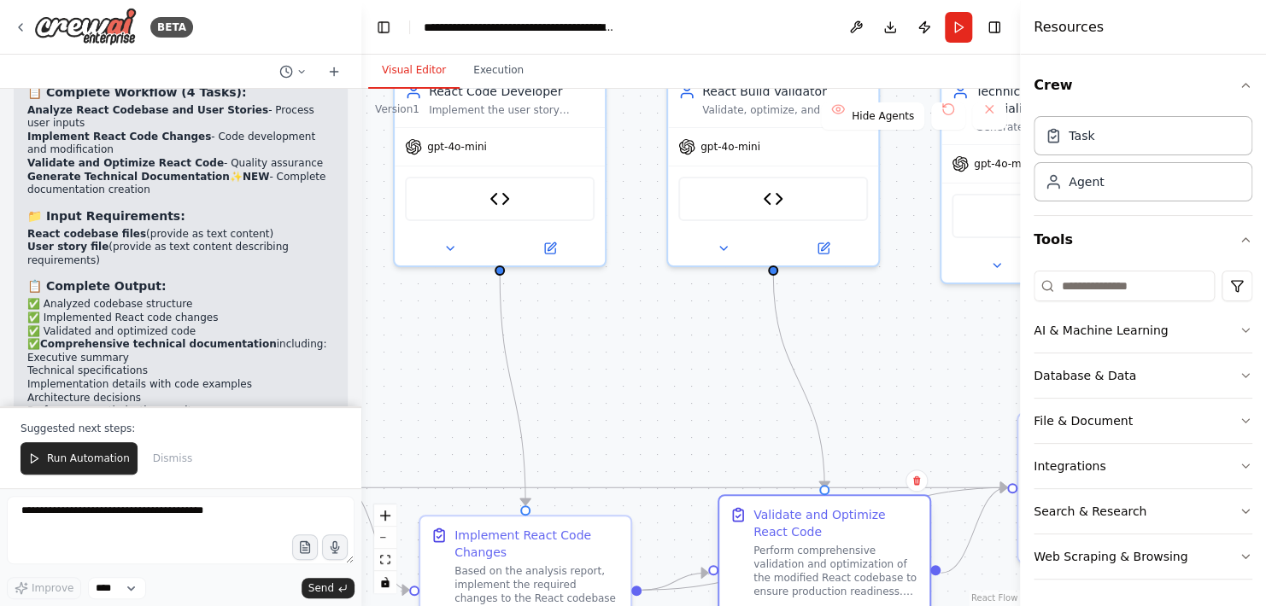
drag, startPoint x: 838, startPoint y: 531, endPoint x: 824, endPoint y: 540, distance: 16.1
click at [824, 540] on div "Validate and Optimize React Code" at bounding box center [836, 523] width 166 height 34
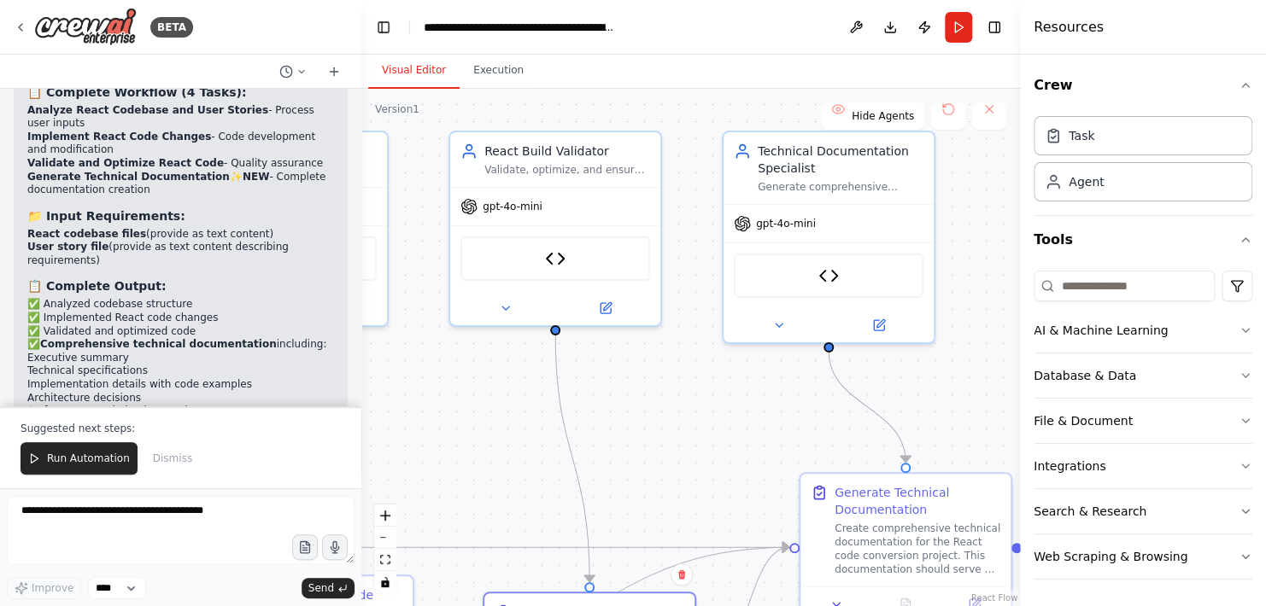
drag, startPoint x: 882, startPoint y: 390, endPoint x: 661, endPoint y: 446, distance: 228.0
click at [661, 446] on div ".deletable-edge-delete-btn { width: 20px; height: 20px; border: 0px solid #ffff…" at bounding box center [690, 347] width 658 height 517
click at [892, 27] on button "Download" at bounding box center [889, 27] width 27 height 31
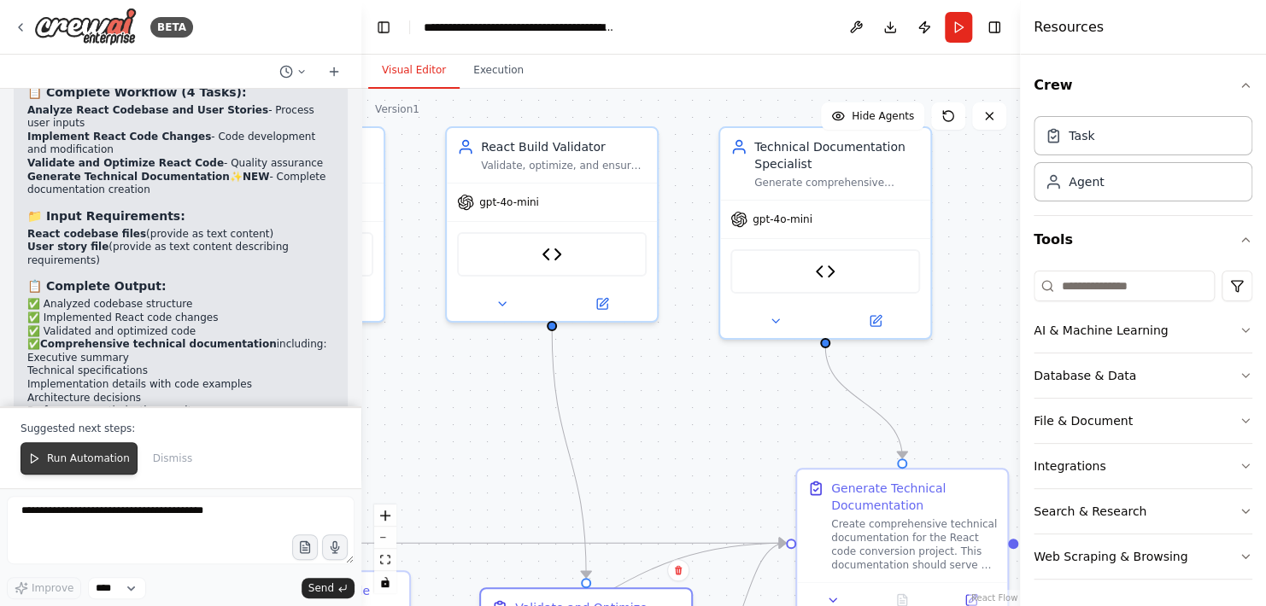
click at [90, 467] on button "Run Automation" at bounding box center [78, 458] width 117 height 32
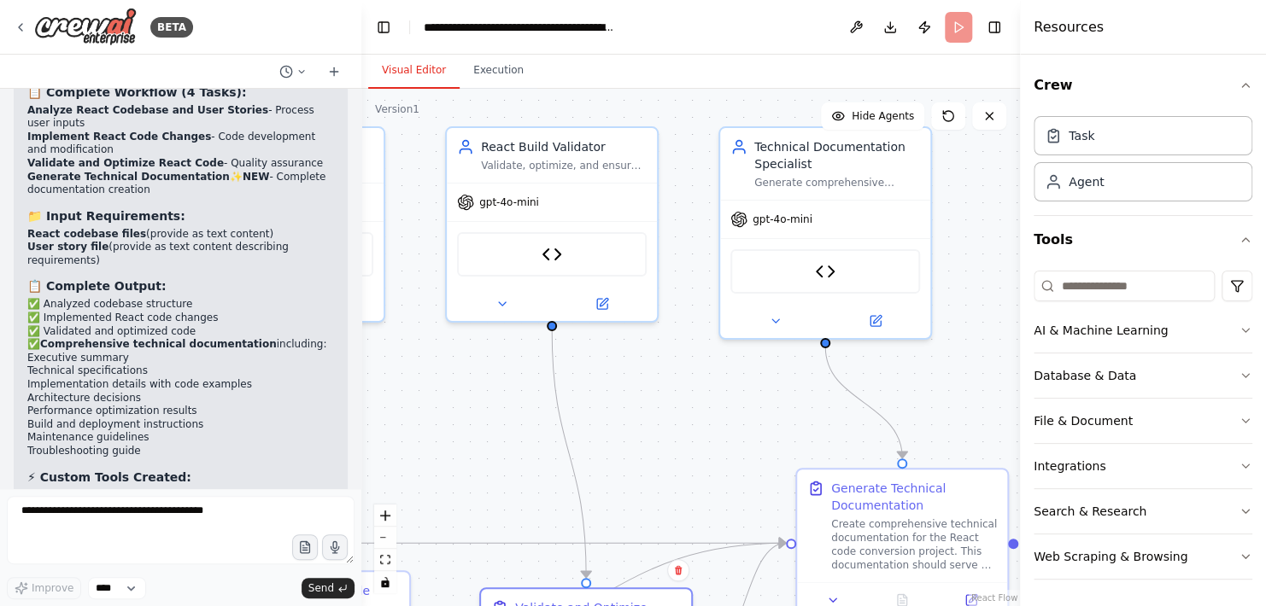
scroll to position [6796, 0]
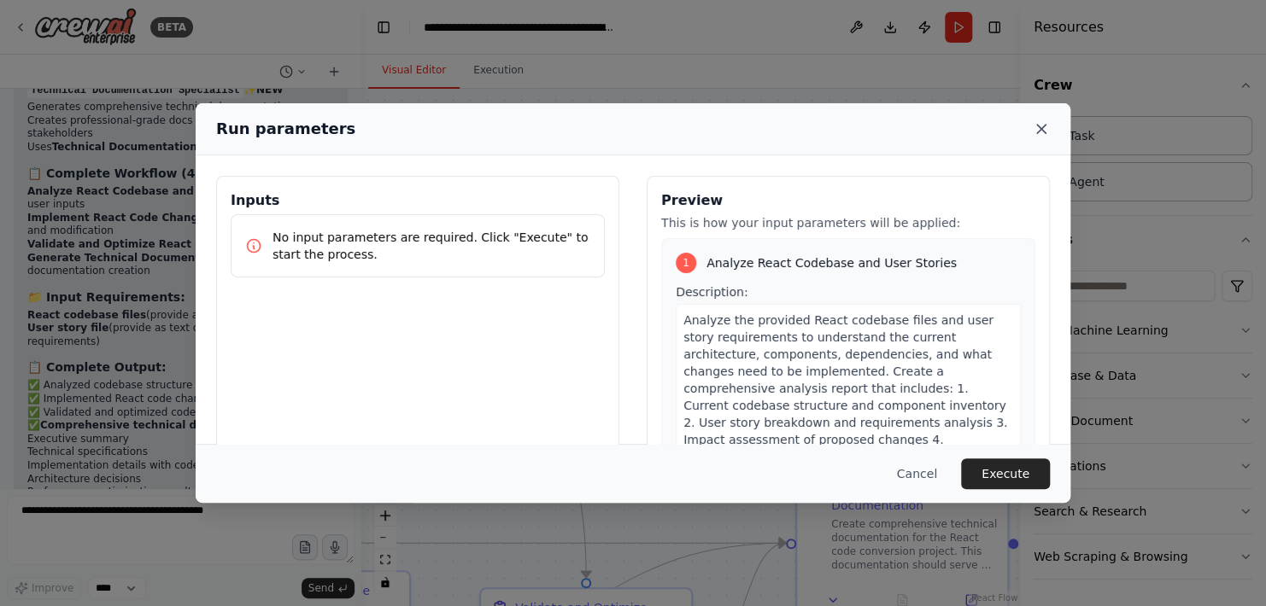
click at [1039, 127] on icon at bounding box center [1041, 129] width 9 height 9
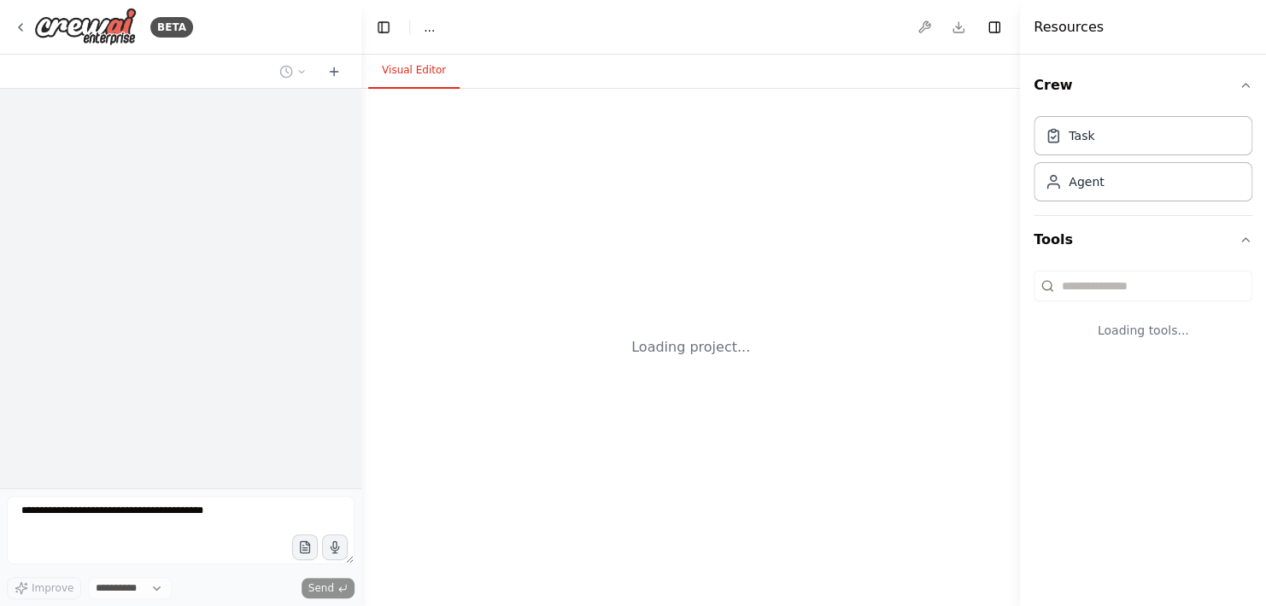
select select "****"
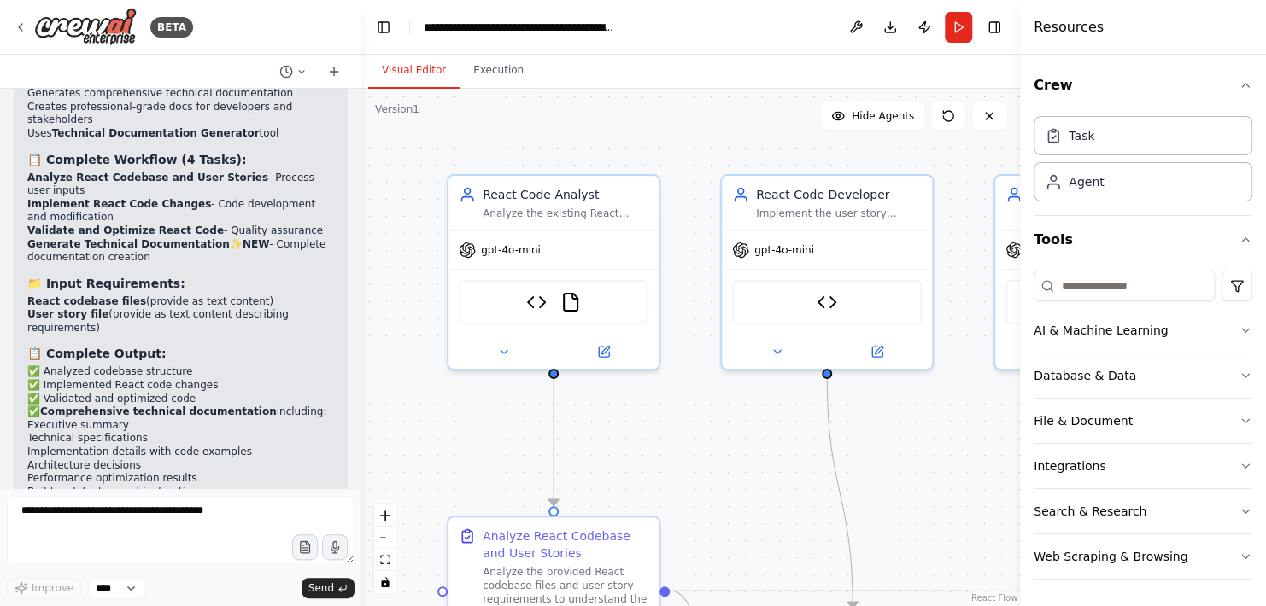
scroll to position [6796, 0]
